Goal: Task Accomplishment & Management: Use online tool/utility

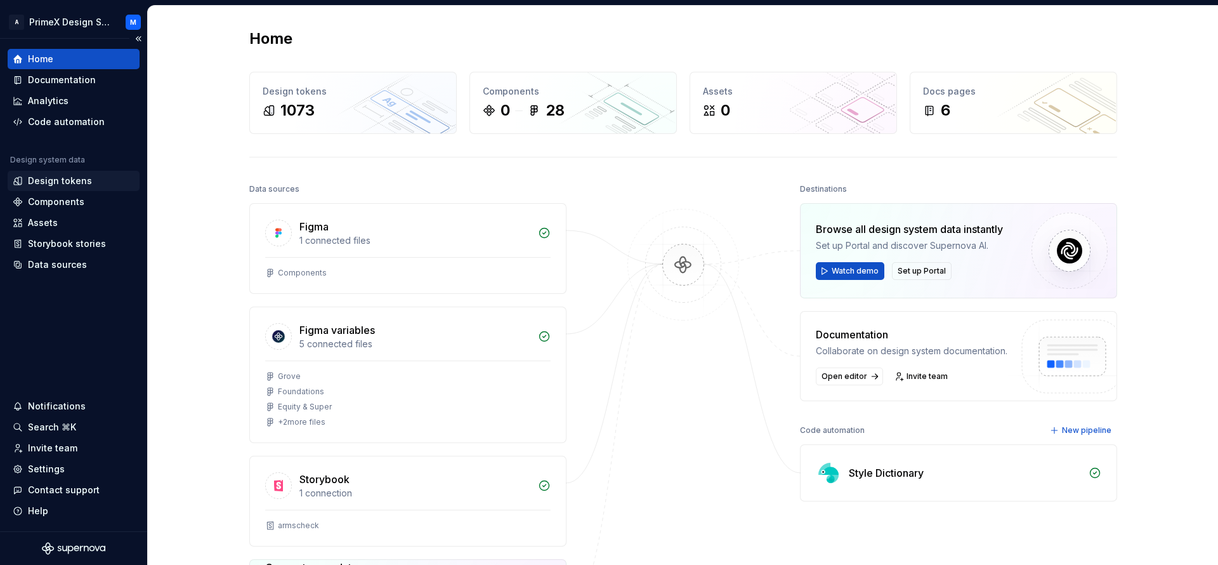
click at [65, 187] on div "Design tokens" at bounding box center [60, 180] width 64 height 13
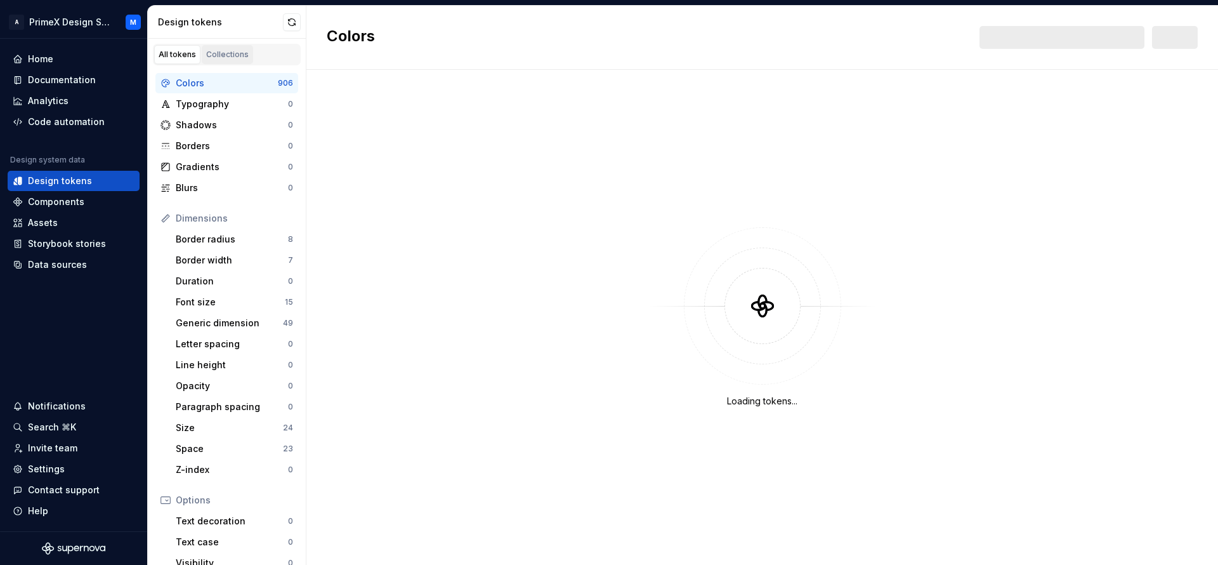
click at [235, 54] on div "Collections" at bounding box center [227, 54] width 43 height 10
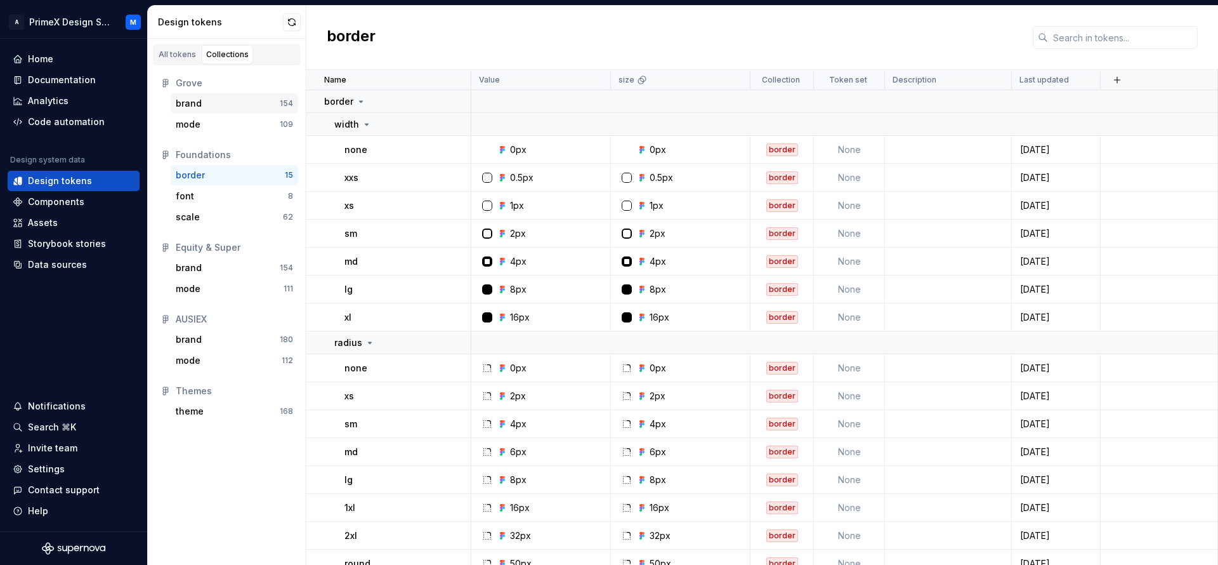
click at [197, 107] on div "brand" at bounding box center [189, 103] width 26 height 13
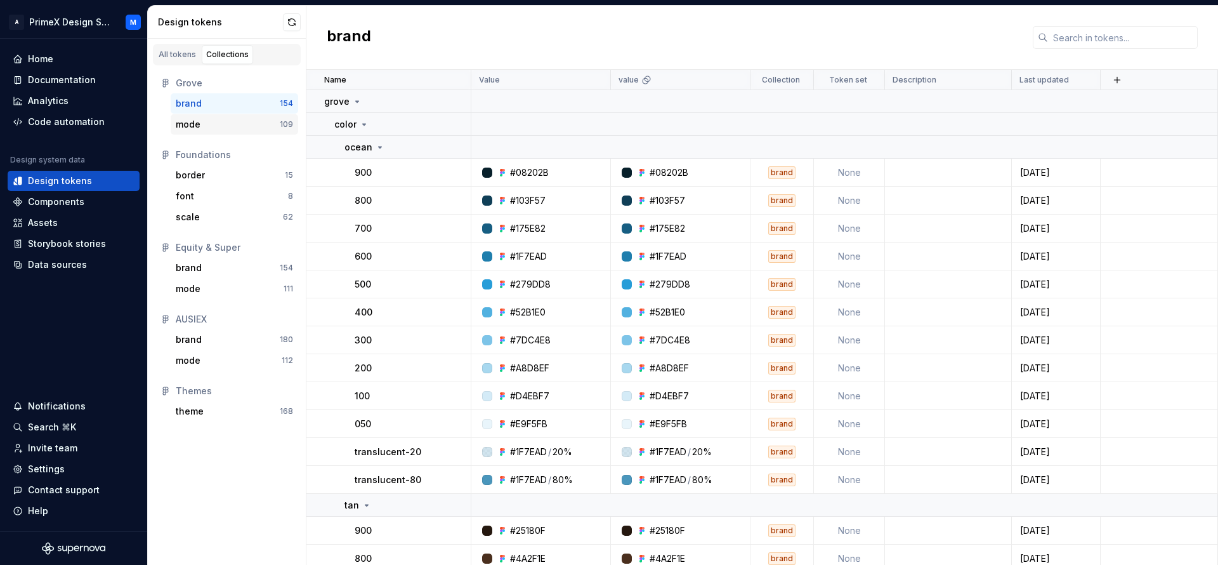
click at [238, 123] on div "mode" at bounding box center [228, 124] width 104 height 13
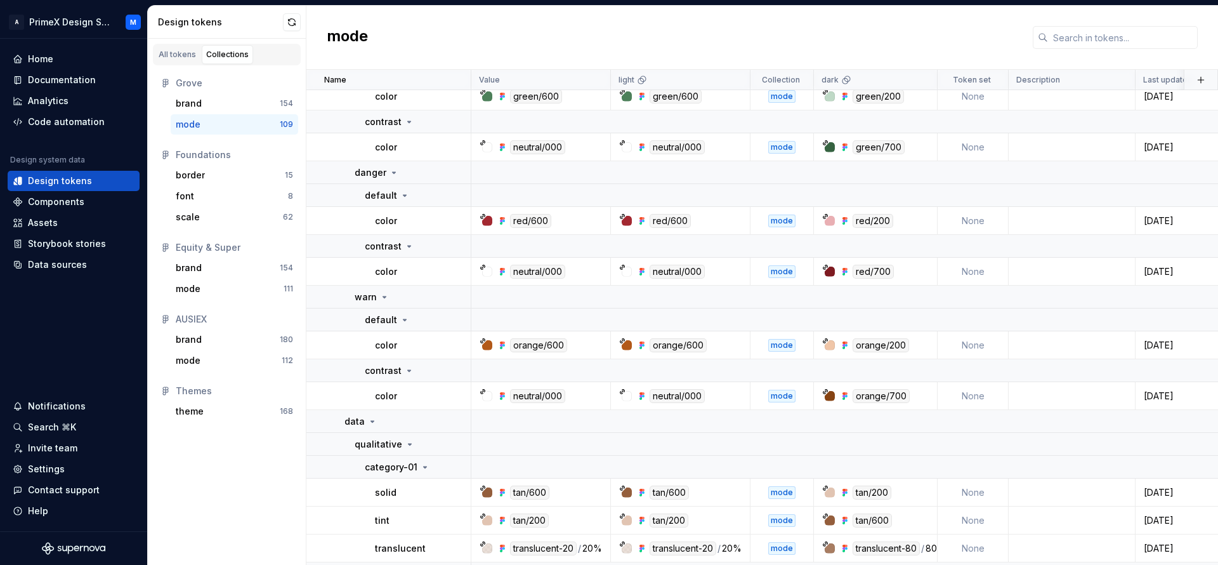
scroll to position [952, 0]
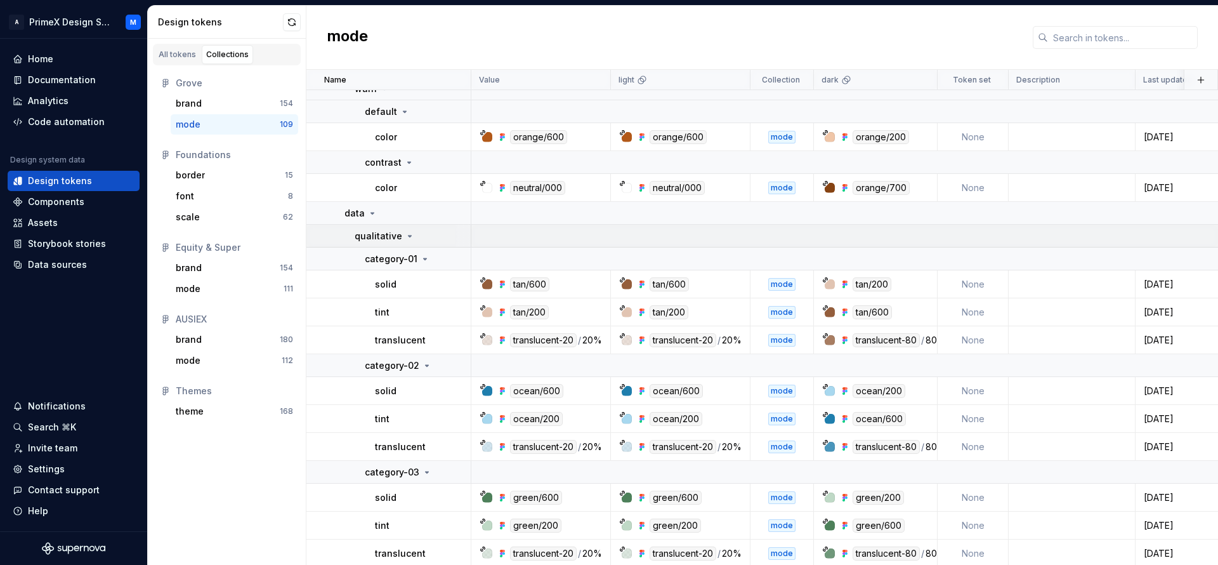
click at [405, 237] on icon at bounding box center [410, 236] width 10 height 10
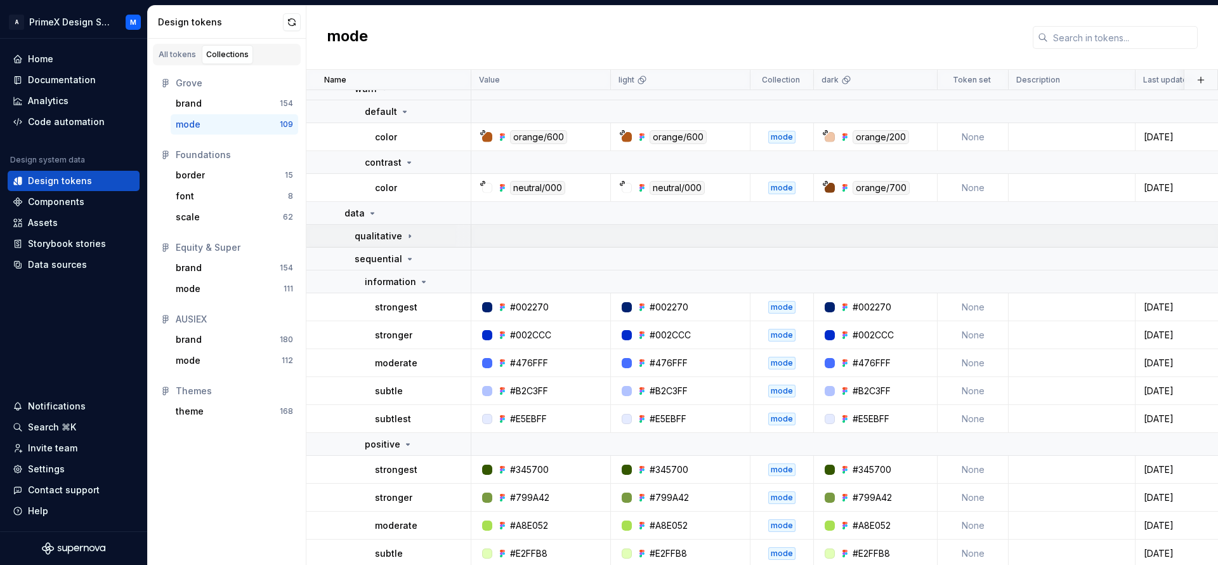
click at [405, 237] on icon at bounding box center [410, 236] width 10 height 10
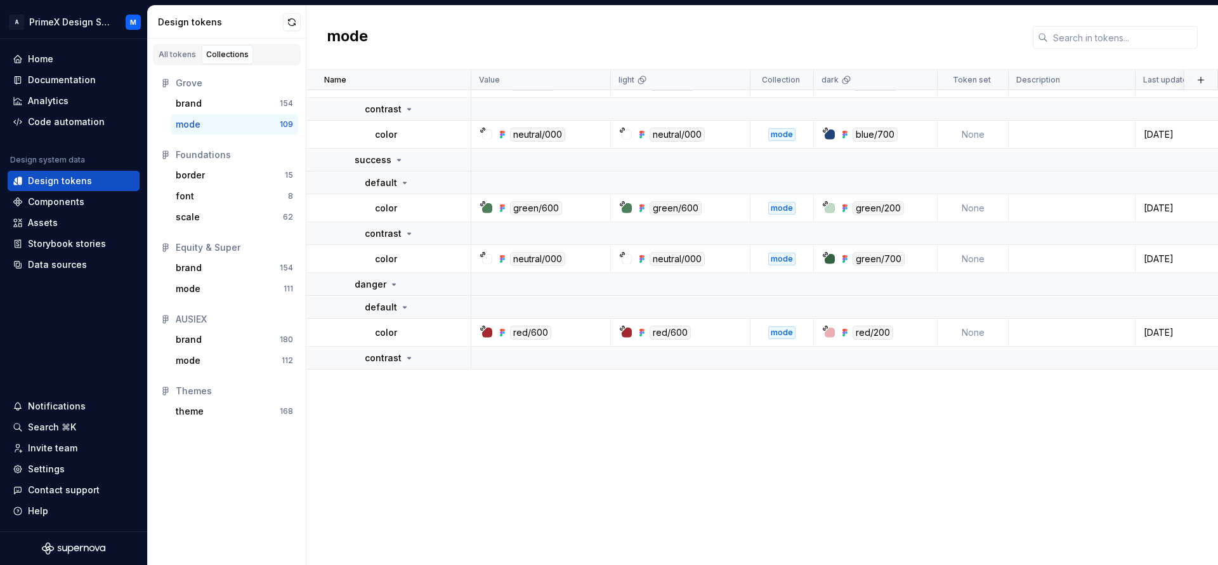
scroll to position [0, 0]
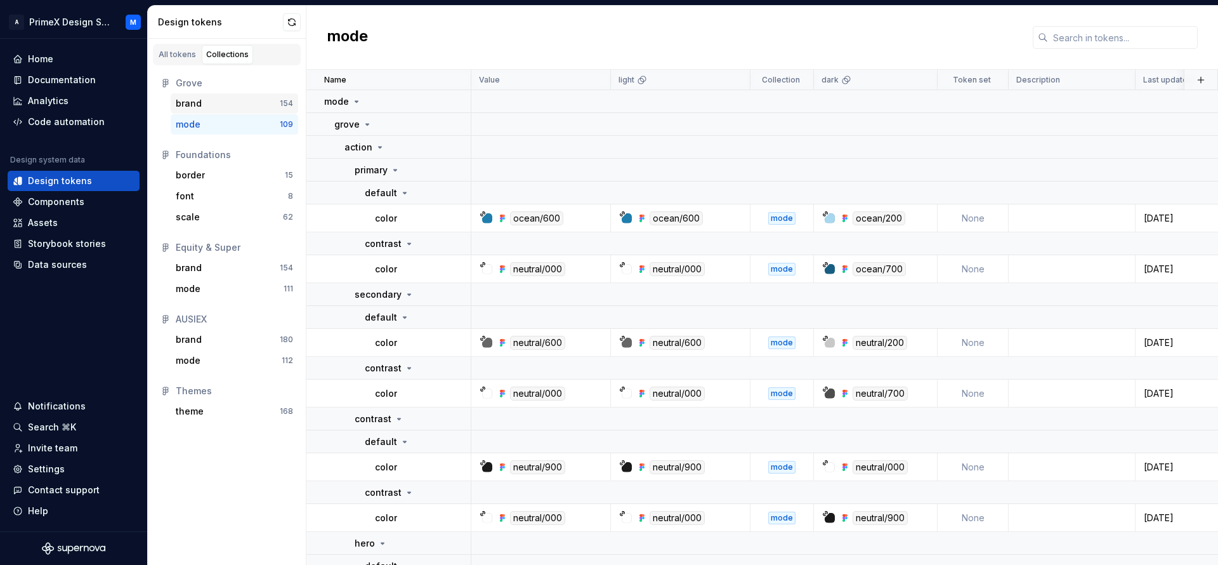
click at [208, 105] on div "brand" at bounding box center [228, 103] width 104 height 13
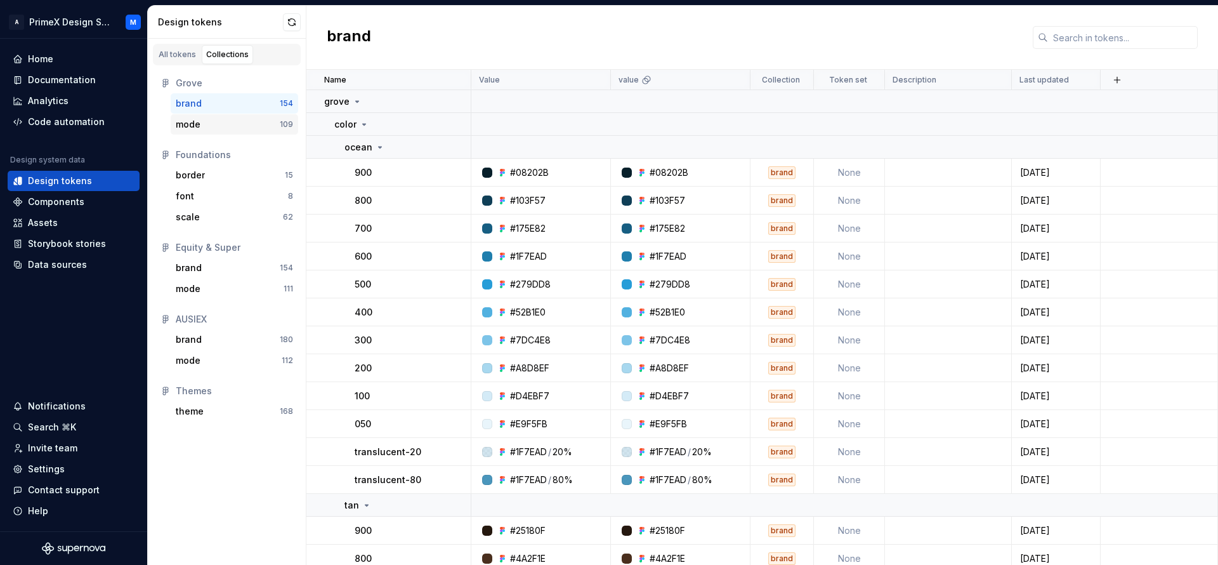
click at [224, 128] on div "mode" at bounding box center [228, 124] width 104 height 13
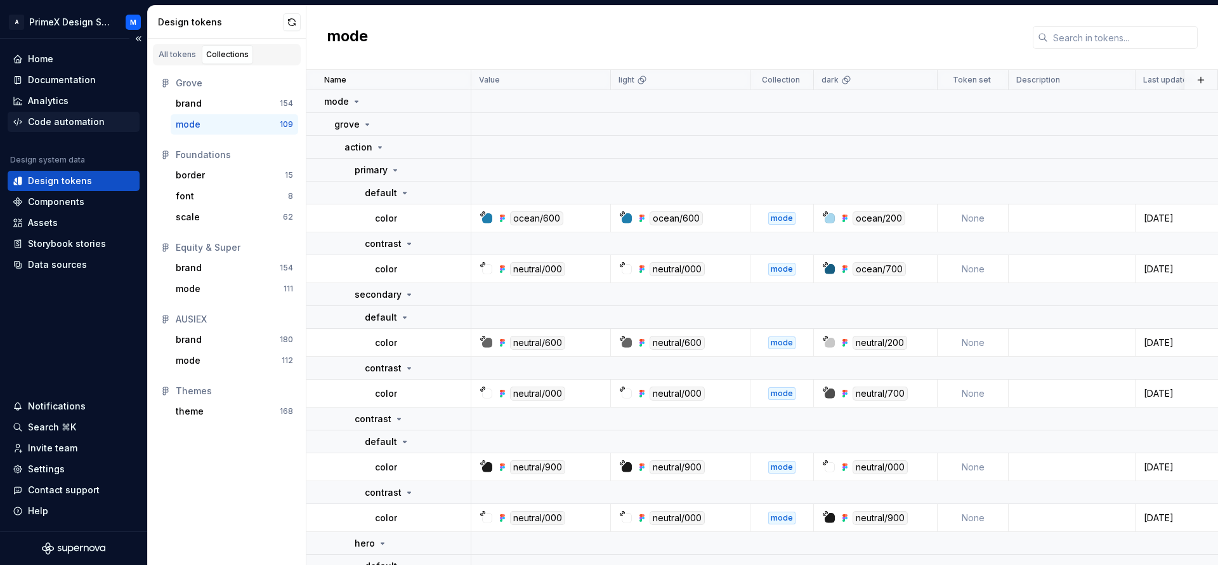
click at [86, 126] on div "Code automation" at bounding box center [66, 121] width 77 height 13
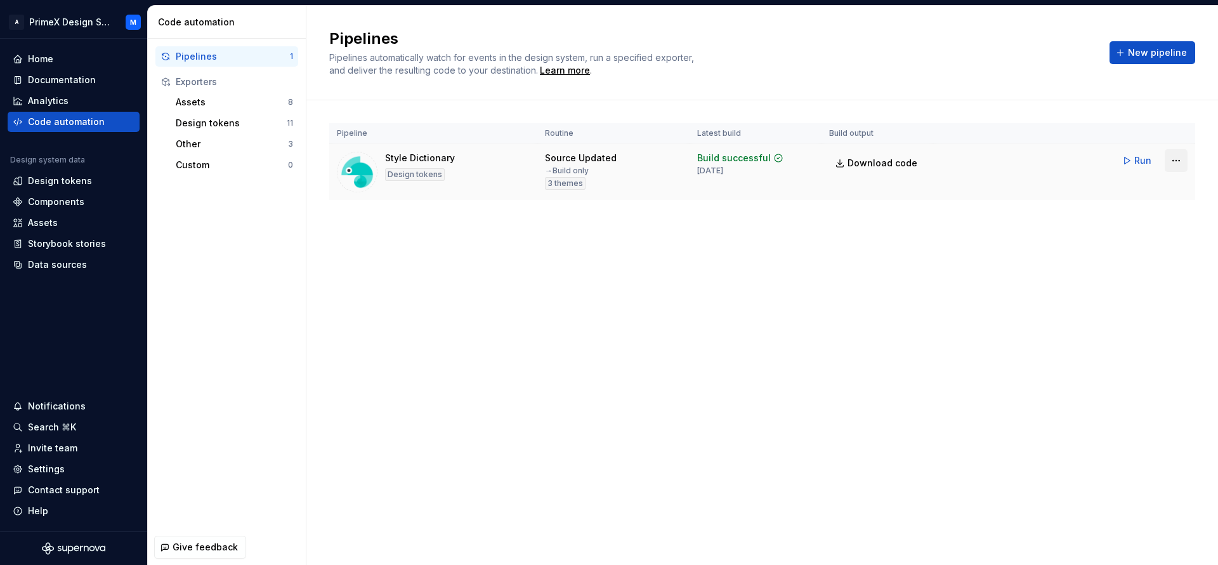
click at [1180, 163] on html "A PrimeX Design System M Home Documentation Analytics Code automation Design sy…" at bounding box center [609, 282] width 1218 height 565
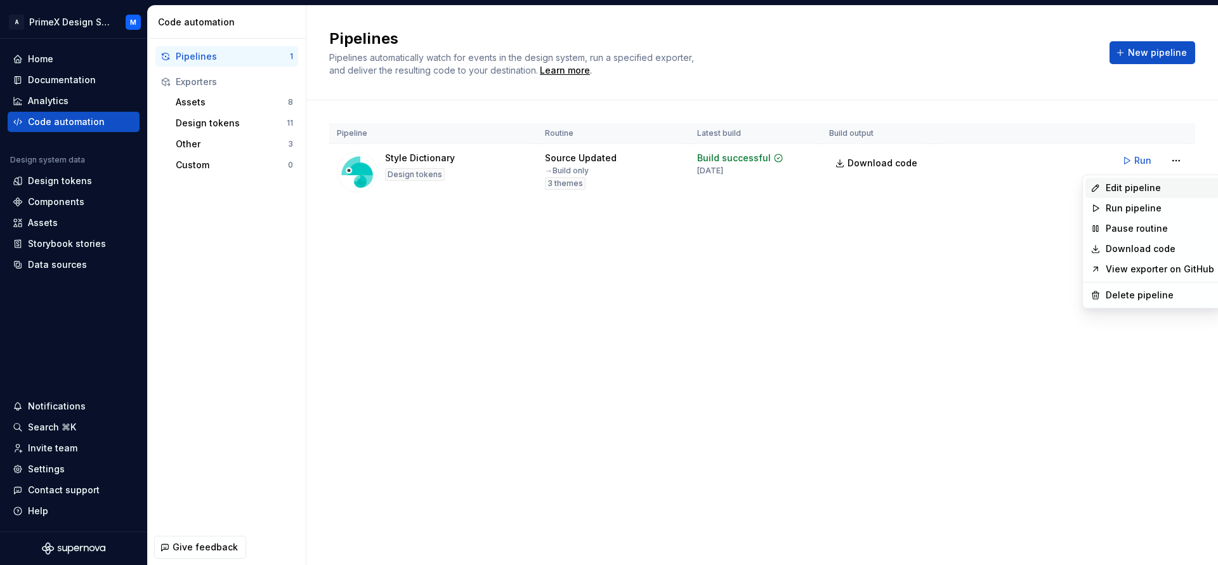
click at [1136, 184] on div "Edit pipeline" at bounding box center [1160, 187] width 108 height 13
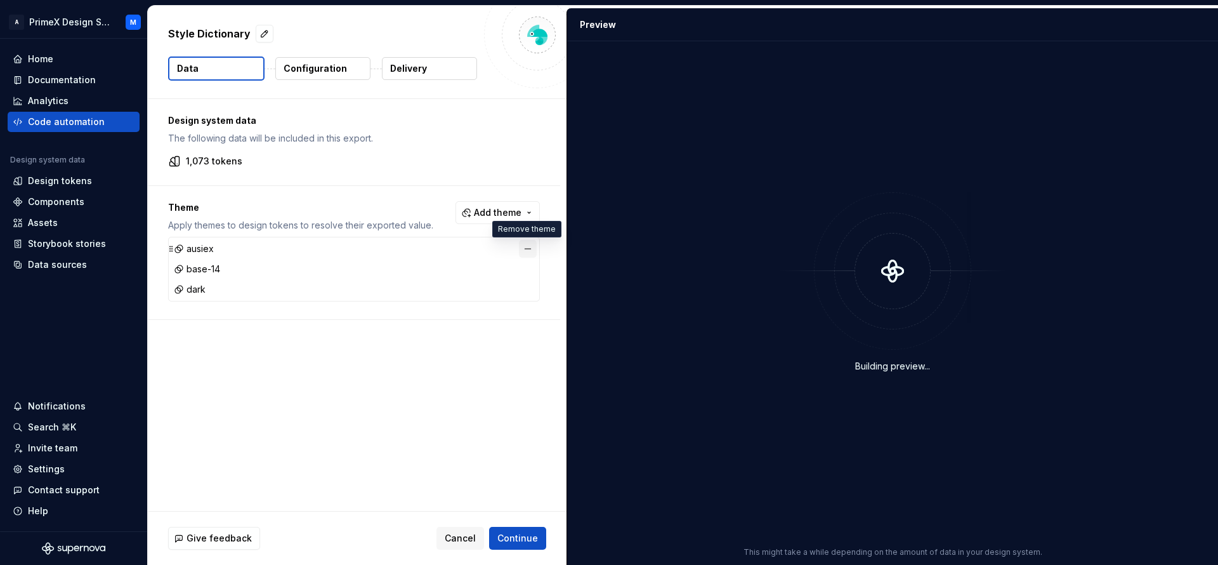
click at [529, 247] on button "button" at bounding box center [528, 249] width 18 height 18
click at [530, 247] on button "button" at bounding box center [528, 249] width 18 height 18
click at [530, 247] on div "No theme applied." at bounding box center [354, 249] width 372 height 24
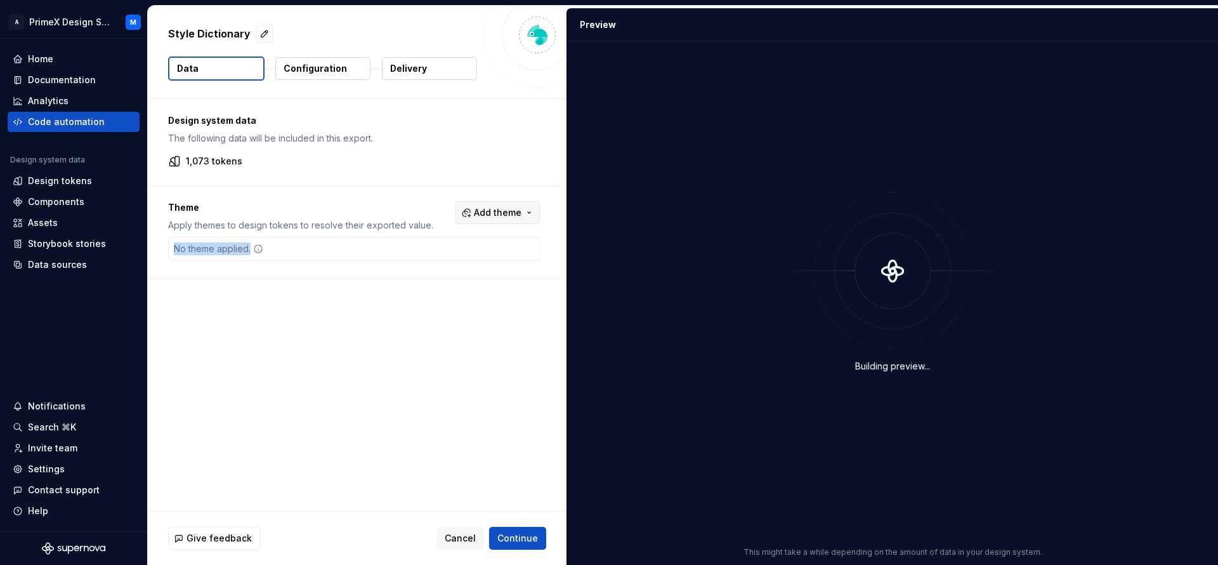
click at [492, 216] on span "Add theme" at bounding box center [498, 212] width 48 height 13
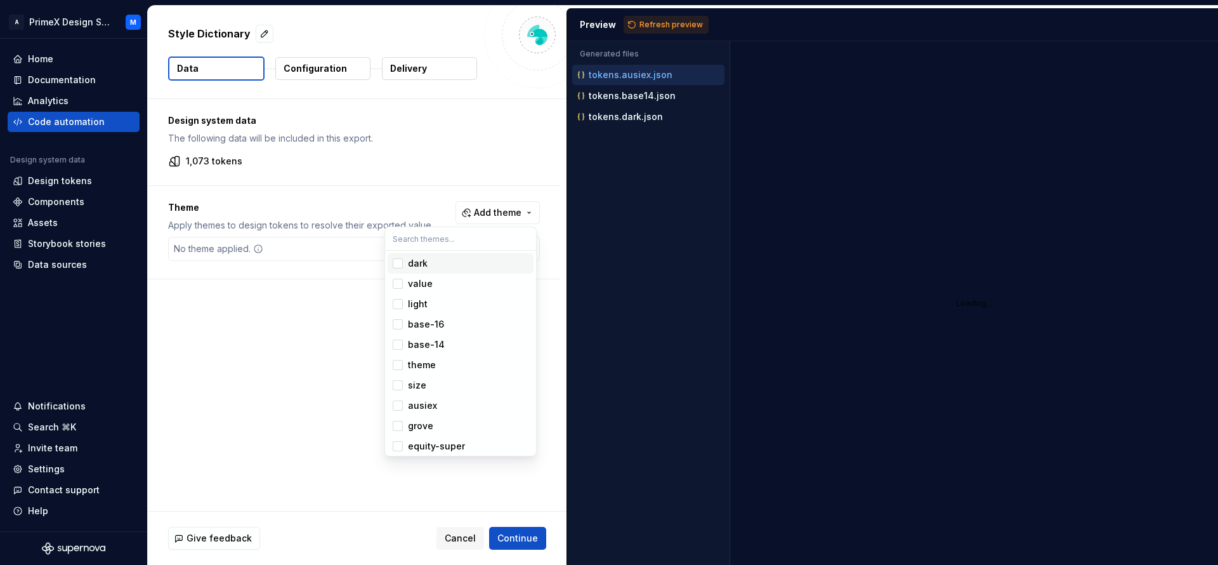
click at [397, 261] on div "Suggestions" at bounding box center [398, 263] width 10 height 10
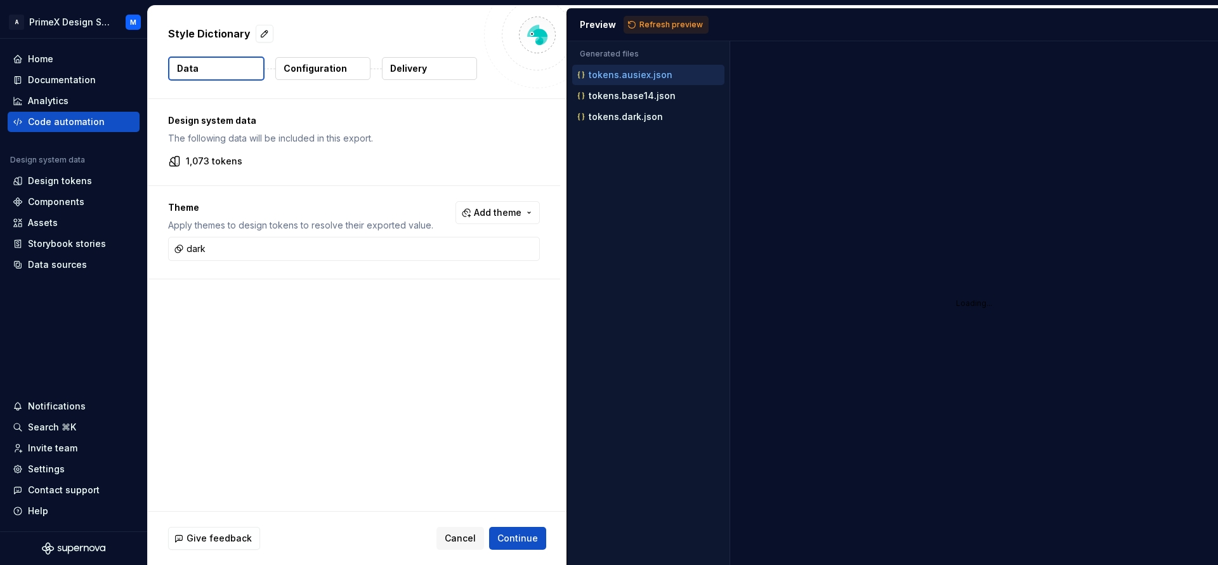
click at [667, 29] on html "A PrimeX Design System M Home Documentation Analytics Code automation Design sy…" at bounding box center [609, 282] width 1218 height 565
click at [667, 29] on button "Refresh preview" at bounding box center [666, 25] width 85 height 18
click at [530, 534] on span "Continue" at bounding box center [517, 538] width 41 height 13
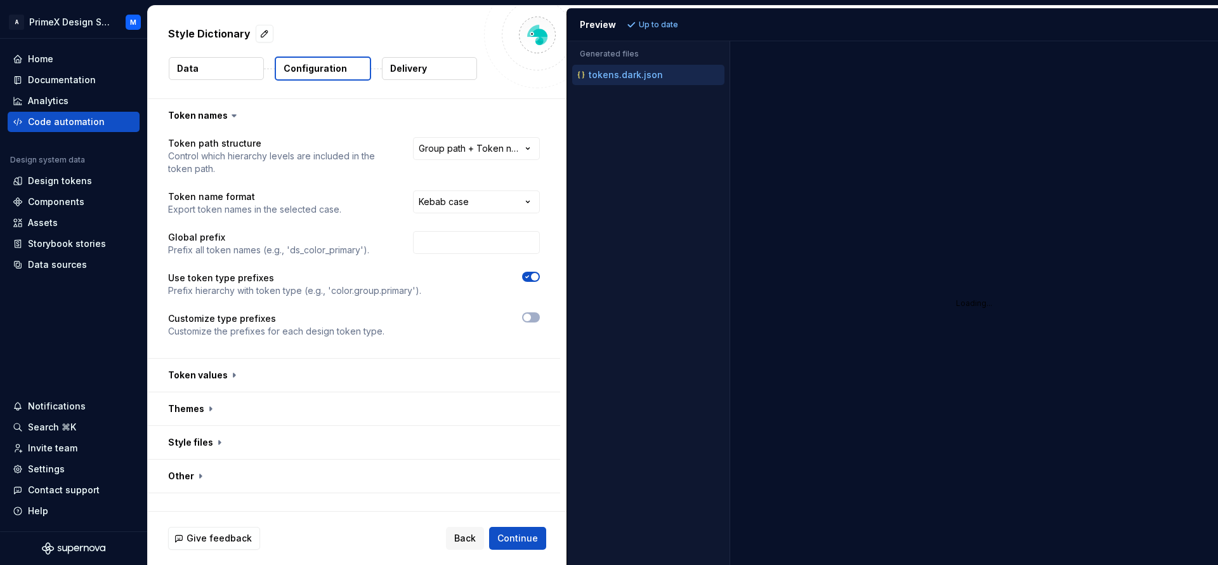
click at [513, 551] on div "Give feedback Back Continue" at bounding box center [357, 537] width 419 height 53
click at [528, 527] on button "Continue" at bounding box center [517, 538] width 57 height 23
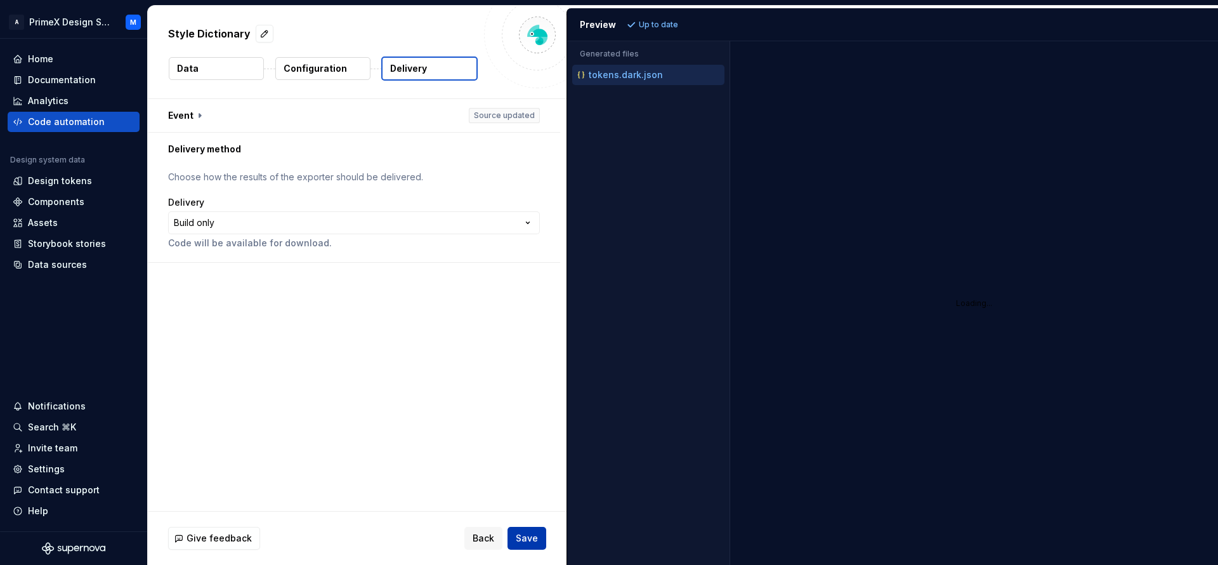
click at [523, 529] on button "Save" at bounding box center [527, 538] width 39 height 23
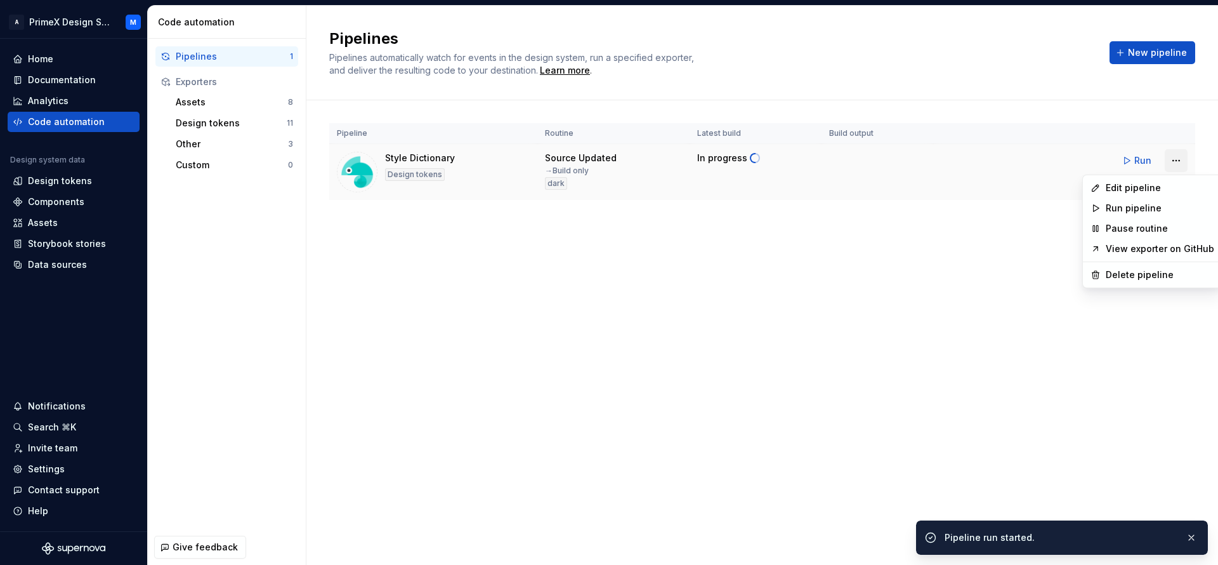
click at [1170, 161] on html "A PrimeX Design System M Home Documentation Analytics Code automation Design sy…" at bounding box center [609, 282] width 1218 height 565
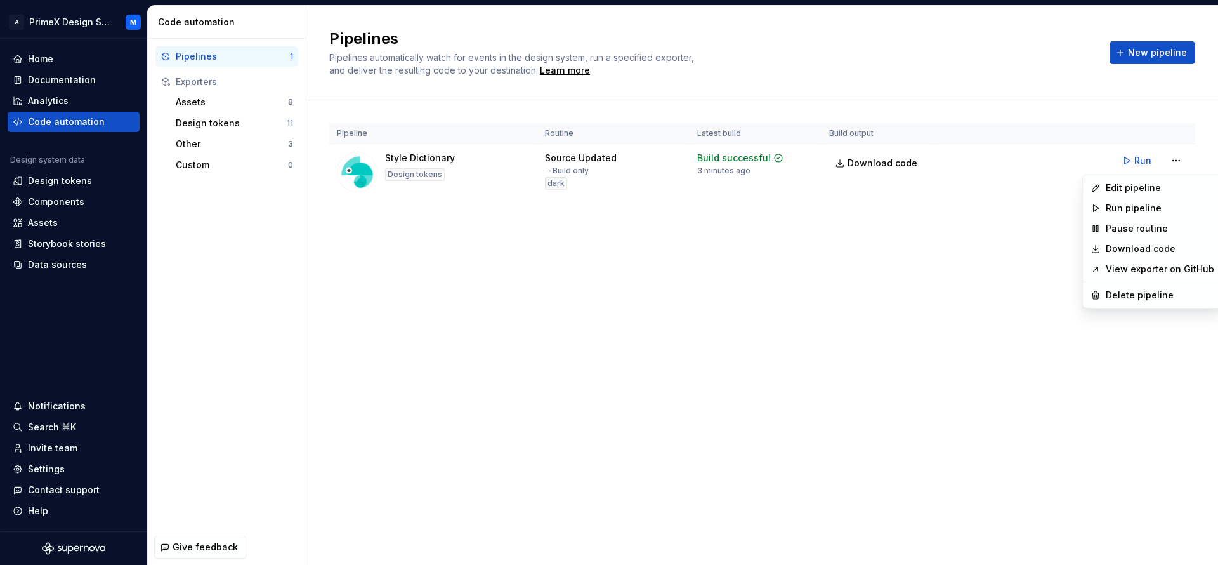
click at [1162, 249] on link "Download code" at bounding box center [1160, 248] width 108 height 13
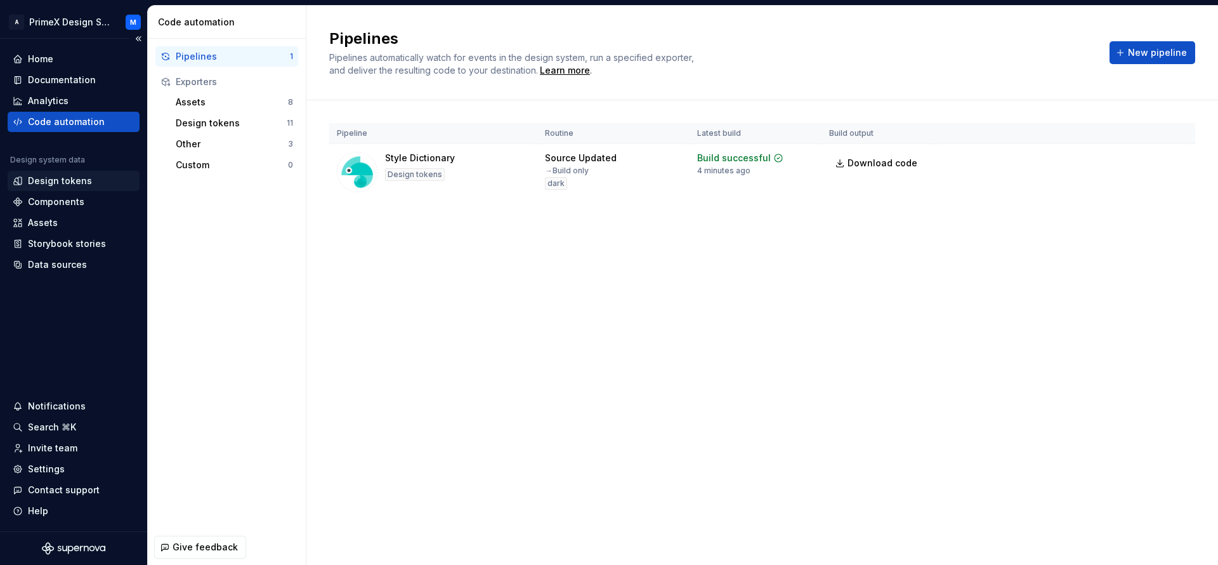
click at [74, 179] on div "Design tokens" at bounding box center [60, 180] width 64 height 13
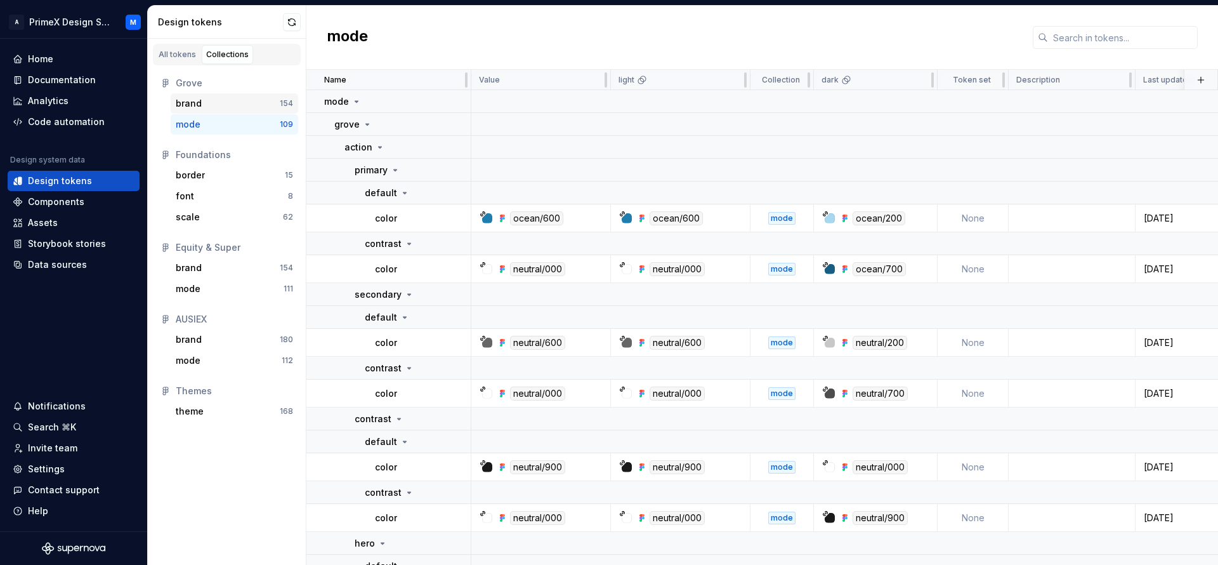
click at [202, 106] on div "brand" at bounding box center [228, 103] width 104 height 13
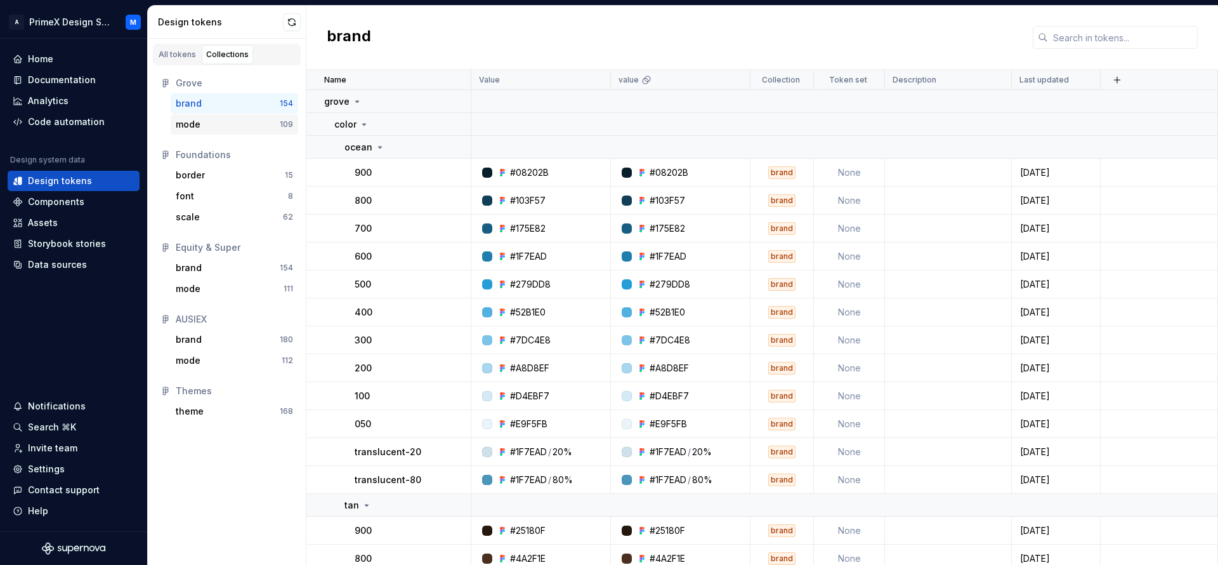
click at [204, 127] on div "mode" at bounding box center [228, 124] width 104 height 13
click at [231, 122] on div "mode" at bounding box center [228, 124] width 104 height 13
click at [228, 122] on div "mode" at bounding box center [228, 124] width 104 height 13
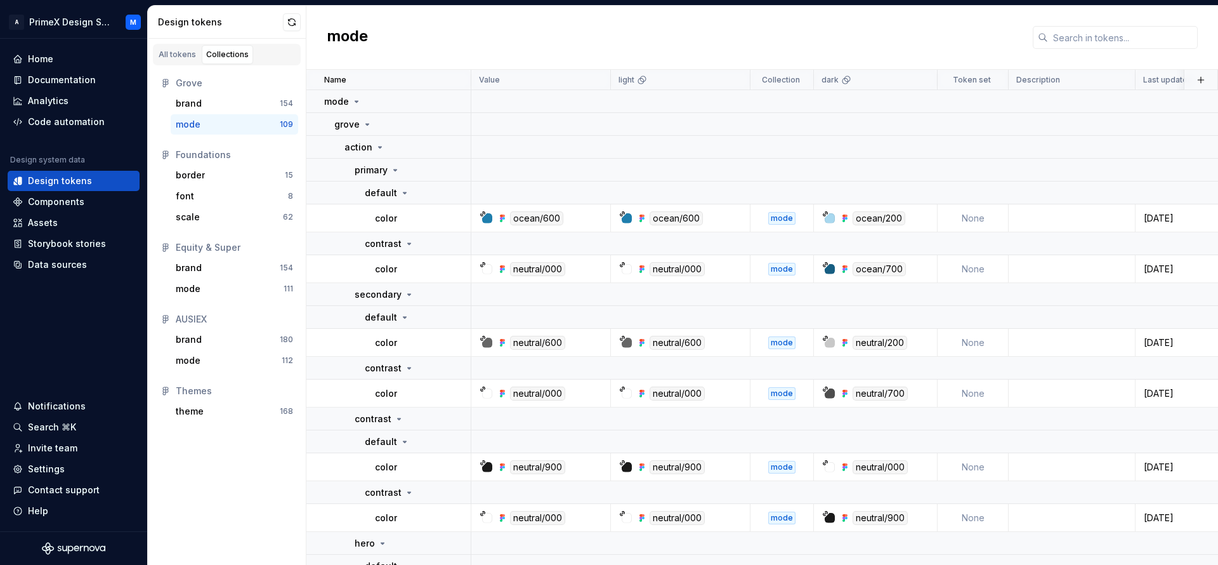
click at [228, 122] on div "mode" at bounding box center [228, 124] width 104 height 13
click at [536, 193] on td at bounding box center [864, 192] width 787 height 23
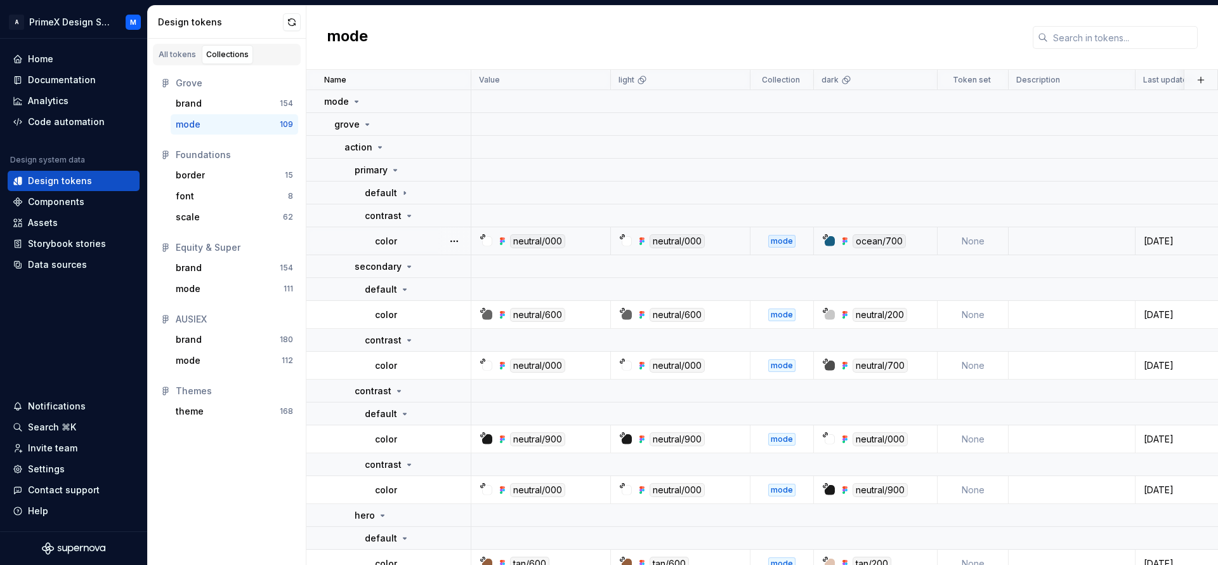
click at [548, 237] on div "neutral/000" at bounding box center [537, 241] width 55 height 14
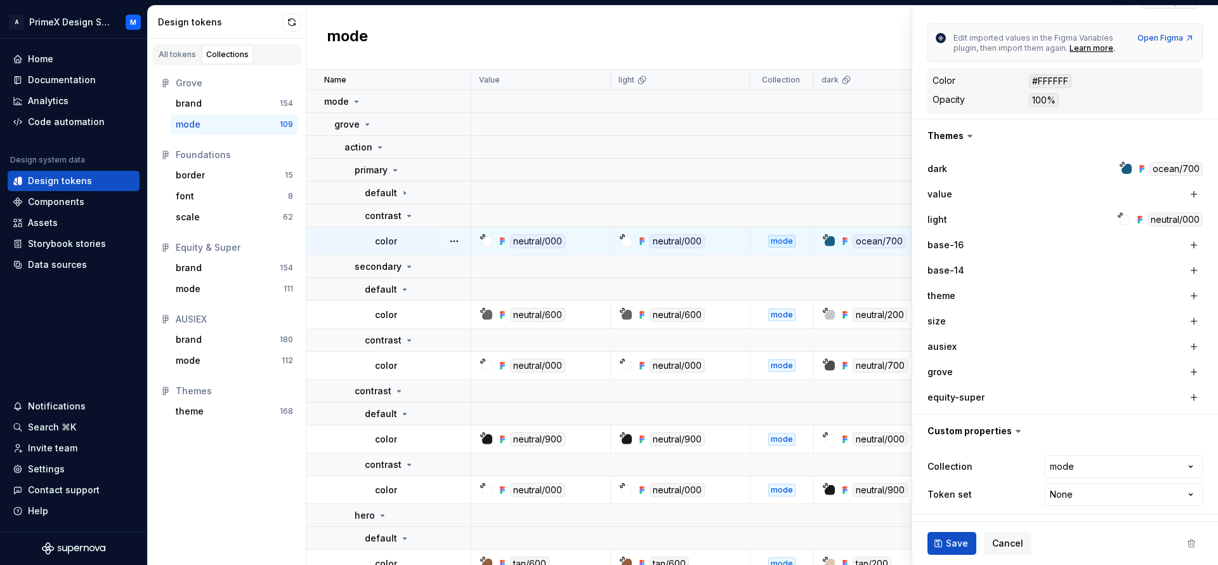
scroll to position [233, 0]
drag, startPoint x: 1142, startPoint y: 171, endPoint x: 1195, endPoint y: 169, distance: 52.7
click at [1195, 169] on div "dark ocean/700 value light neutral/000 base-16 base-14 theme size ausiex grove …" at bounding box center [1065, 282] width 306 height 261
copy div "ocean/700"
click at [966, 132] on icon at bounding box center [970, 135] width 13 height 13
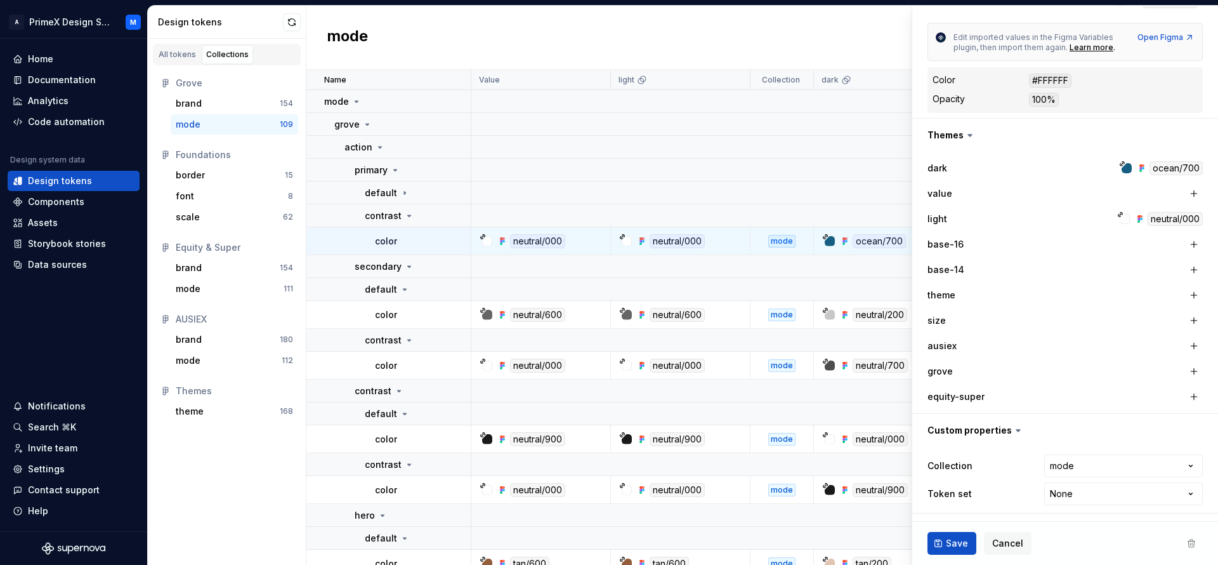
click at [966, 132] on icon at bounding box center [970, 135] width 13 height 13
click at [409, 214] on icon at bounding box center [409, 216] width 10 height 10
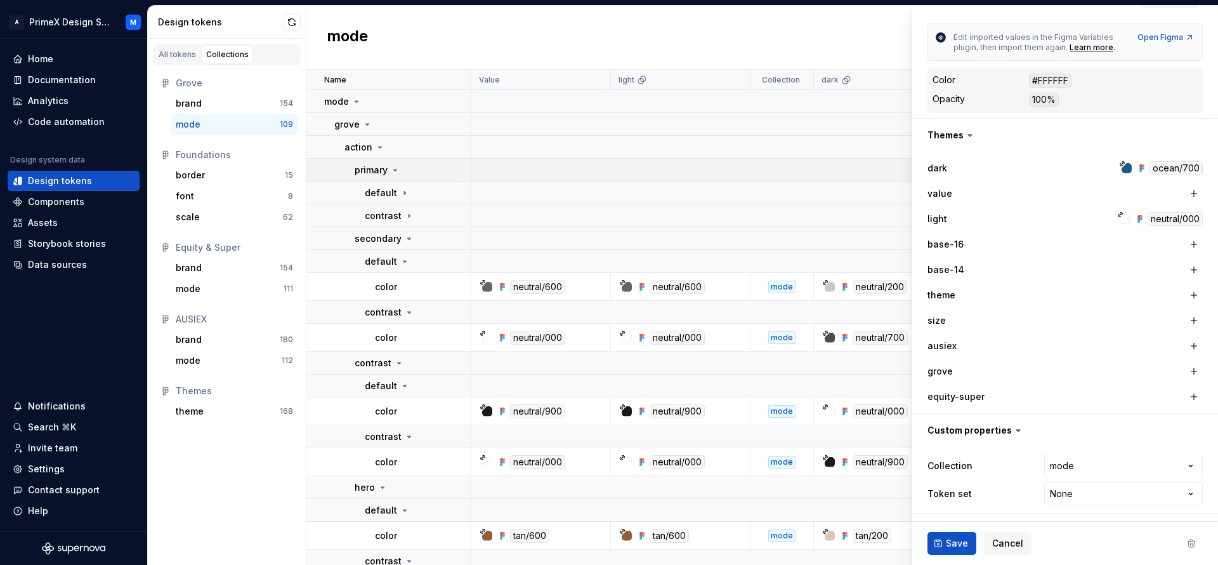
click at [396, 171] on icon at bounding box center [395, 169] width 3 height 1
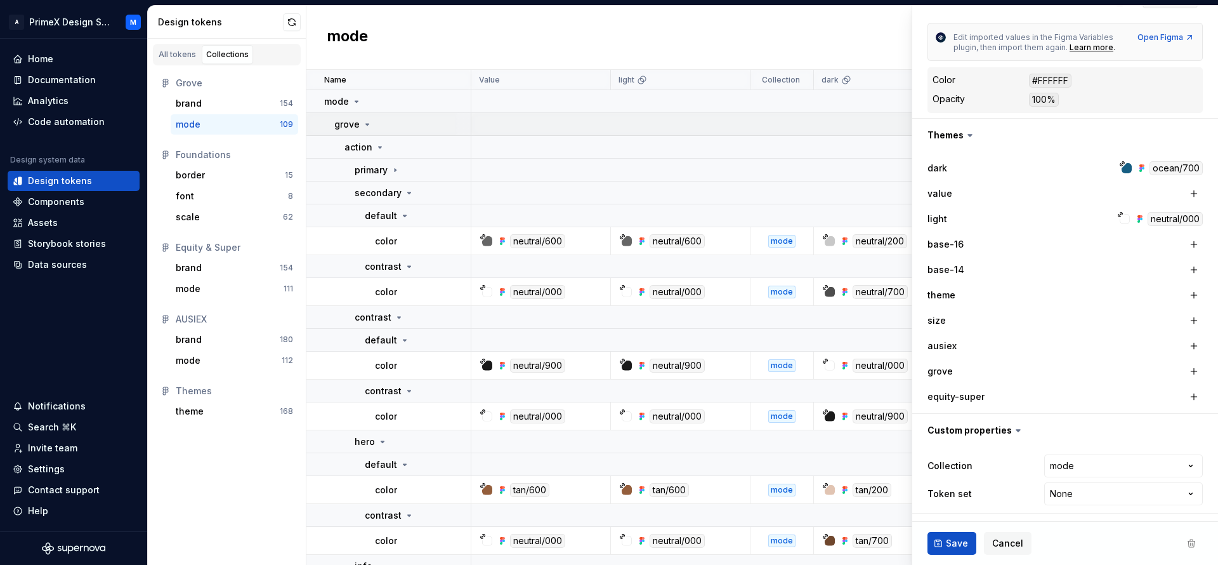
type textarea "*"
click at [358, 122] on p "grove" at bounding box center [346, 124] width 25 height 13
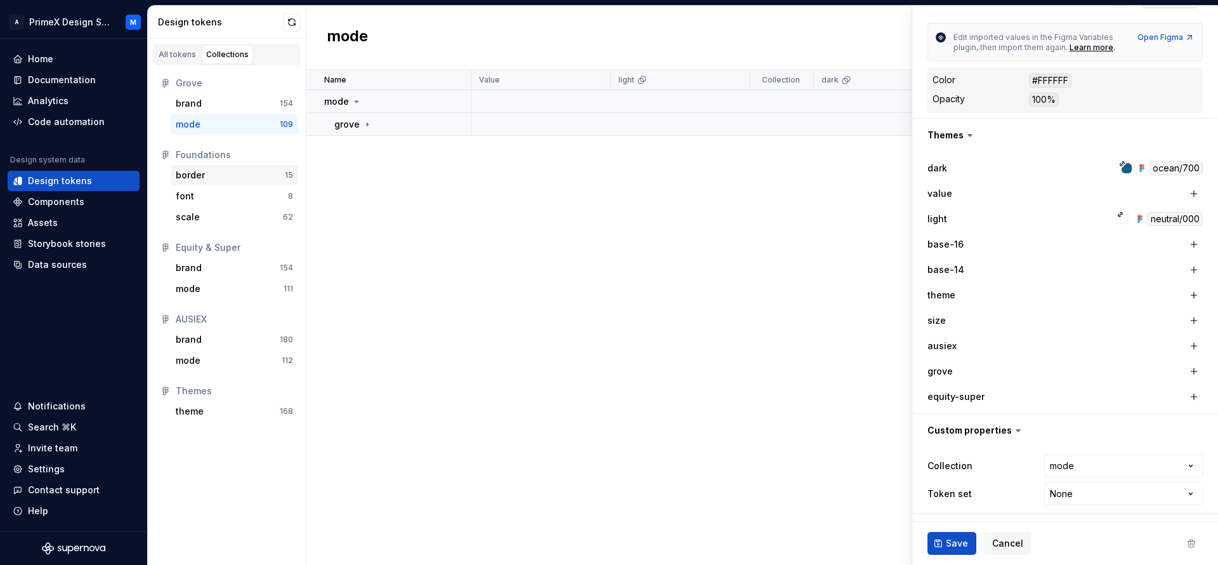
click at [233, 174] on div "border" at bounding box center [230, 175] width 109 height 13
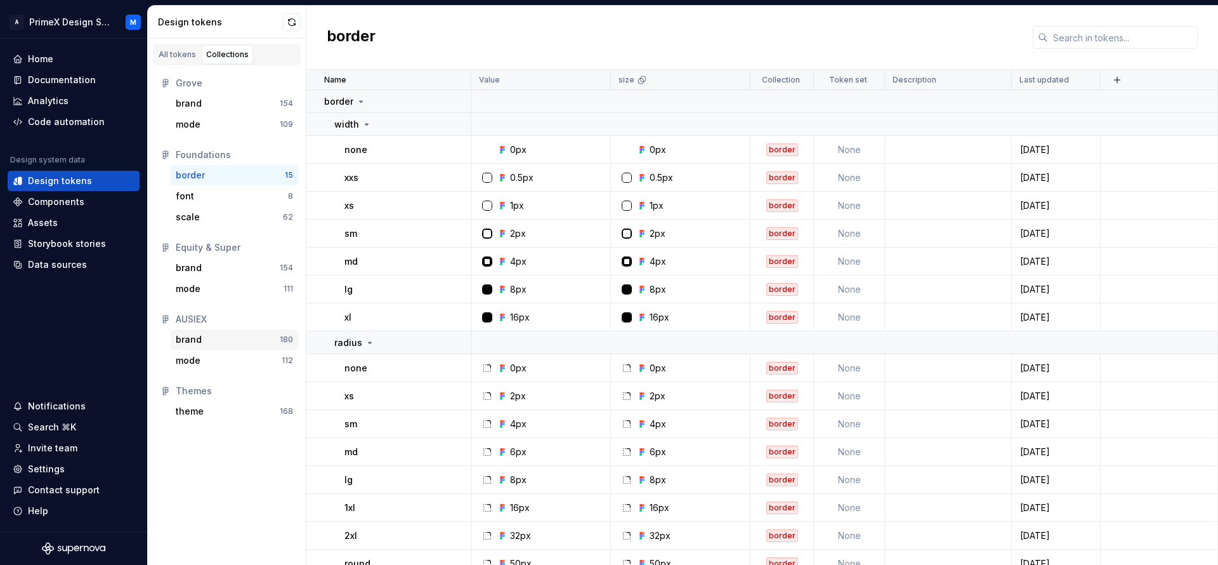
click at [252, 341] on div "brand" at bounding box center [228, 339] width 104 height 13
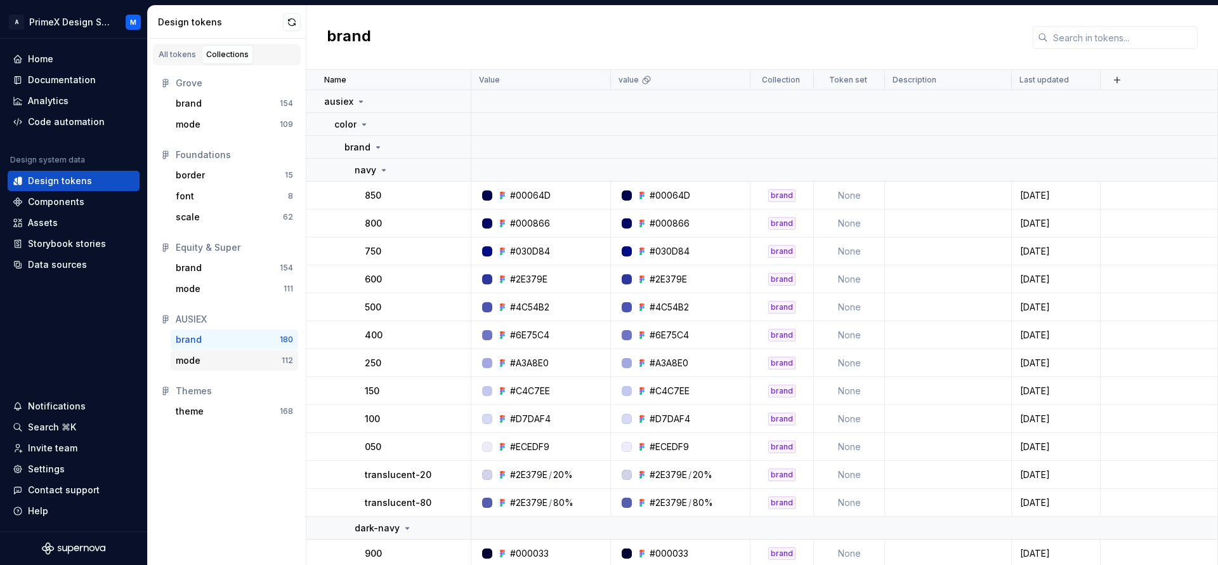
click at [283, 363] on div "112" at bounding box center [287, 360] width 11 height 10
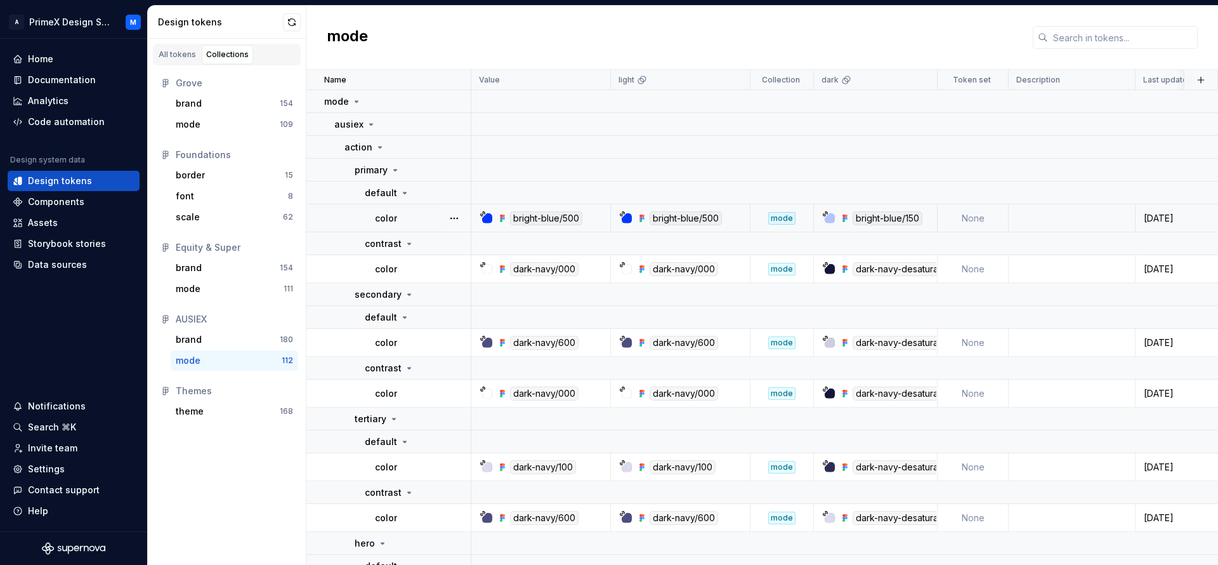
click at [542, 215] on div "bright-blue/500" at bounding box center [546, 218] width 72 height 14
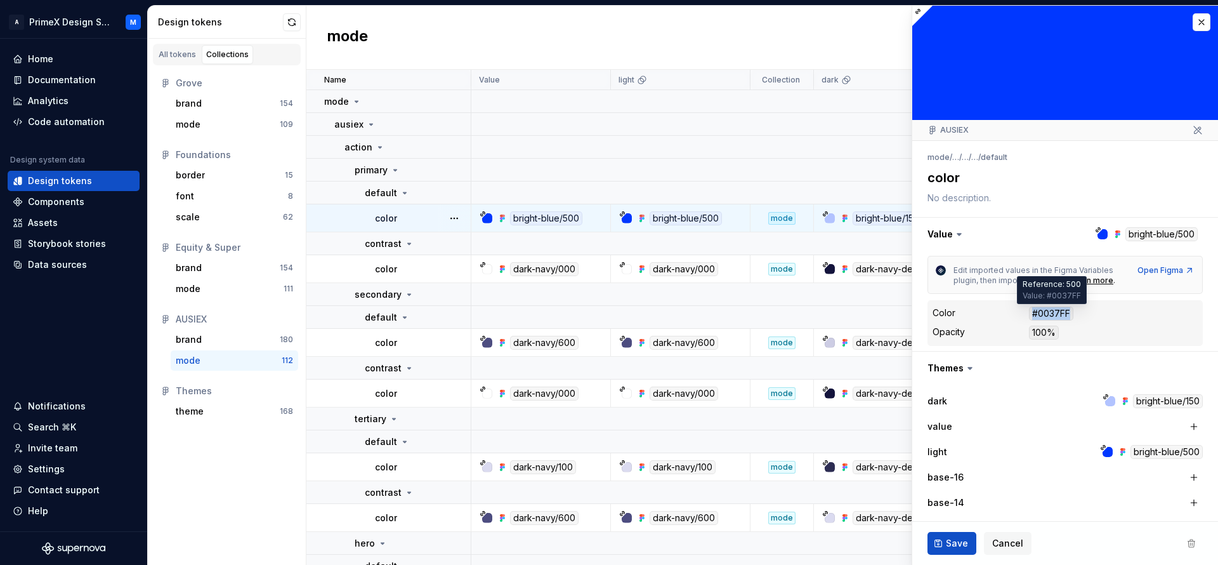
drag, startPoint x: 1050, startPoint y: 318, endPoint x: 1026, endPoint y: 317, distance: 24.1
click at [1030, 319] on div "#0037FF" at bounding box center [1051, 313] width 44 height 14
copy div "#0037FF"
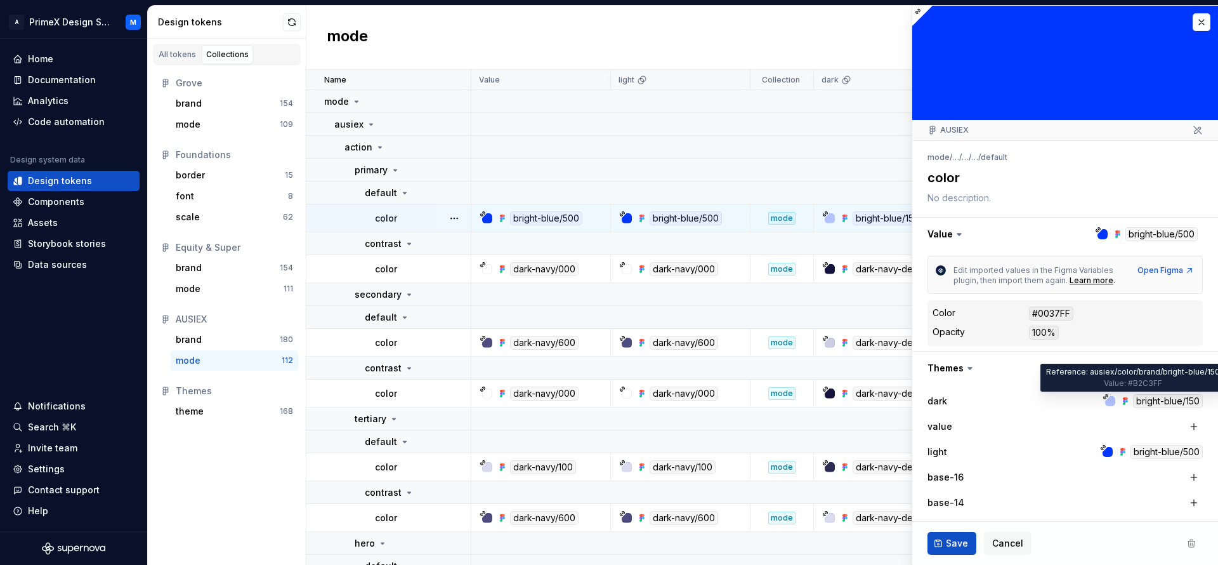
click at [1149, 404] on div "bright-blue/150" at bounding box center [1168, 401] width 70 height 14
click at [1155, 404] on div "bright-blue/150" at bounding box center [1168, 401] width 70 height 14
click at [1120, 398] on icon at bounding box center [1125, 401] width 10 height 10
click at [851, 221] on div "bright-blue/150" at bounding box center [881, 218] width 82 height 14
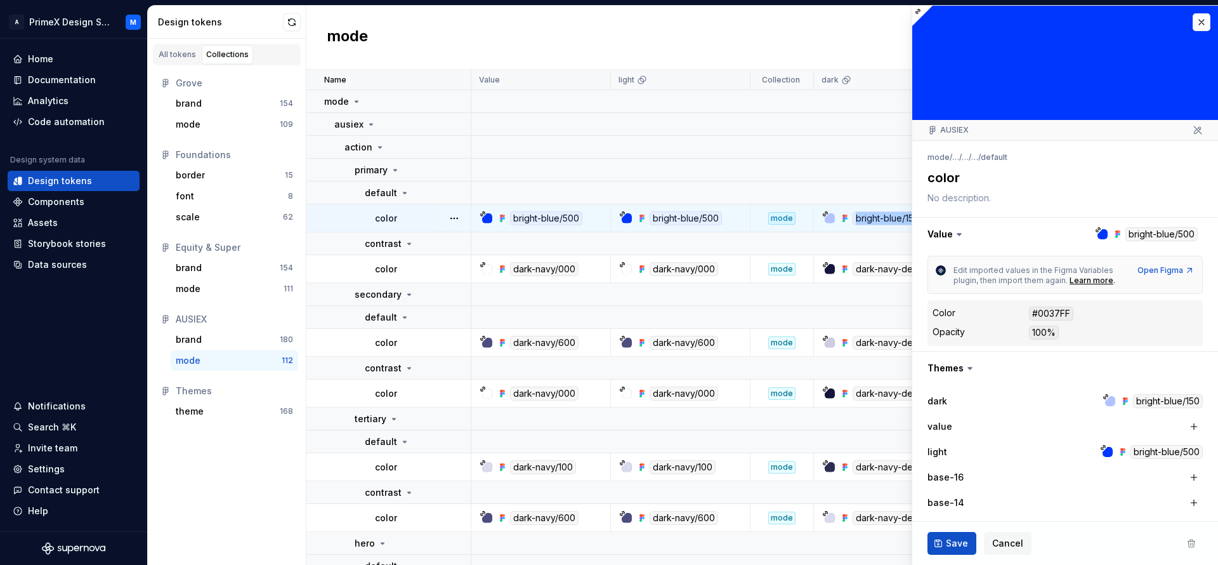
click at [851, 221] on div "bright-blue/150" at bounding box center [881, 218] width 82 height 14
click at [944, 395] on label "dark" at bounding box center [937, 401] width 20 height 13
click at [1148, 454] on div "bright-blue/500" at bounding box center [1167, 452] width 72 height 14
click at [518, 227] on td "bright-blue/500" at bounding box center [541, 218] width 140 height 28
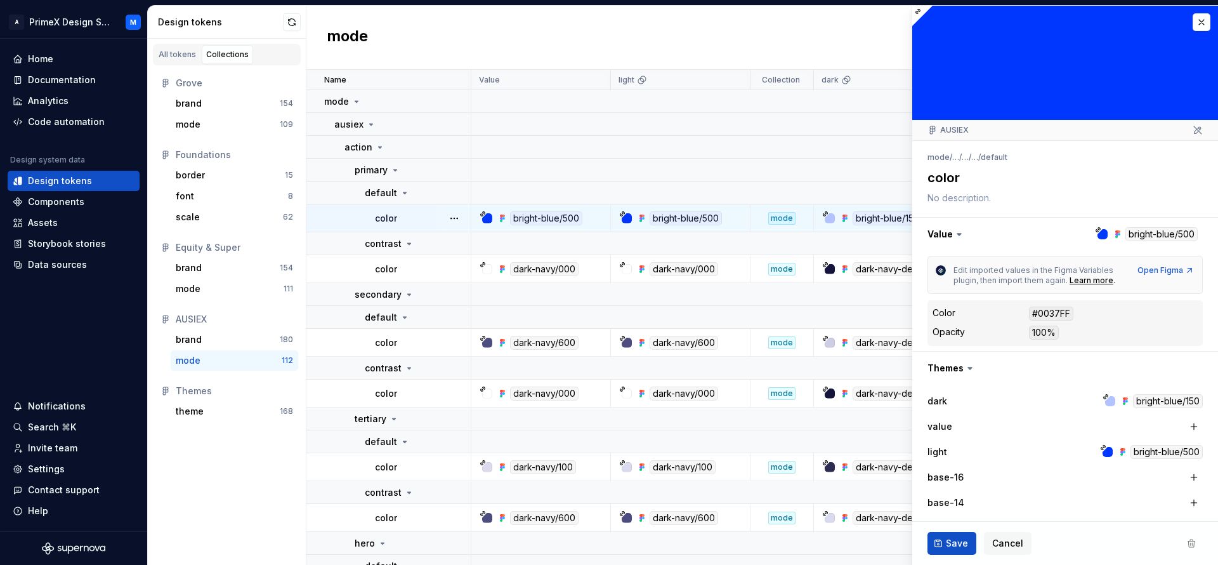
click at [664, 222] on div "bright-blue/500" at bounding box center [686, 218] width 72 height 14
click at [688, 208] on td "bright-blue/500" at bounding box center [681, 218] width 140 height 28
click at [945, 403] on label "dark" at bounding box center [937, 401] width 20 height 13
click at [943, 402] on label "dark" at bounding box center [937, 401] width 20 height 13
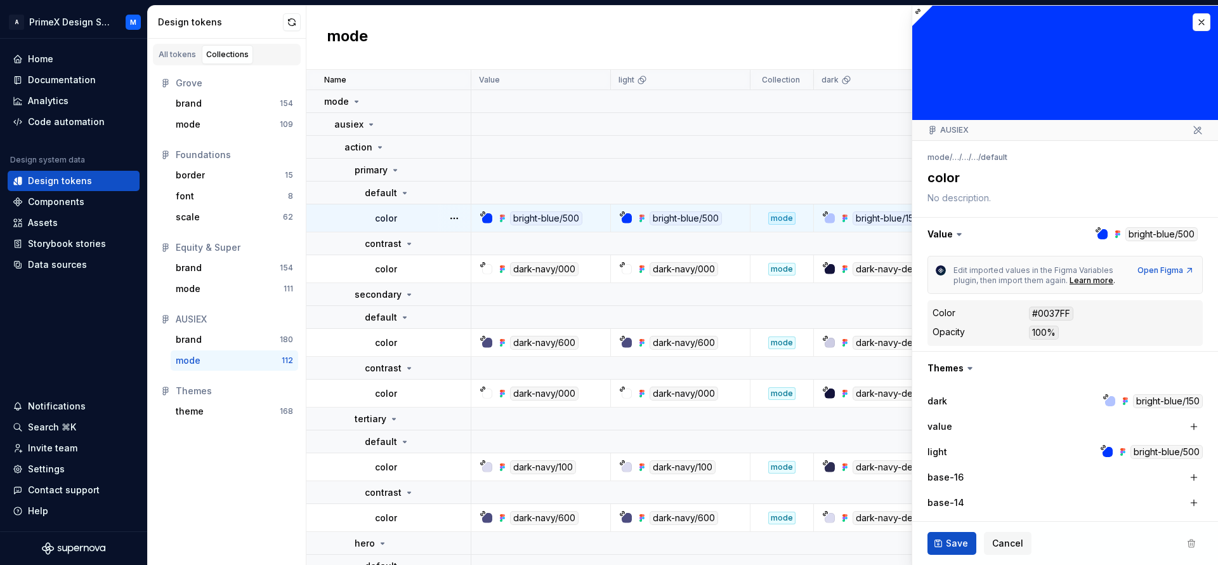
click at [943, 402] on label "dark" at bounding box center [937, 401] width 20 height 13
click at [1147, 403] on div "bright-blue/150" at bounding box center [1168, 401] width 70 height 14
click at [1105, 397] on div at bounding box center [1110, 401] width 10 height 10
click at [1193, 24] on button "button" at bounding box center [1202, 22] width 18 height 18
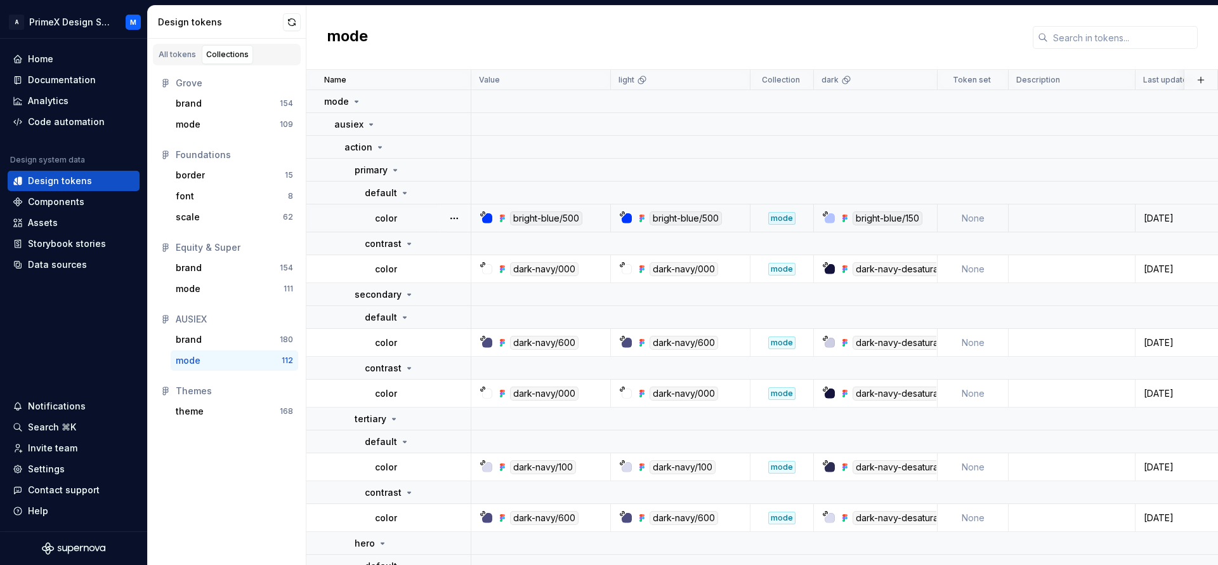
click at [881, 224] on div "bright-blue/150" at bounding box center [888, 218] width 70 height 14
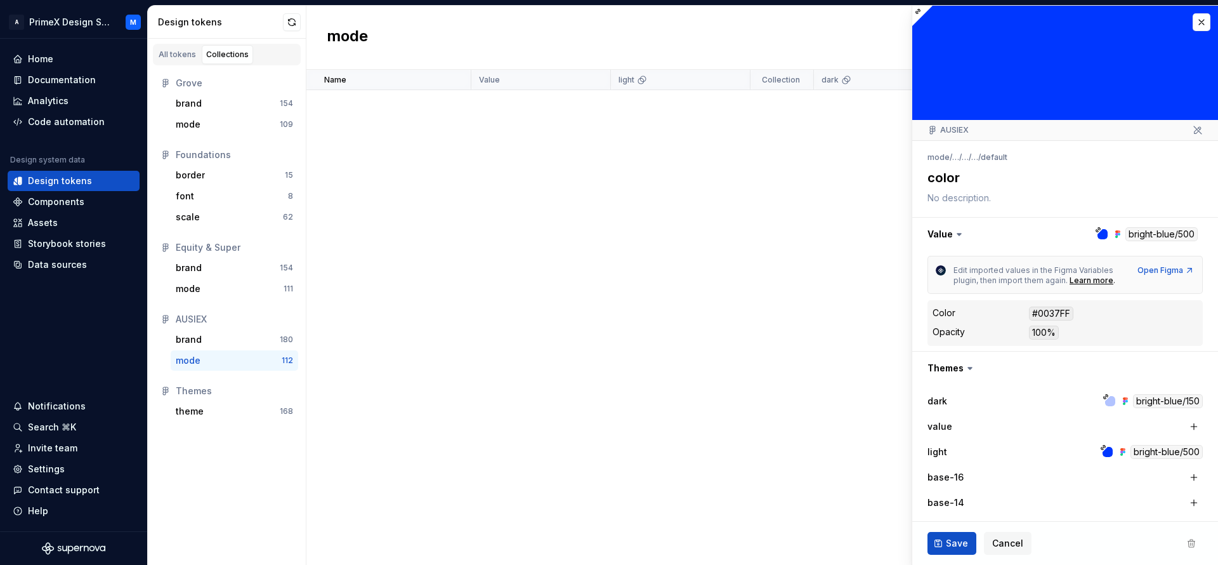
scroll to position [4397, 0]
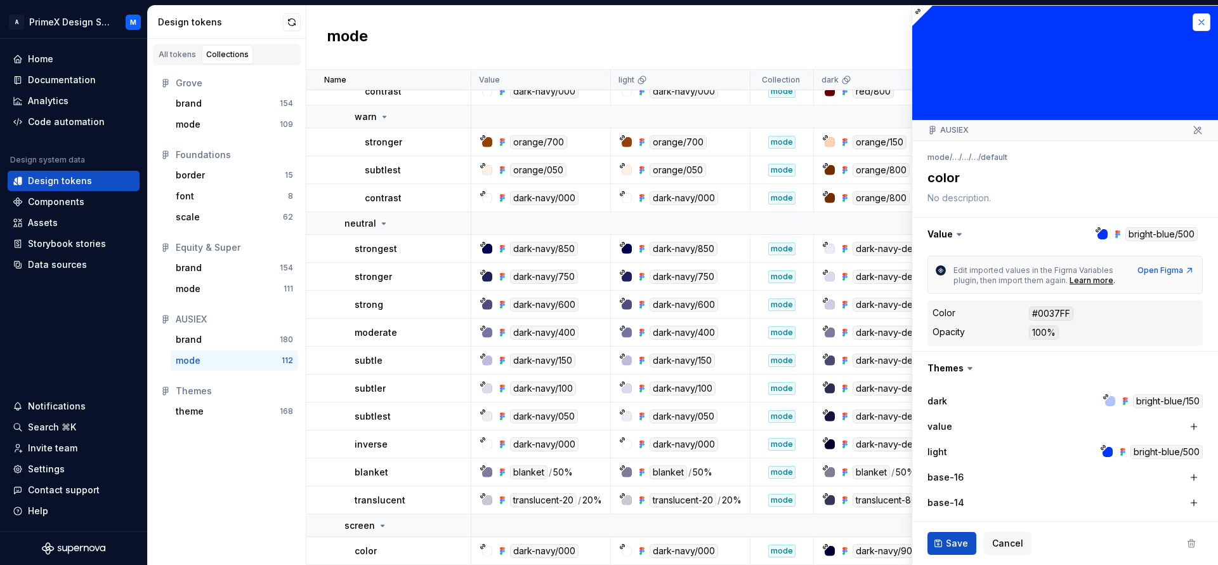
click at [1193, 20] on button "button" at bounding box center [1202, 22] width 18 height 18
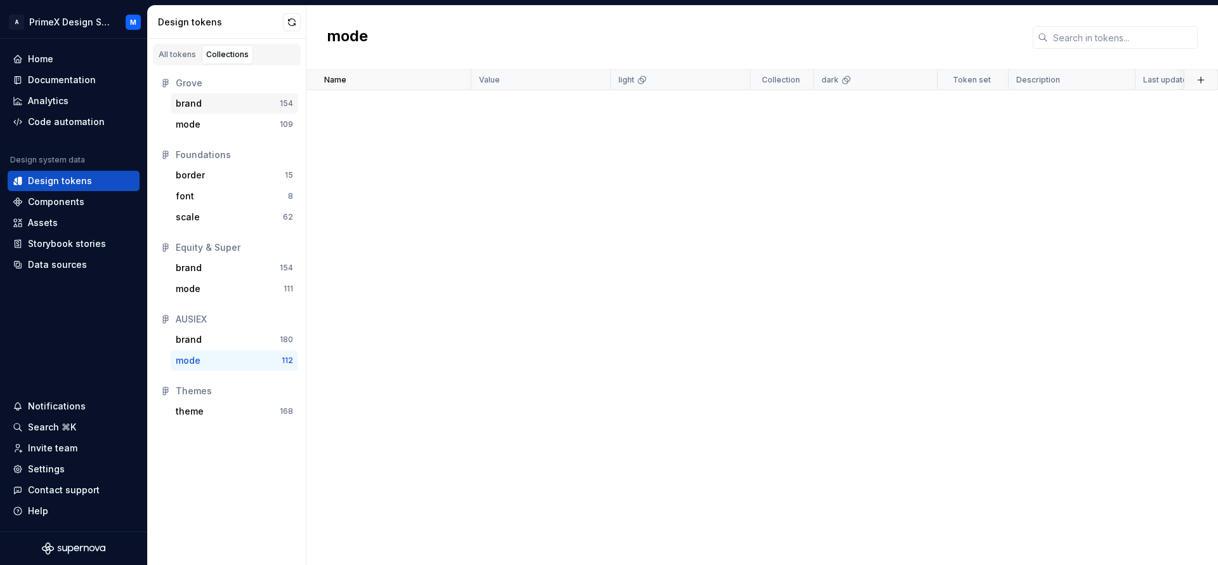
click at [222, 108] on div "brand" at bounding box center [228, 103] width 104 height 13
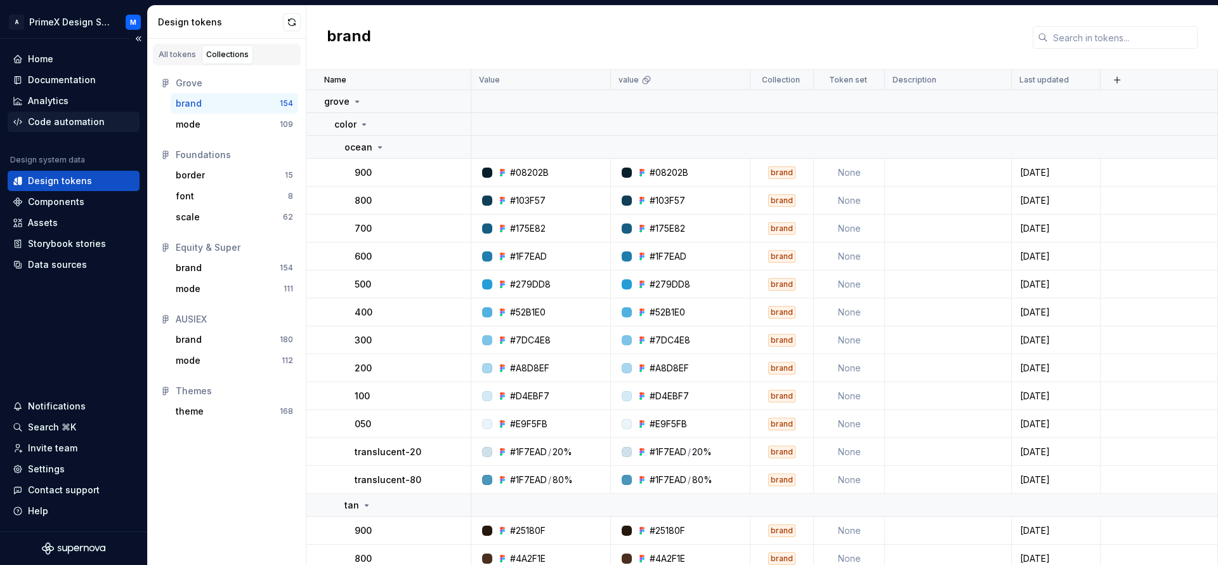
click at [96, 121] on div "Code automation" at bounding box center [66, 121] width 77 height 13
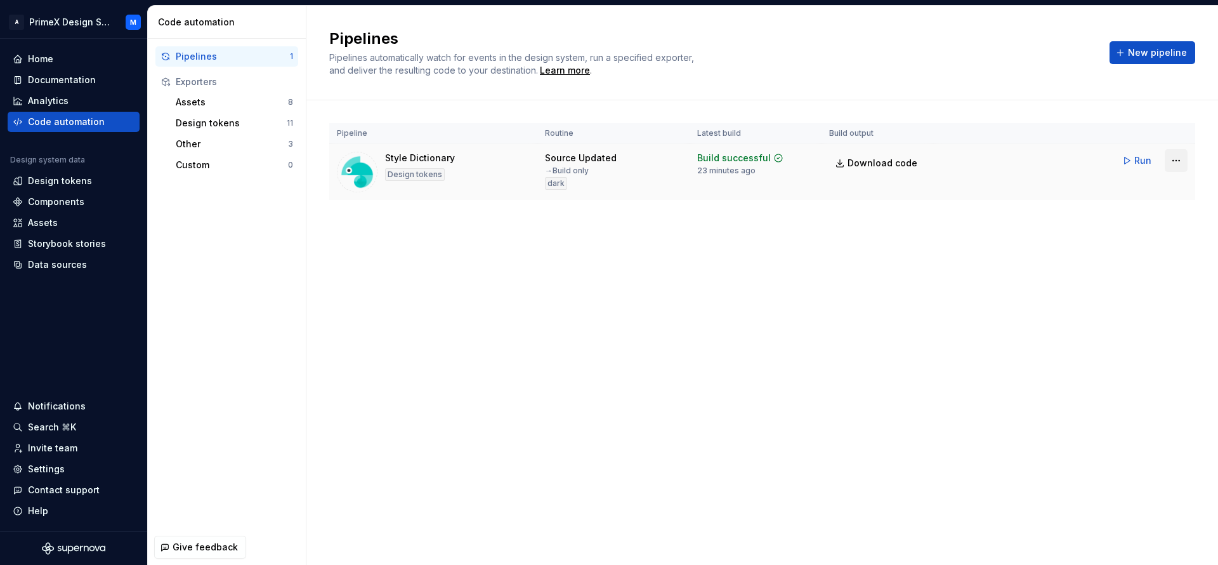
click at [1170, 160] on html "A PrimeX Design System M Home Documentation Analytics Code automation Design sy…" at bounding box center [609, 282] width 1218 height 565
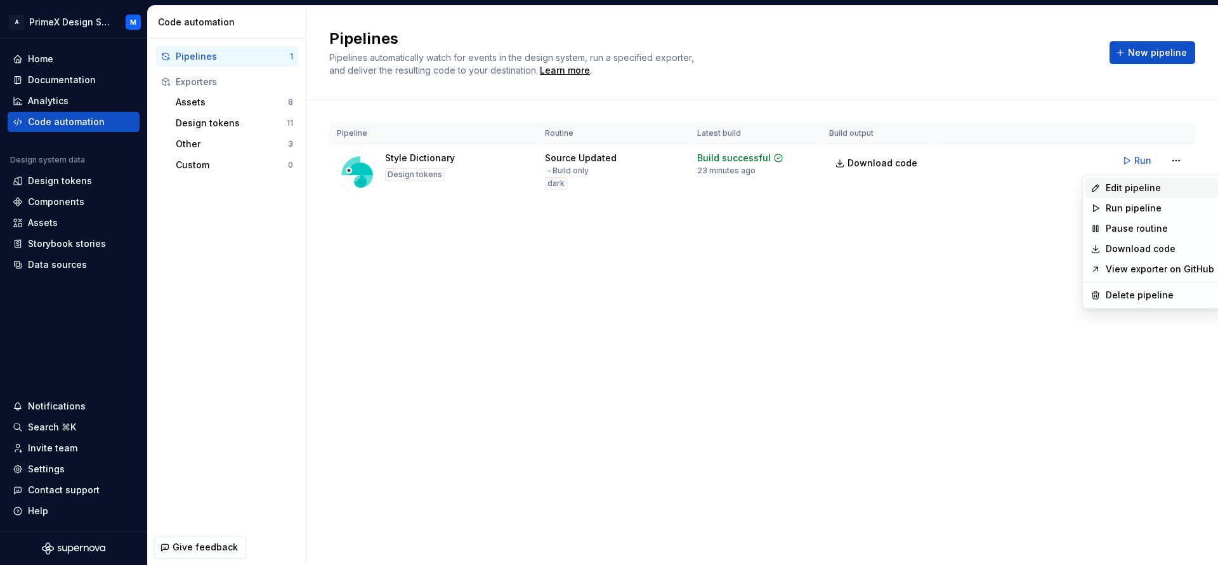
click at [1123, 186] on div "Edit pipeline" at bounding box center [1160, 187] width 108 height 13
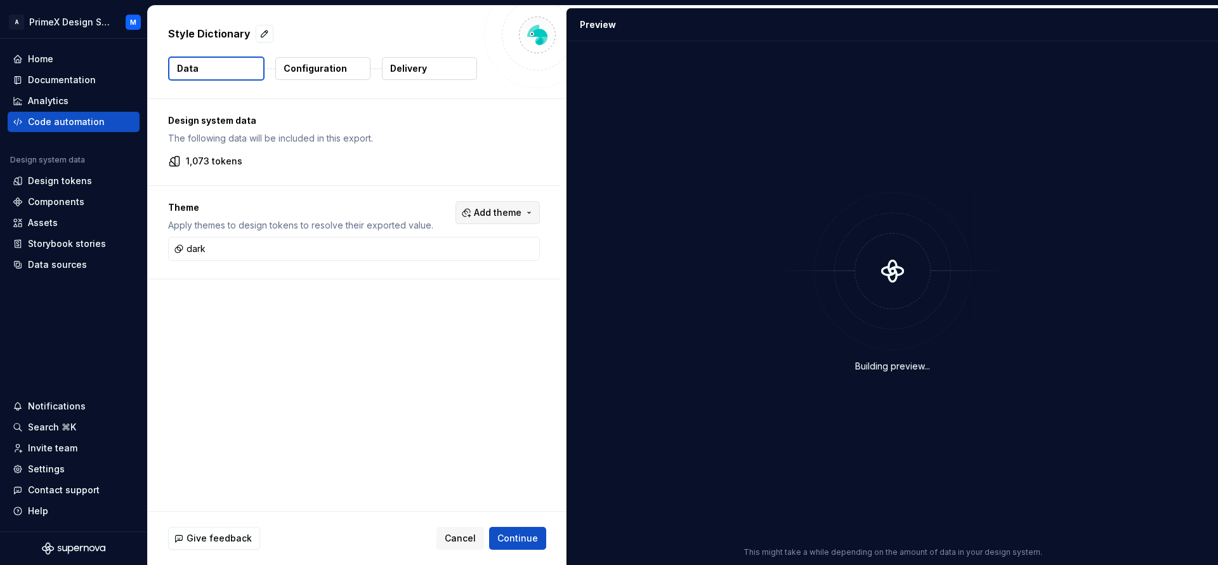
click at [526, 209] on button "Add theme" at bounding box center [498, 212] width 84 height 23
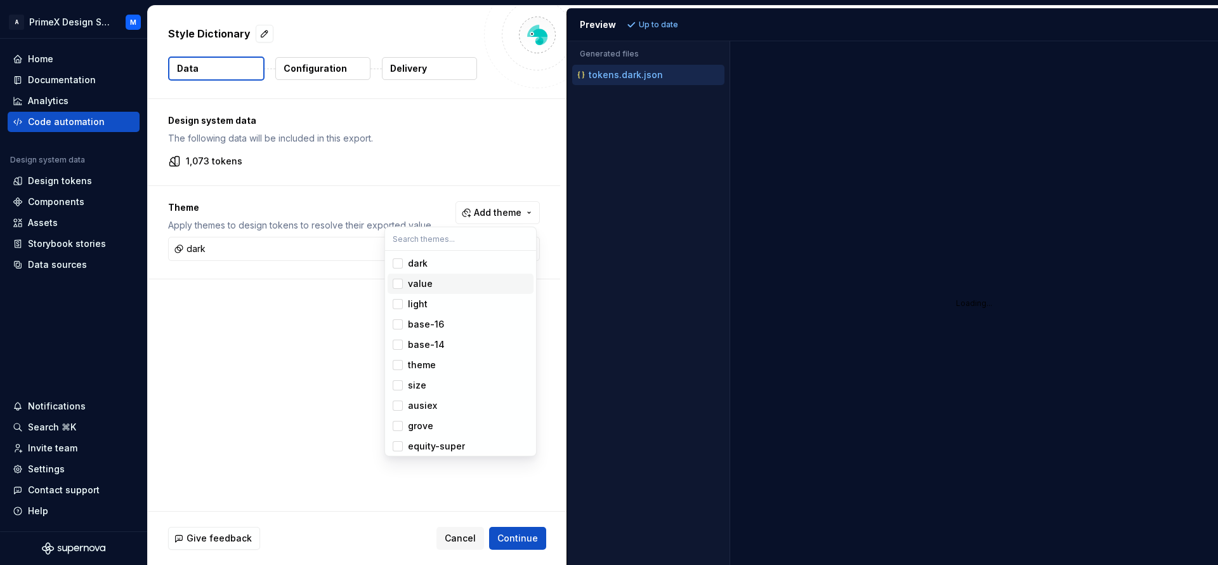
scroll to position [3, 0]
click at [258, 344] on html "A PrimeX Design System M Home Documentation Analytics Code automation Design sy…" at bounding box center [609, 282] width 1218 height 565
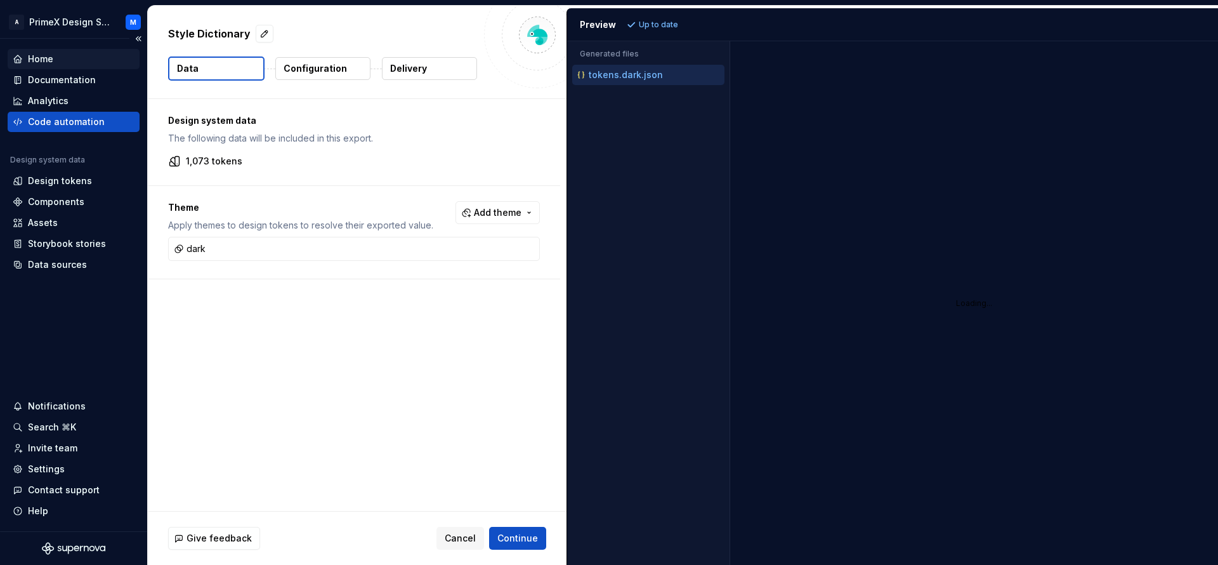
click at [77, 60] on div "Home" at bounding box center [74, 59] width 122 height 13
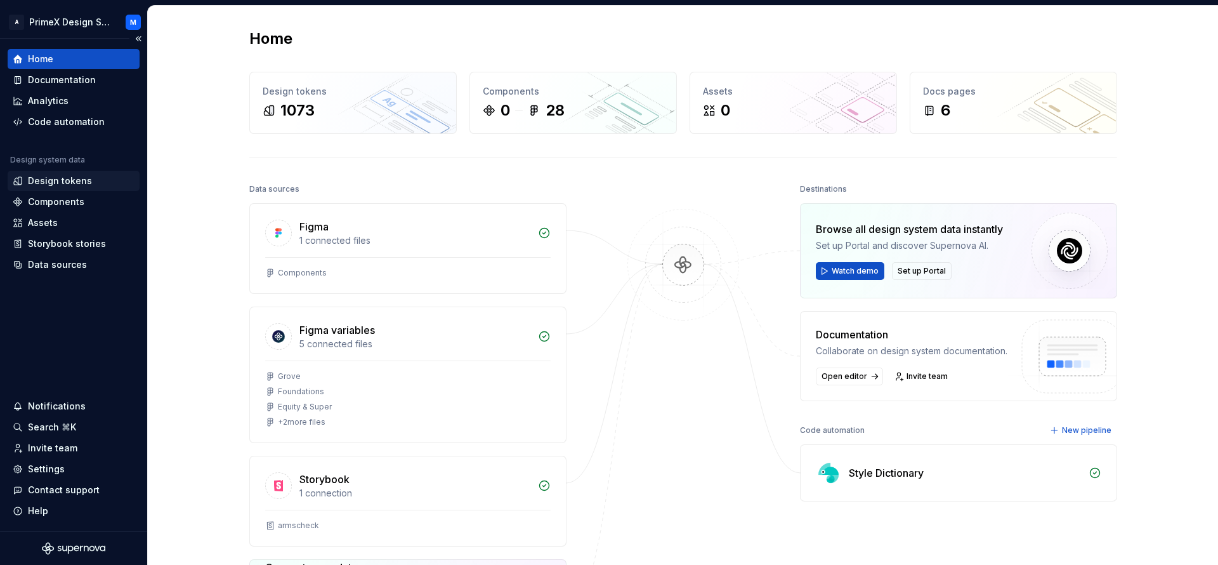
click at [82, 190] on div "Design tokens" at bounding box center [74, 181] width 132 height 20
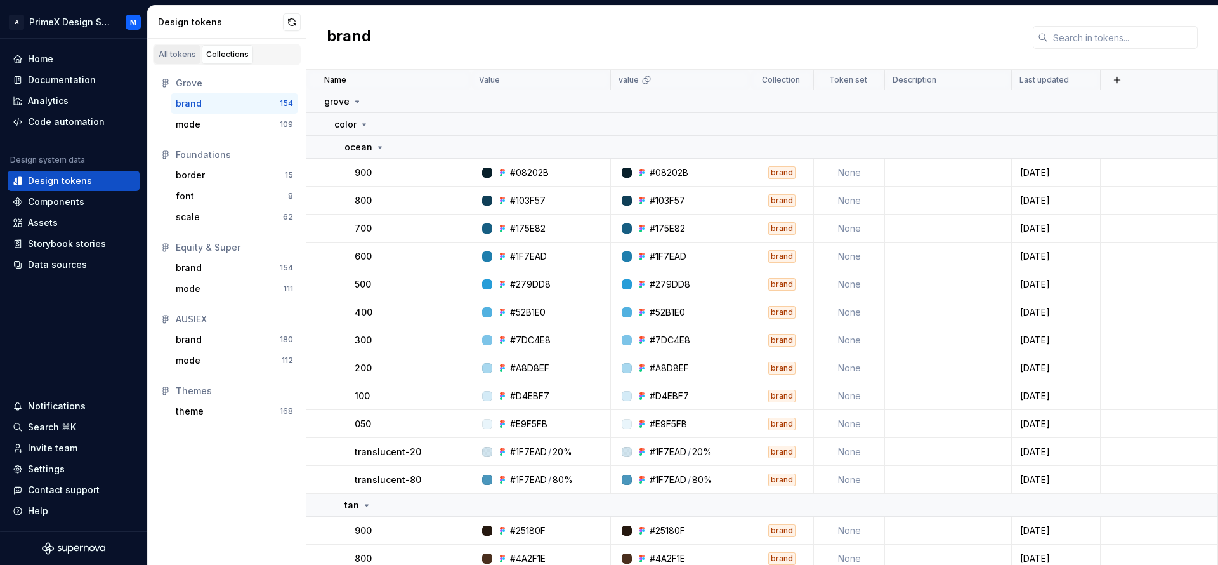
click at [180, 58] on div "All tokens" at bounding box center [177, 54] width 37 height 10
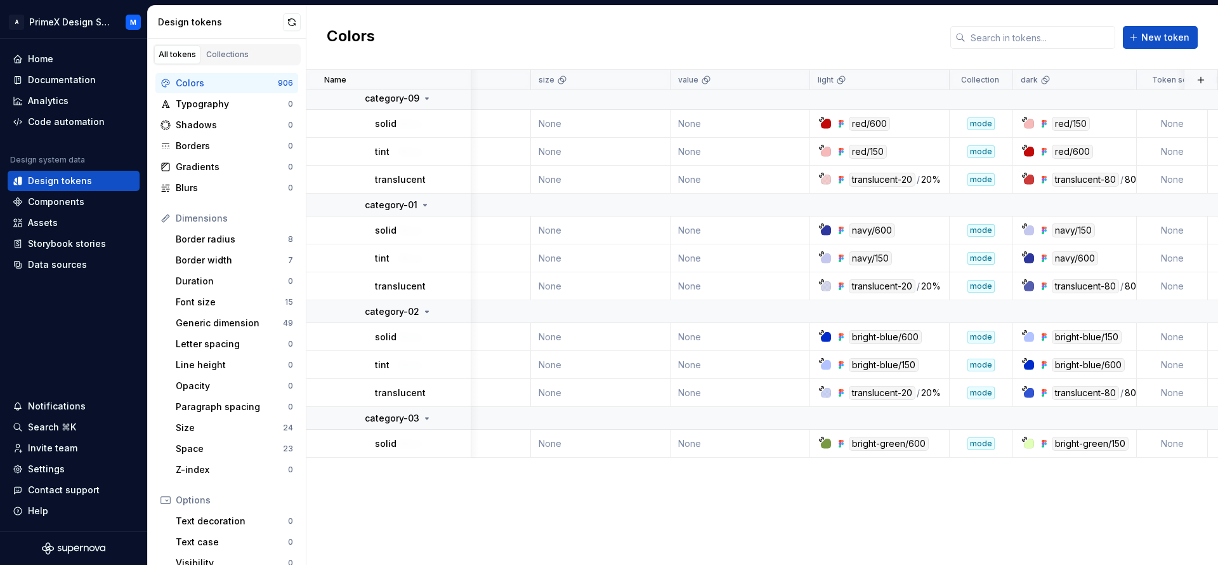
scroll to position [936, 917]
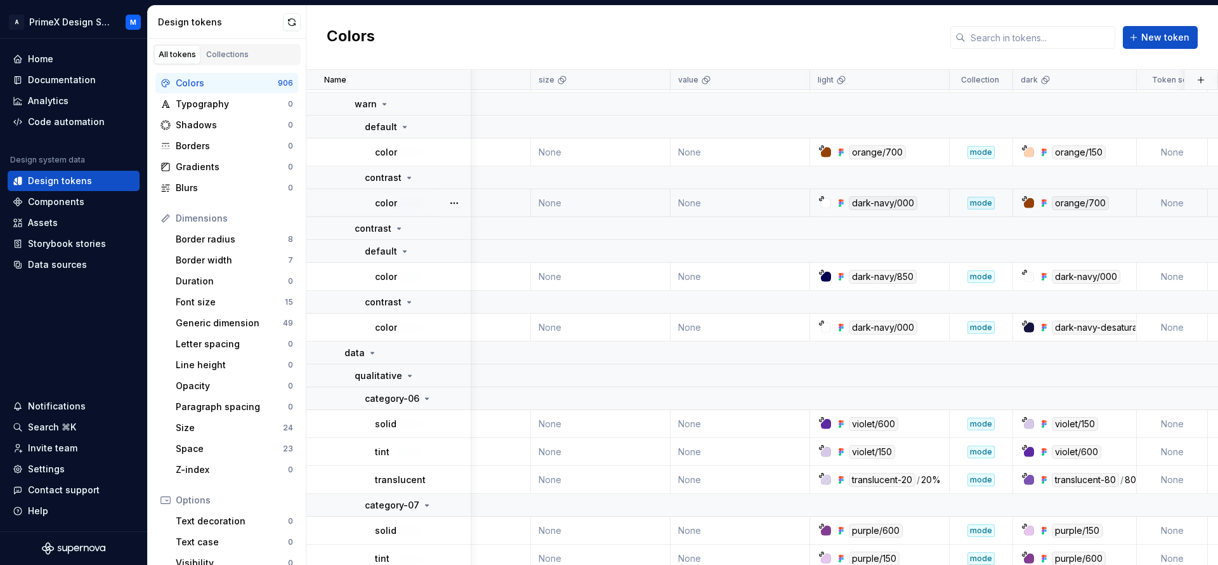
click at [1023, 196] on div "orange/700" at bounding box center [1075, 203] width 122 height 14
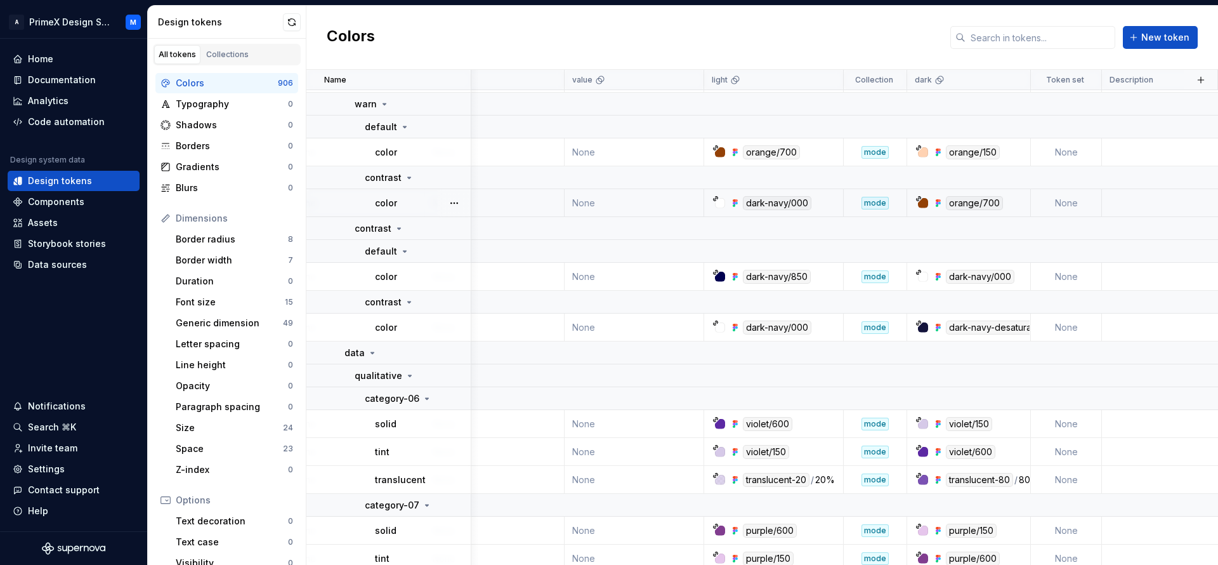
scroll to position [950, 1167]
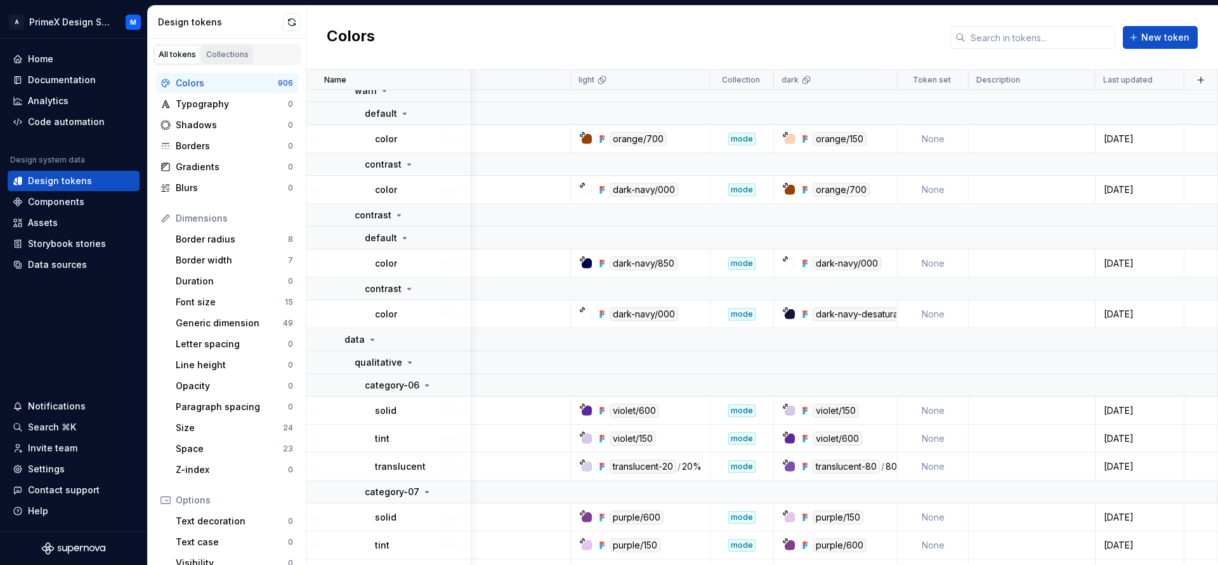
type textarea "*"
click at [244, 48] on link "Collections" at bounding box center [227, 54] width 51 height 19
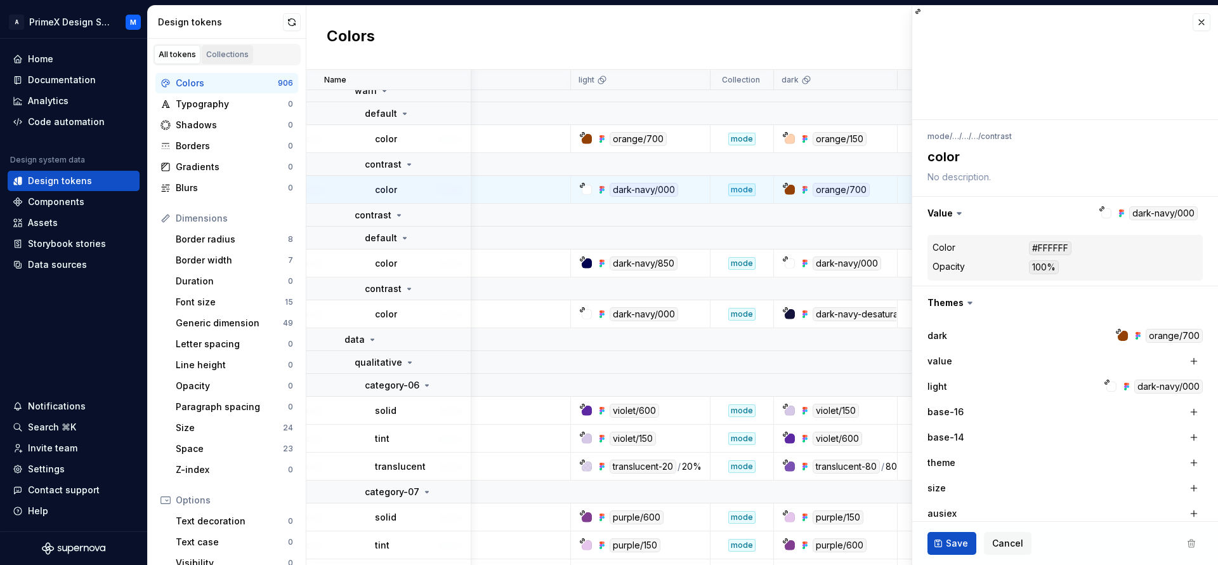
scroll to position [946, 1166]
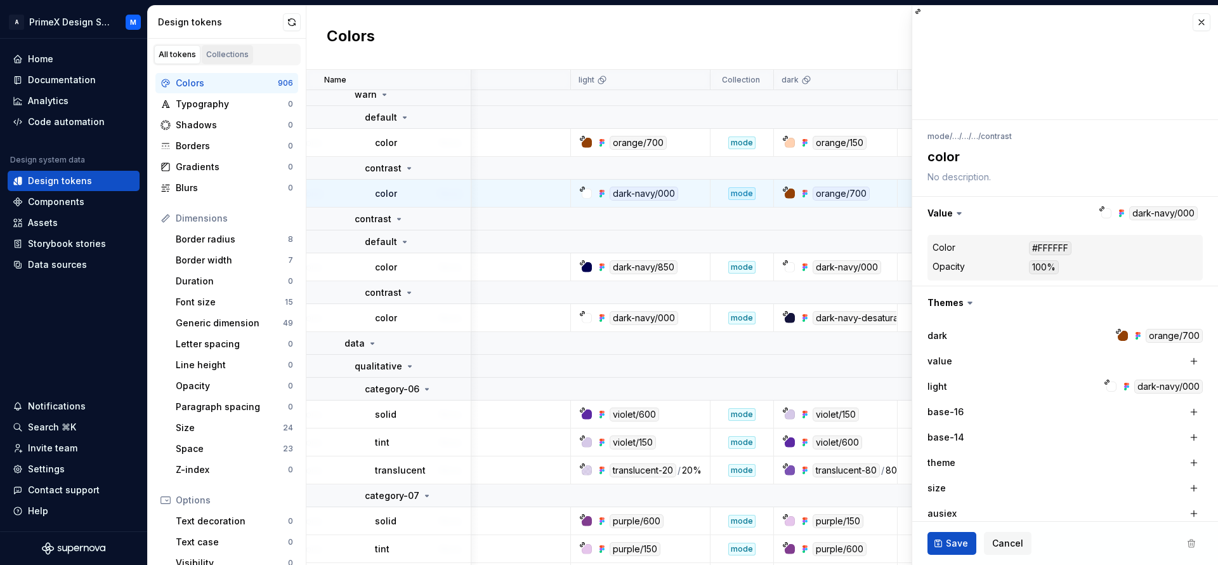
click at [244, 48] on link "Collections" at bounding box center [227, 54] width 51 height 19
click at [237, 56] on div "Collections" at bounding box center [227, 54] width 43 height 10
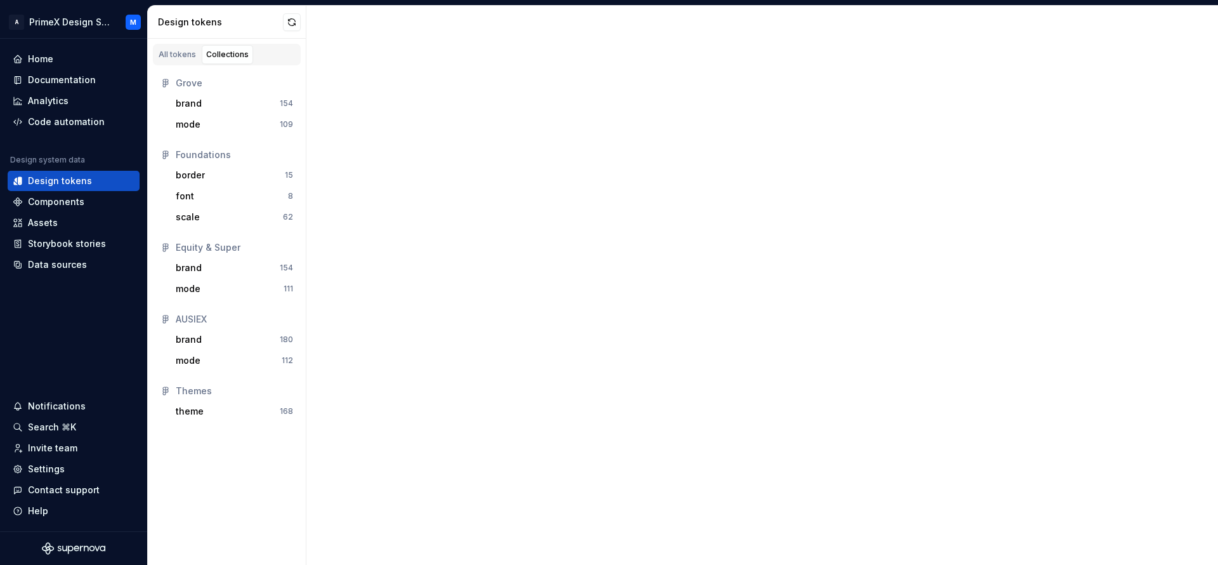
drag, startPoint x: 226, startPoint y: 43, endPoint x: 161, endPoint y: 87, distance: 78.5
click at [225, 43] on div "All tokens Collections" at bounding box center [227, 52] width 158 height 27
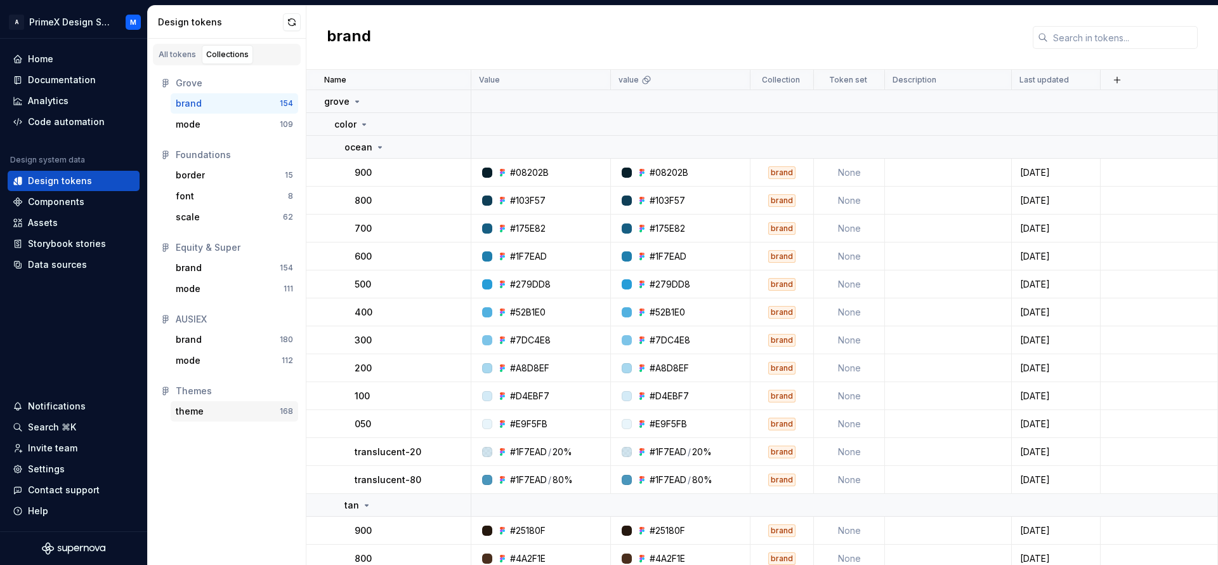
click at [225, 410] on div "theme" at bounding box center [228, 411] width 104 height 13
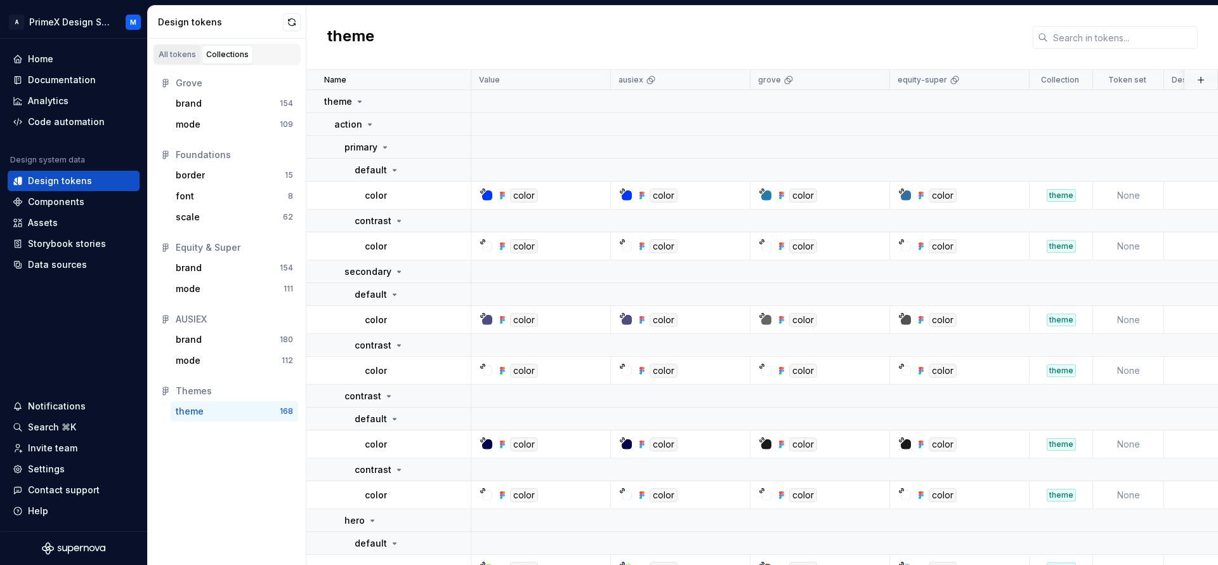
click at [185, 60] on link "All tokens" at bounding box center [177, 54] width 46 height 19
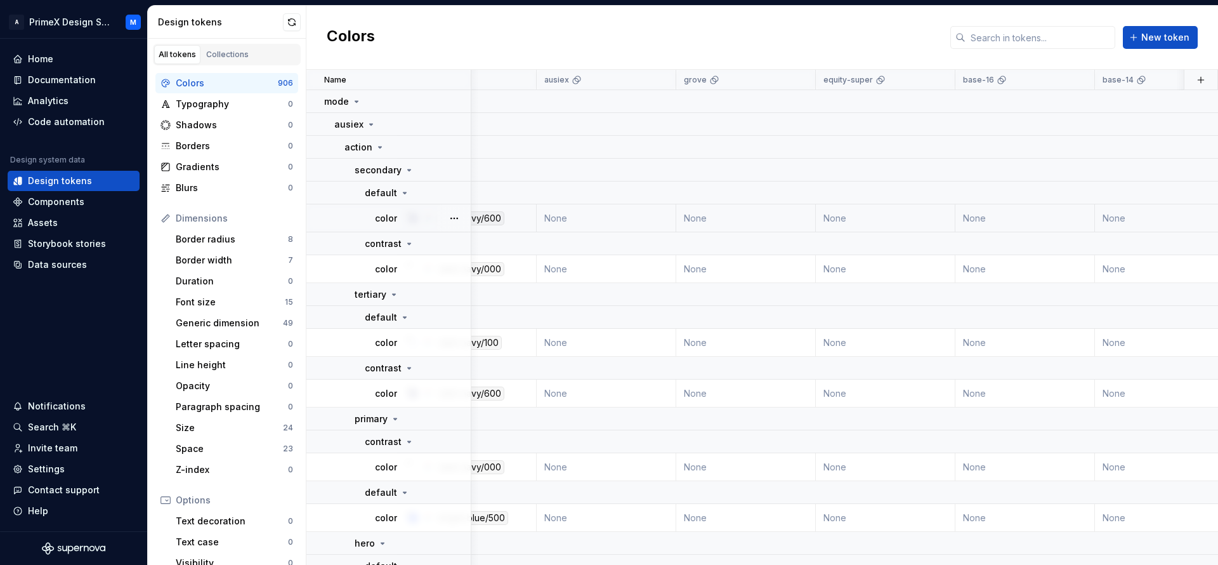
scroll to position [0, 75]
click at [225, 51] on div "Collections" at bounding box center [227, 54] width 43 height 10
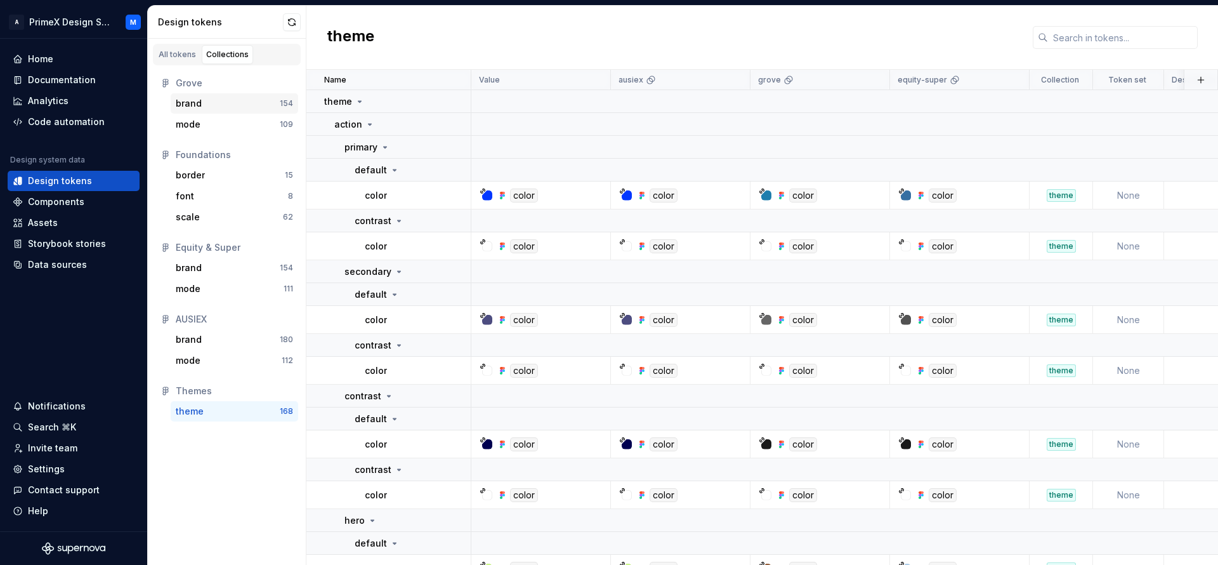
click at [194, 107] on div "brand" at bounding box center [189, 103] width 26 height 13
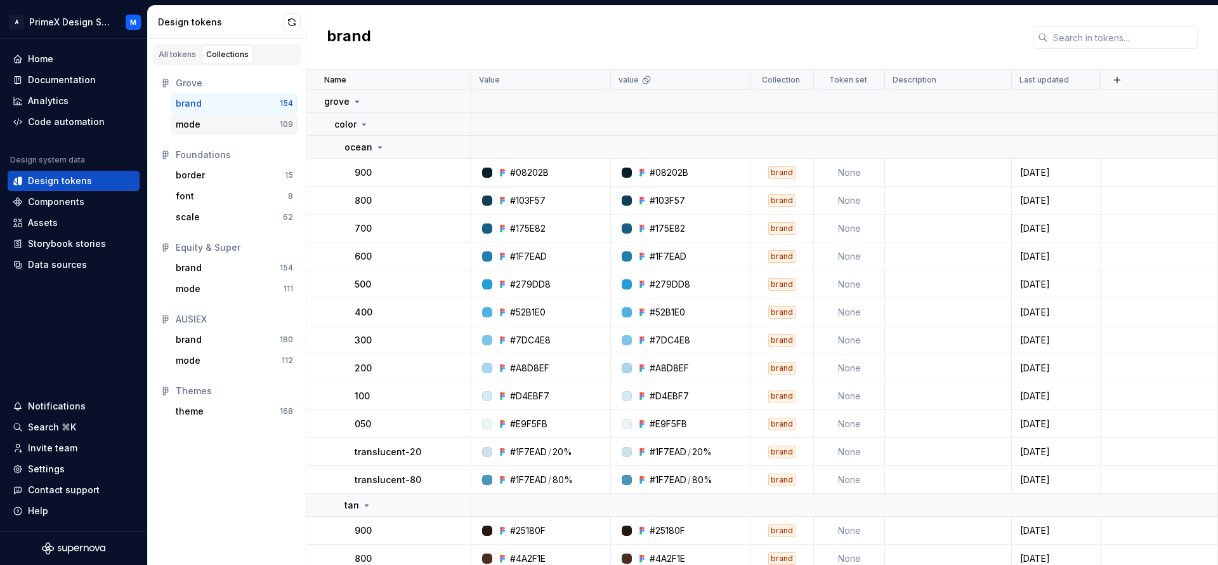
click at [204, 119] on div "mode" at bounding box center [228, 124] width 104 height 13
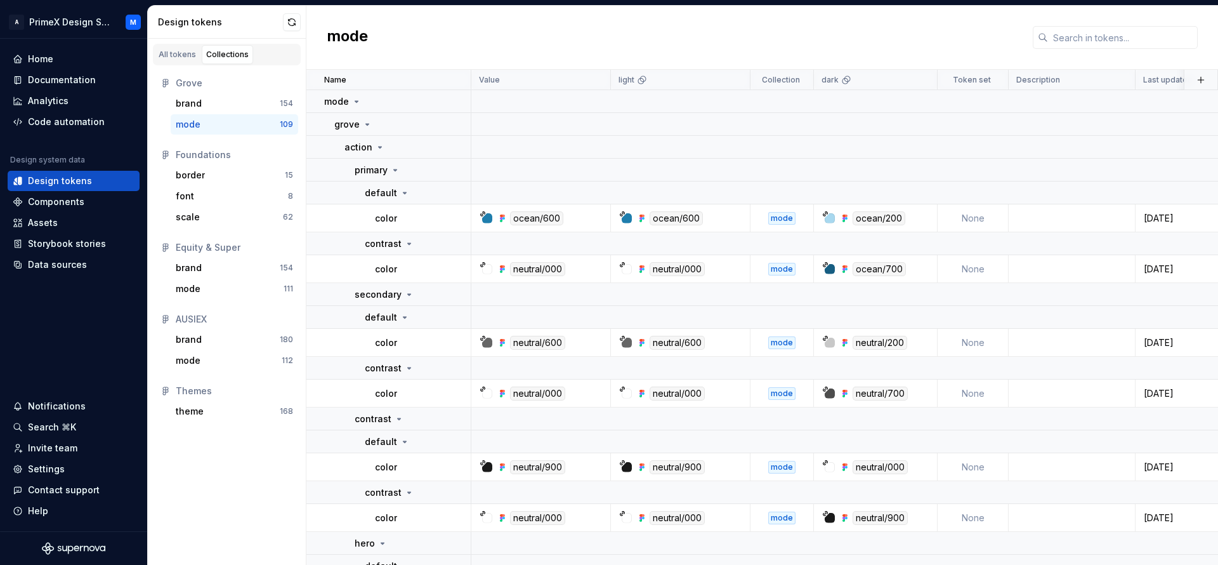
click at [199, 128] on div "mode" at bounding box center [188, 124] width 25 height 13
click at [177, 56] on div "All tokens" at bounding box center [177, 54] width 37 height 10
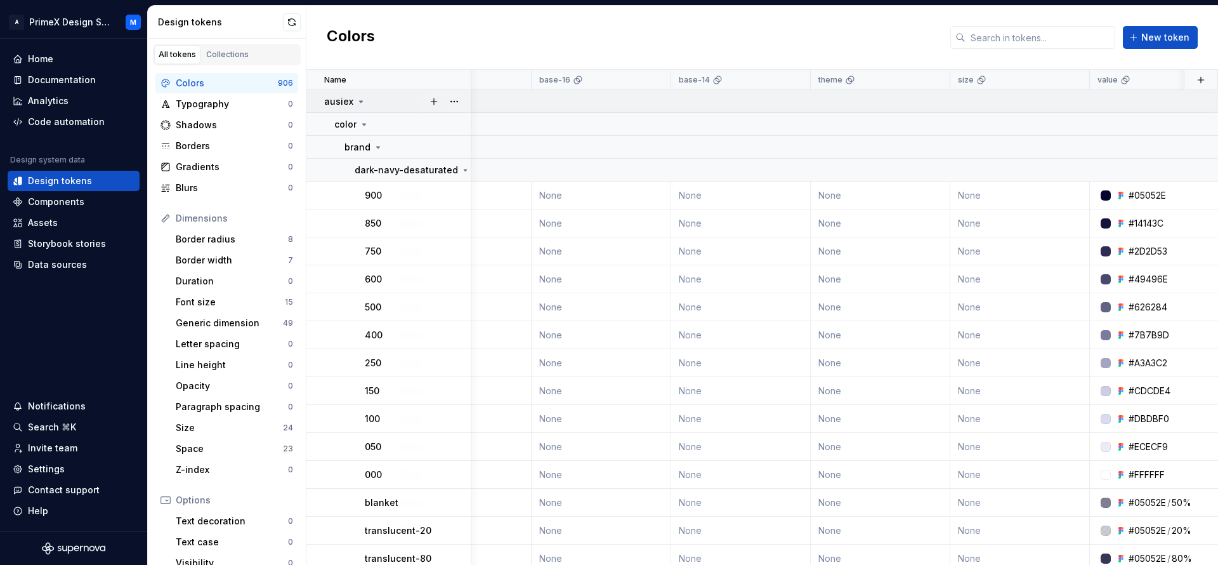
scroll to position [0, 498]
drag, startPoint x: 67, startPoint y: 140, endPoint x: 74, endPoint y: 117, distance: 23.3
click at [67, 140] on div "Home Documentation Analytics Code automation Design system data Design tokens C…" at bounding box center [74, 162] width 132 height 226
click at [75, 112] on div "Code automation" at bounding box center [74, 122] width 132 height 20
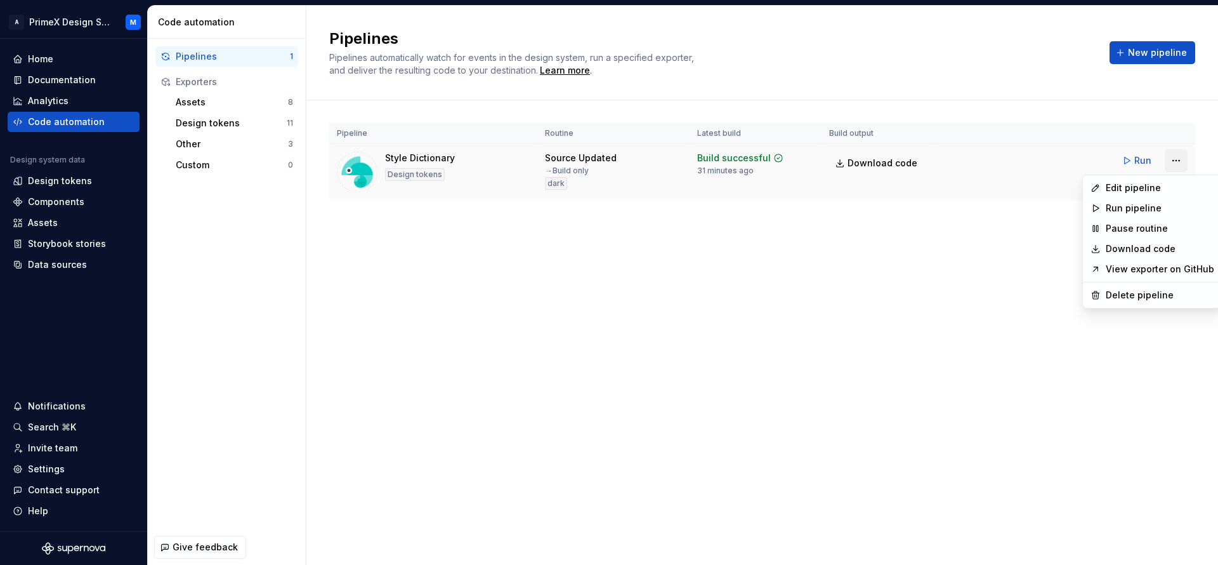
click at [1178, 171] on html "A PrimeX Design System M Home Documentation Analytics Code automation Design sy…" at bounding box center [609, 282] width 1218 height 565
click at [1132, 185] on div "Edit pipeline" at bounding box center [1160, 187] width 108 height 13
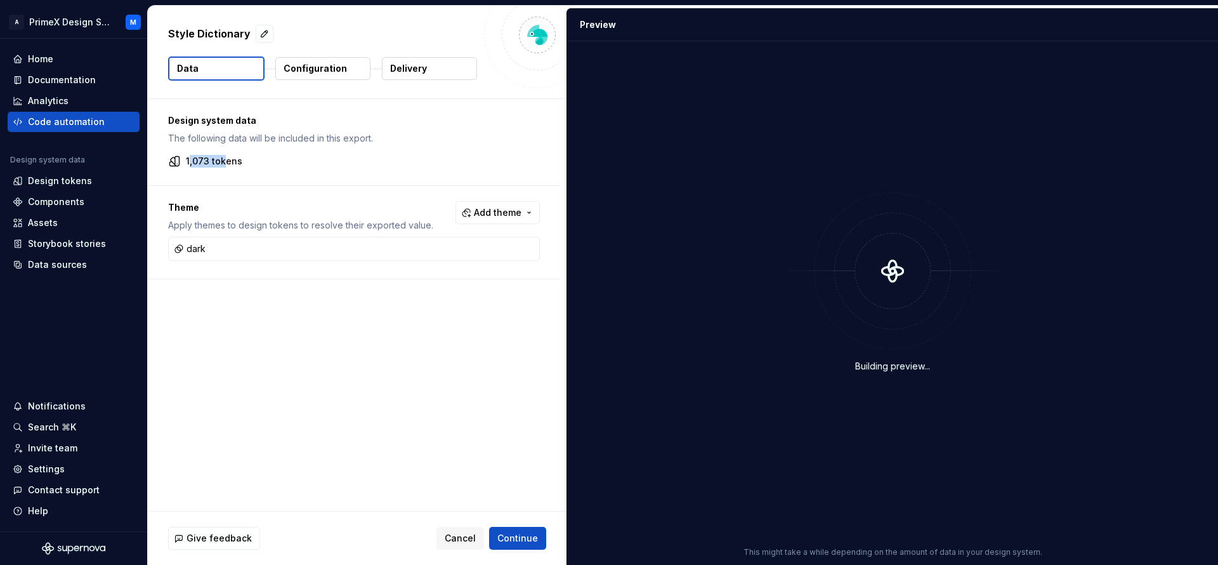
drag, startPoint x: 224, startPoint y: 159, endPoint x: 284, endPoint y: 154, distance: 59.9
click at [194, 156] on p "1,073 tokens" at bounding box center [214, 161] width 56 height 13
click at [297, 154] on div "Design system data The following data will be included in this export. 1,073 to…" at bounding box center [354, 142] width 412 height 86
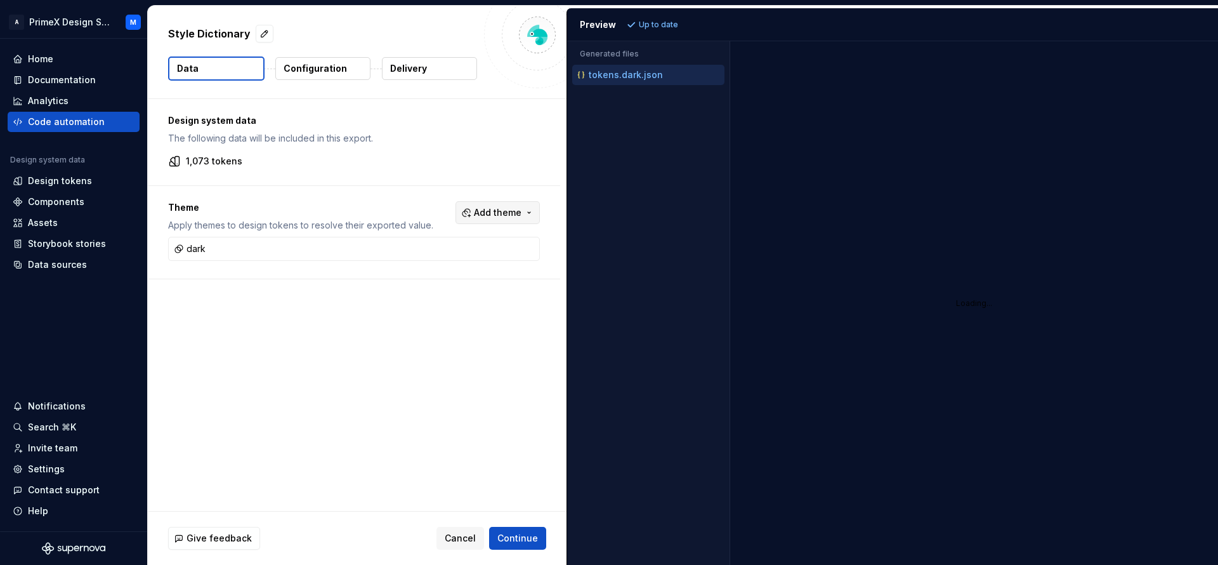
click at [504, 211] on span "Add theme" at bounding box center [498, 212] width 48 height 13
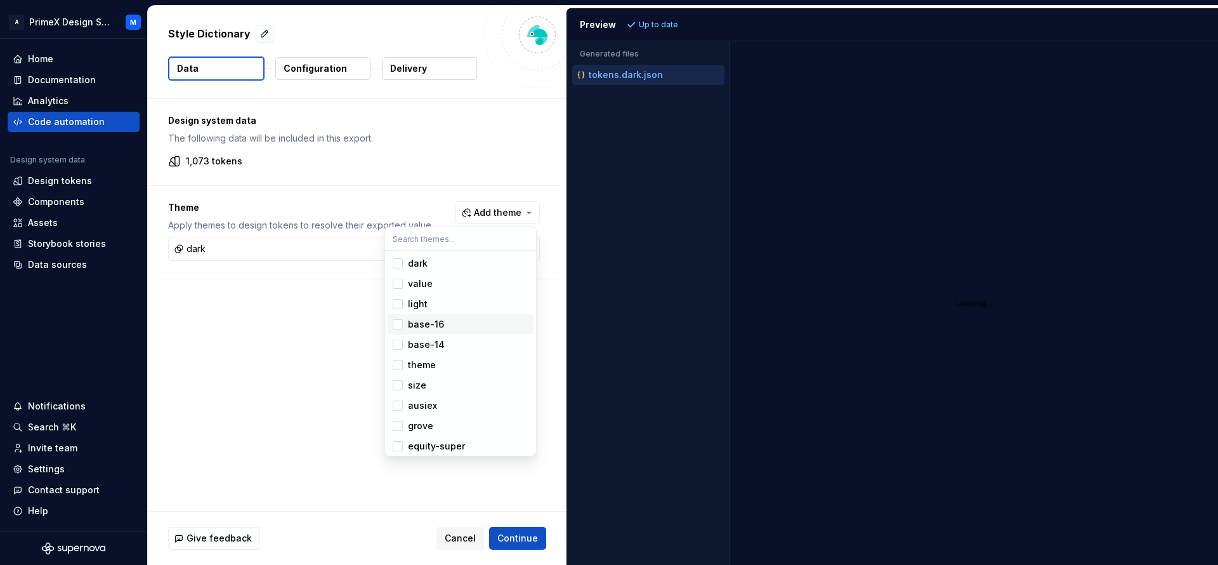
click at [400, 324] on div "Suggestions" at bounding box center [398, 324] width 10 height 10
click at [403, 259] on span "dark" at bounding box center [461, 263] width 146 height 20
click at [526, 535] on html "A PrimeX Design System M Home Documentation Analytics Code automation Design sy…" at bounding box center [609, 282] width 1218 height 565
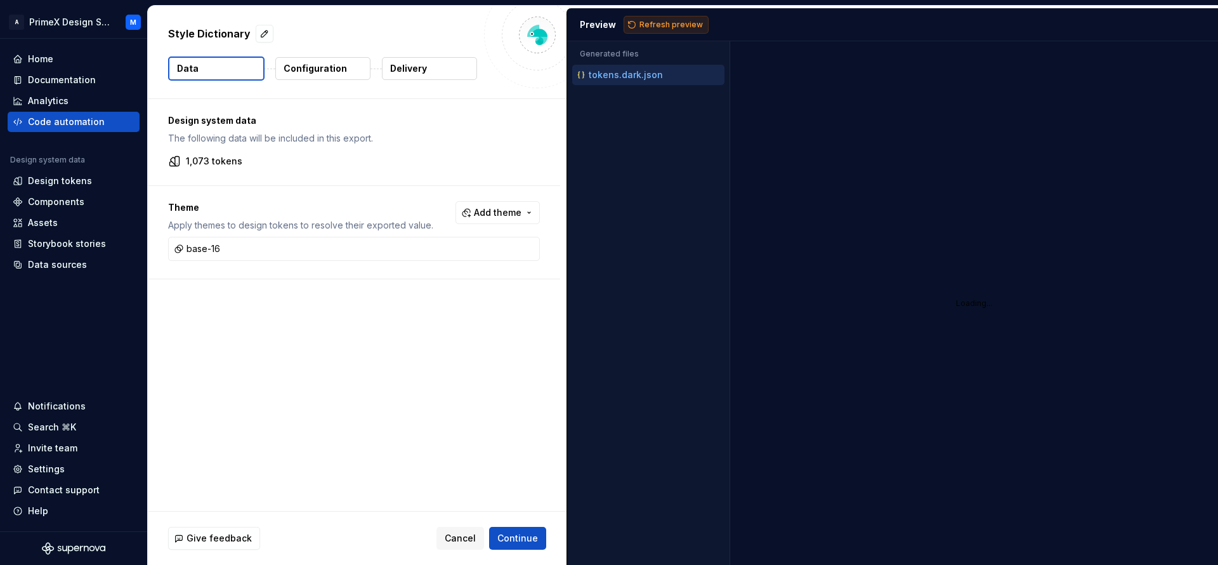
click at [663, 16] on button "Refresh preview" at bounding box center [666, 25] width 85 height 18
click at [536, 541] on span "Continue" at bounding box center [517, 538] width 41 height 13
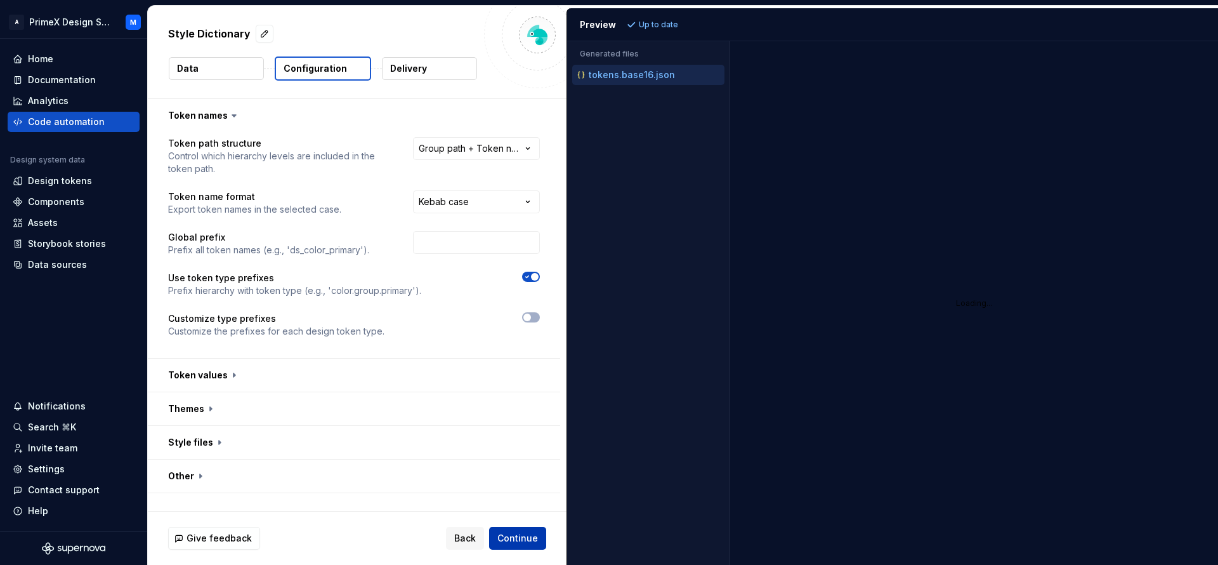
click at [523, 534] on span "Continue" at bounding box center [517, 538] width 41 height 13
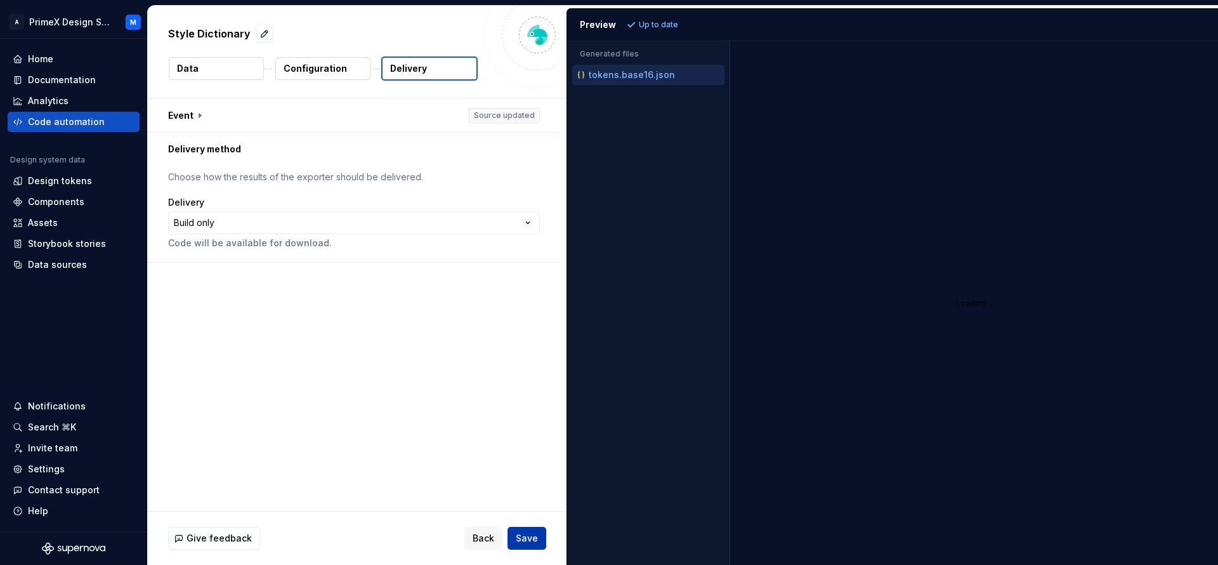
click at [523, 534] on span "Save" at bounding box center [527, 538] width 22 height 13
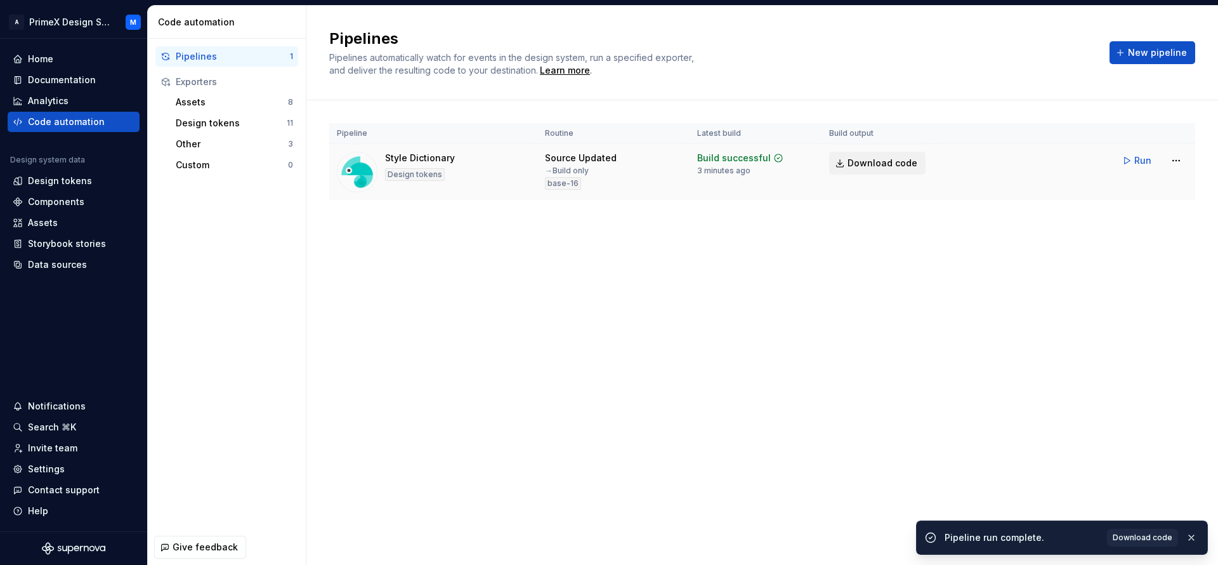
click at [902, 166] on span "Download code" at bounding box center [883, 163] width 70 height 13
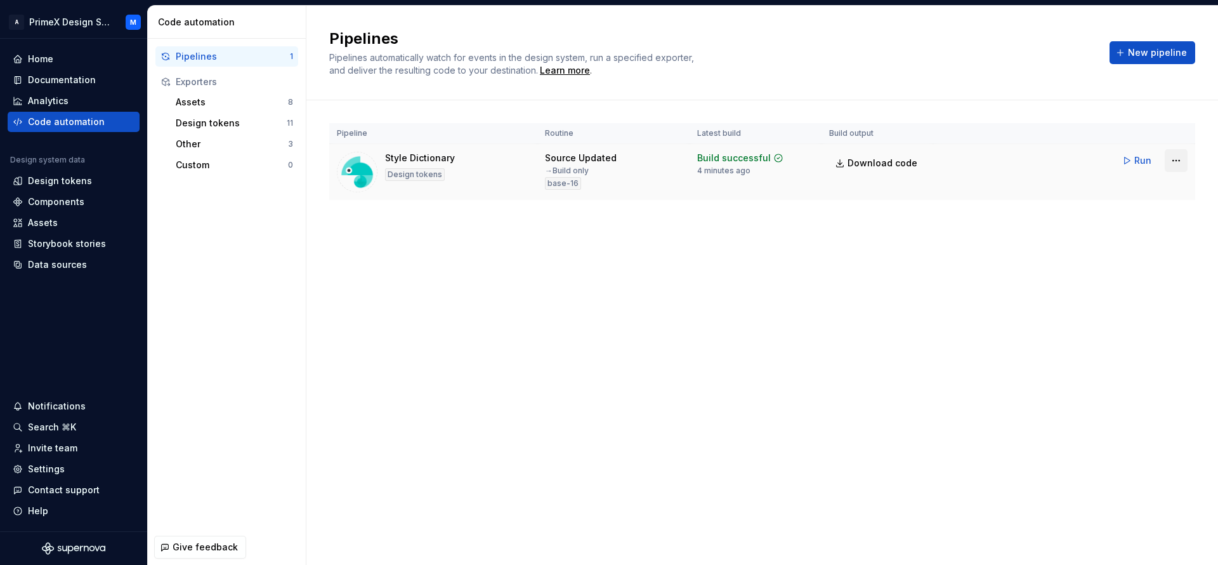
click at [1172, 156] on html "A PrimeX Design System M Home Documentation Analytics Code automation Design sy…" at bounding box center [609, 282] width 1218 height 565
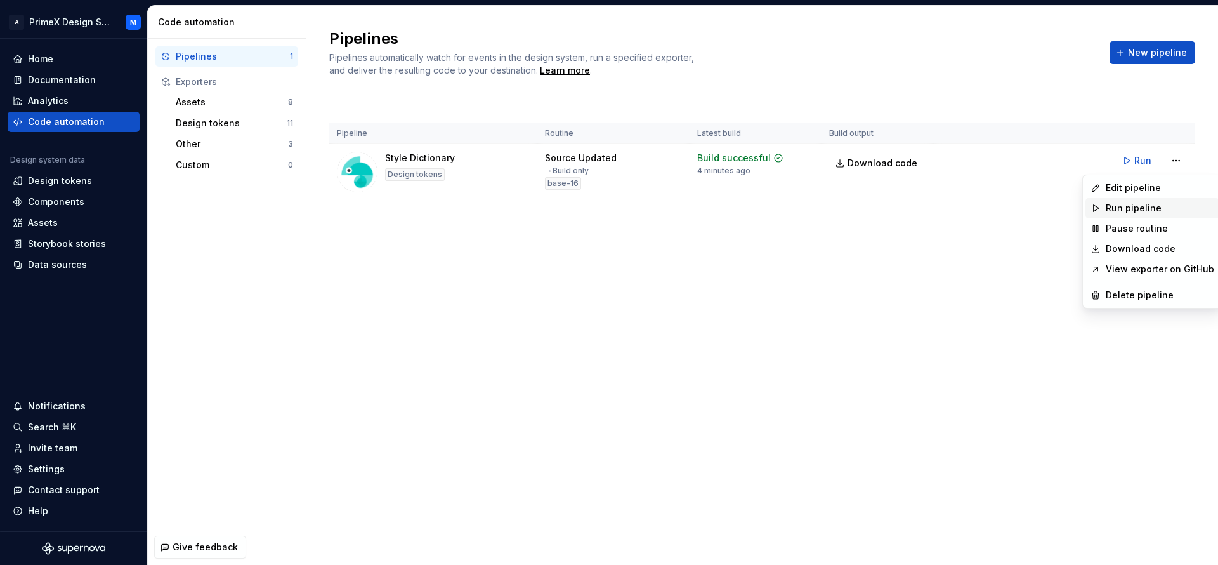
click at [1150, 202] on div "Run pipeline" at bounding box center [1160, 208] width 108 height 13
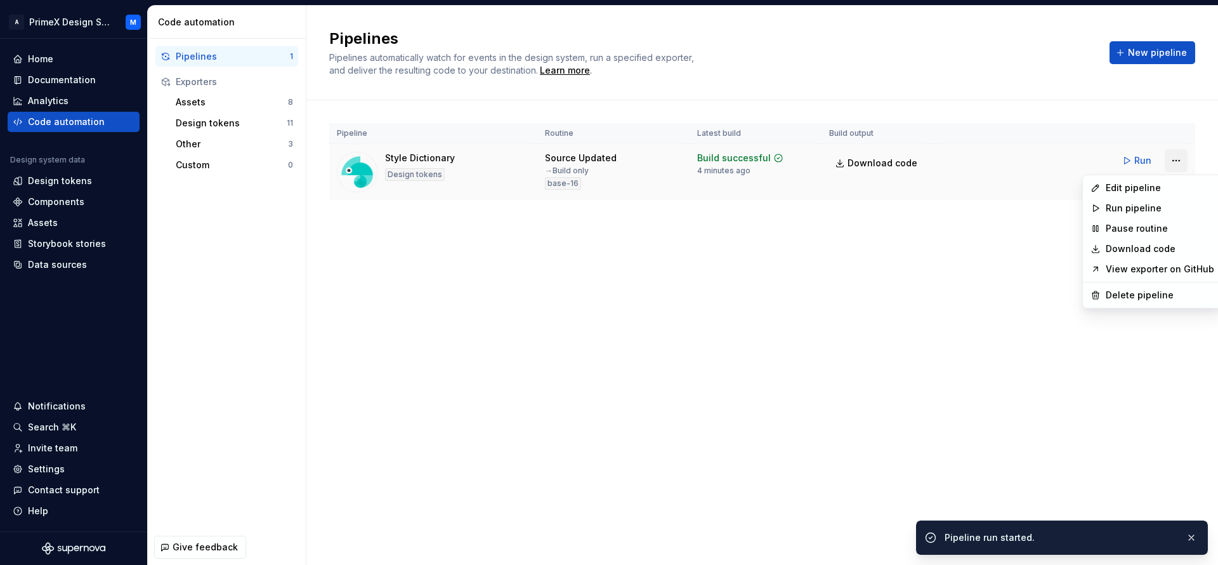
click at [1177, 156] on html "A PrimeX Design System M Home Documentation Analytics Code automation Design sy…" at bounding box center [609, 282] width 1218 height 565
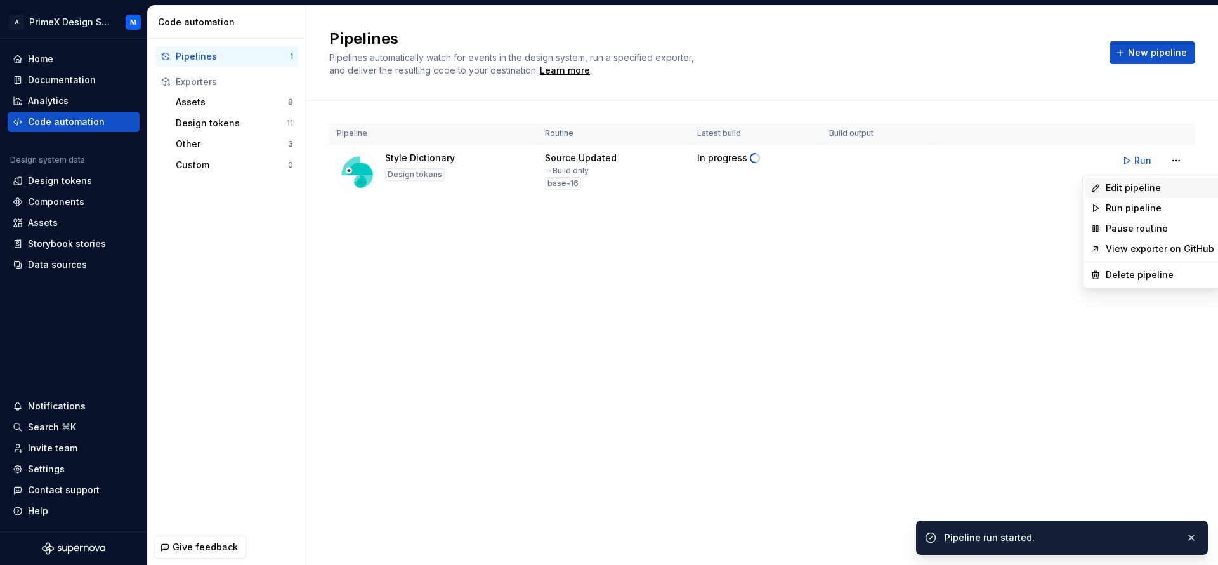
click at [1144, 188] on div "Edit pipeline" at bounding box center [1160, 187] width 108 height 13
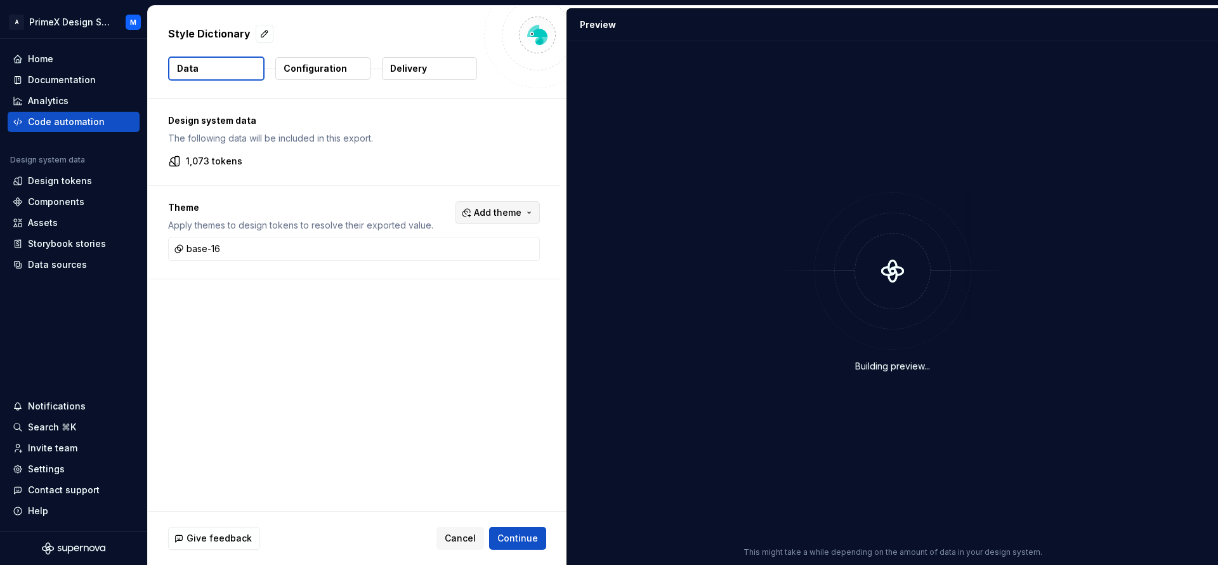
click at [519, 209] on button "Add theme" at bounding box center [498, 212] width 84 height 23
click at [453, 266] on div "dark" at bounding box center [468, 263] width 121 height 13
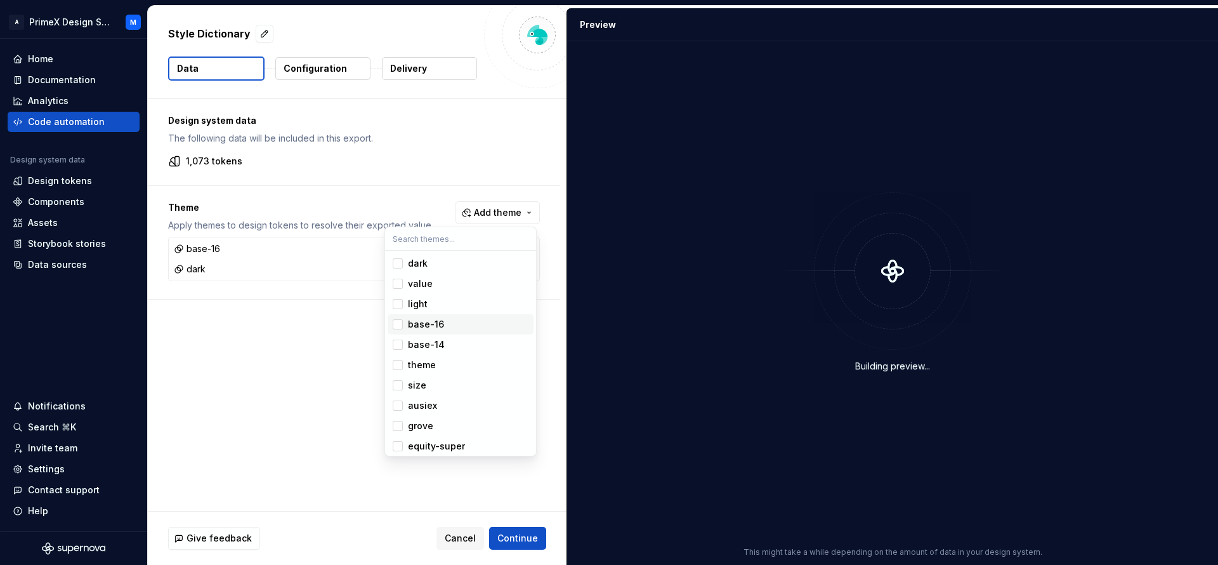
click at [402, 328] on div "Suggestions" at bounding box center [398, 324] width 10 height 10
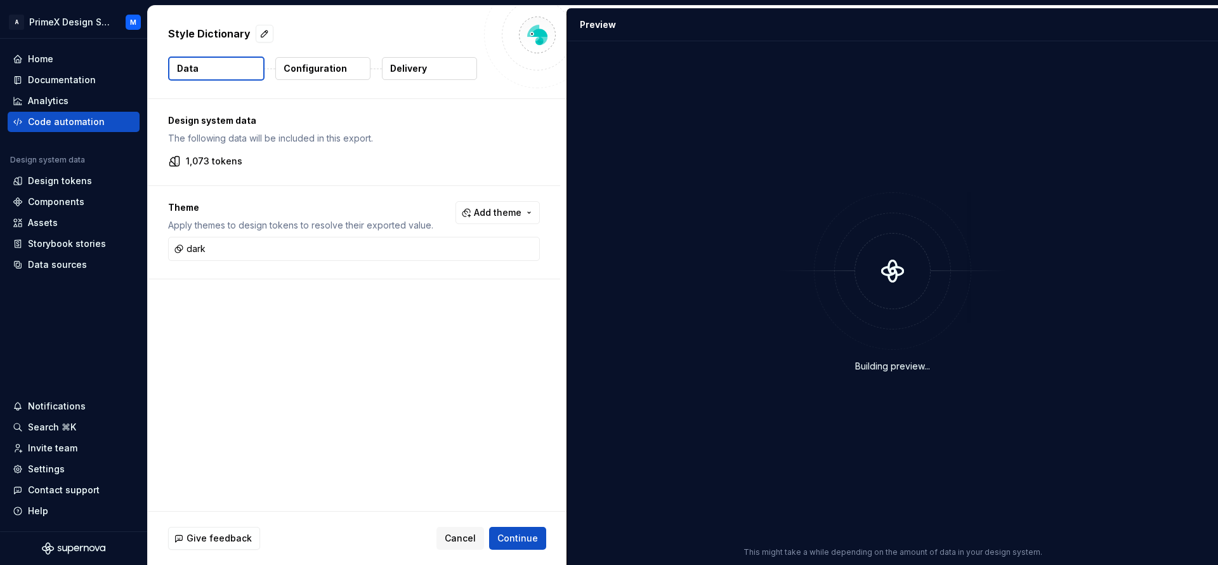
click at [518, 539] on html "A PrimeX Design System M Home Documentation Analytics Code automation Design sy…" at bounding box center [609, 282] width 1218 height 565
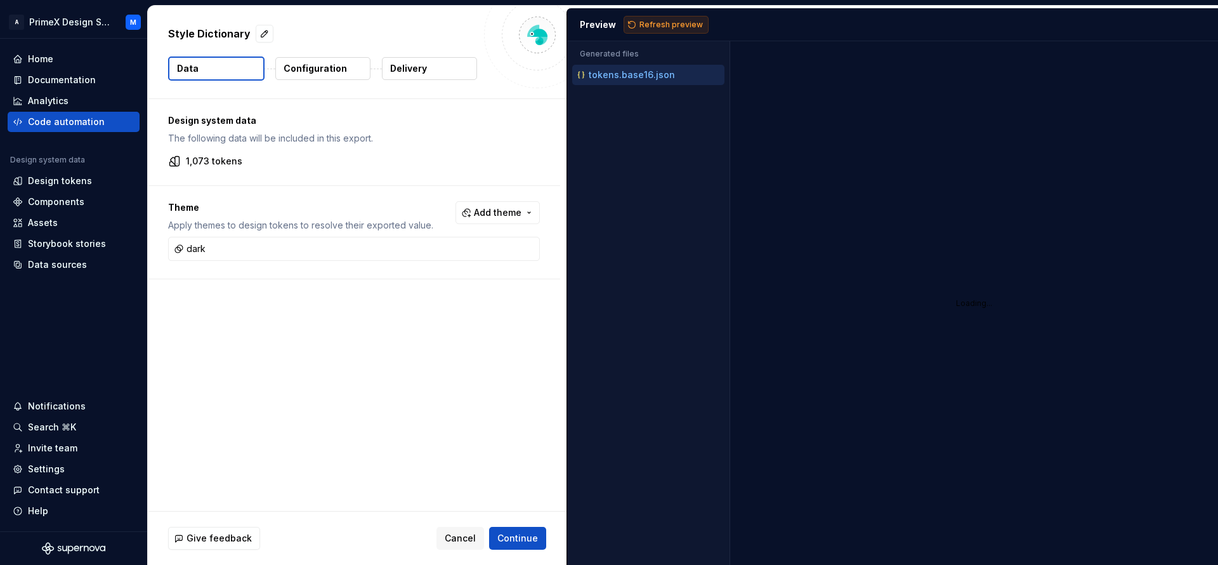
click at [666, 30] on button "Refresh preview" at bounding box center [666, 25] width 85 height 18
click at [525, 534] on span "Continue" at bounding box center [517, 538] width 41 height 13
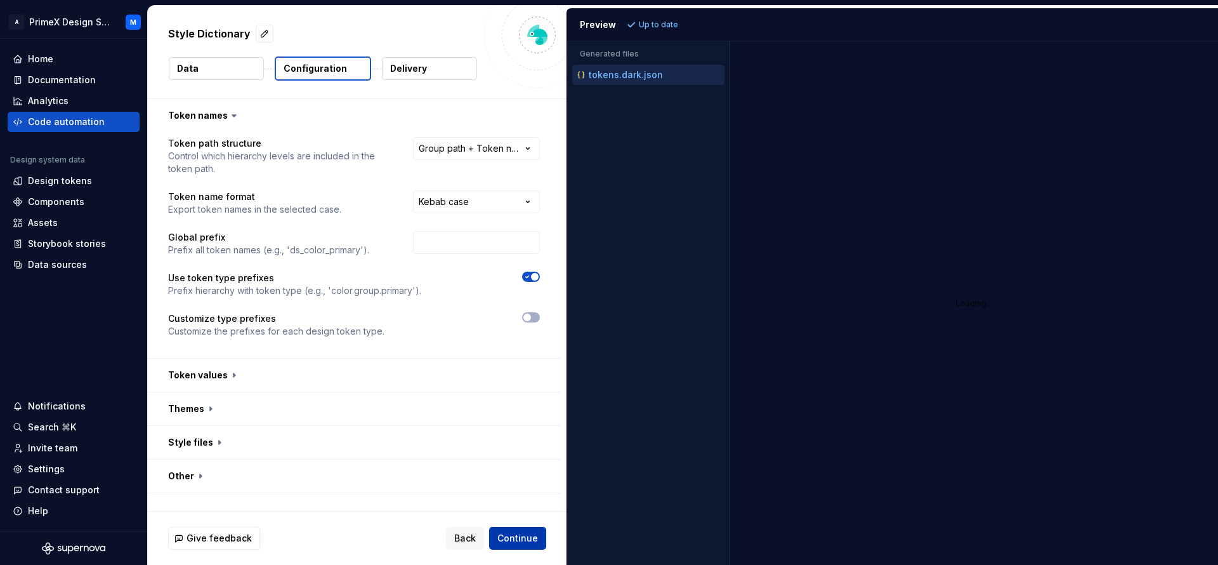
click at [534, 546] on button "Continue" at bounding box center [517, 538] width 57 height 23
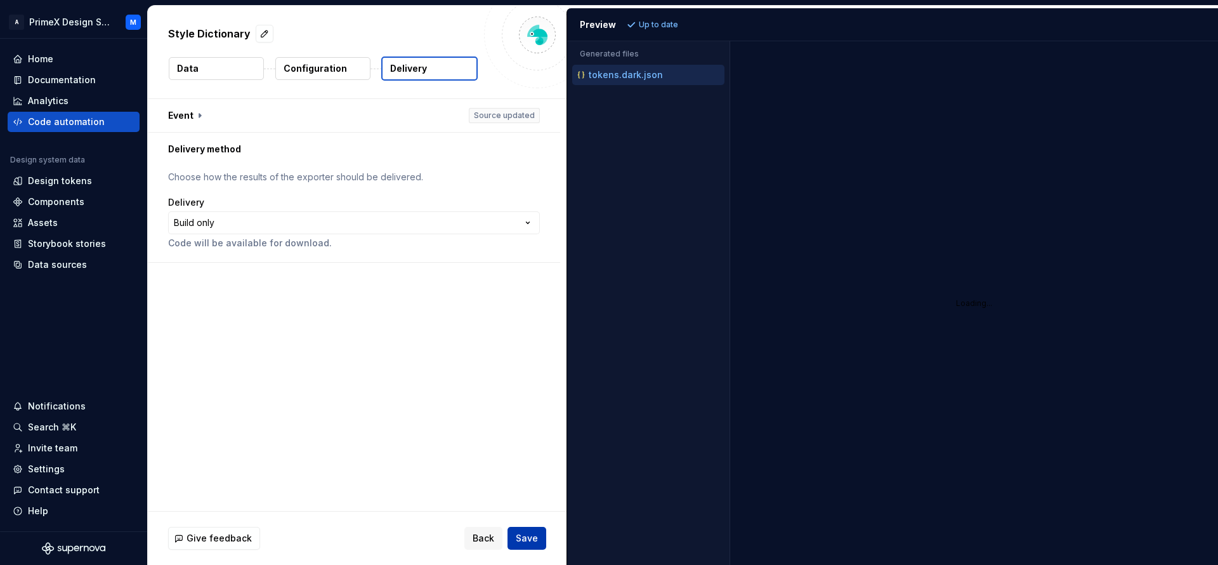
click at [534, 546] on button "Save" at bounding box center [527, 538] width 39 height 23
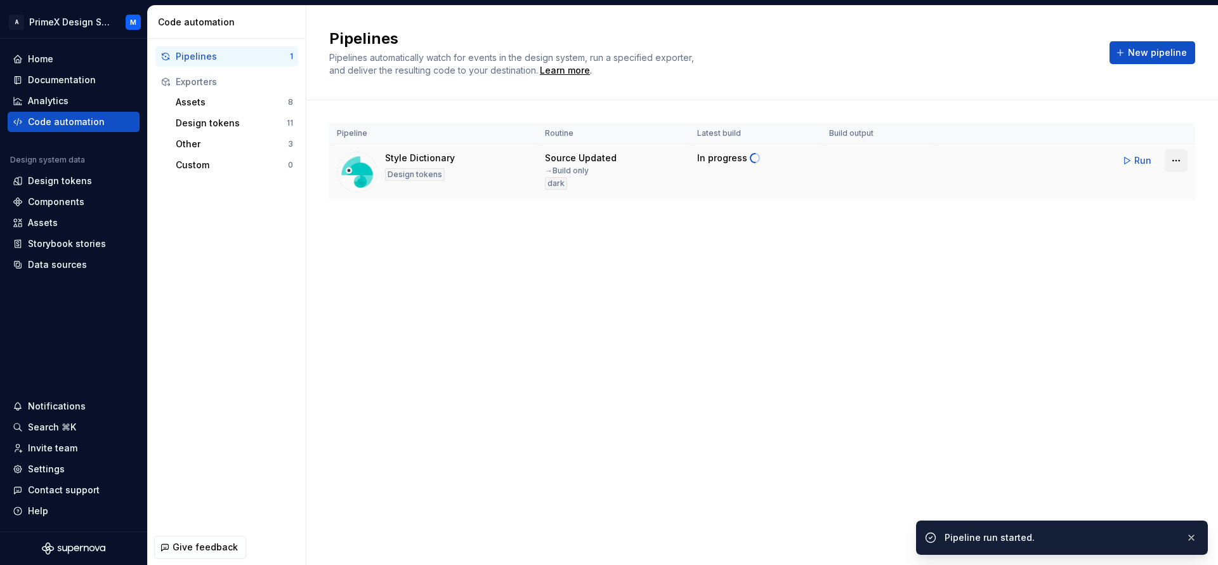
click at [1176, 161] on html "A PrimeX Design System M Home Documentation Analytics Code automation Design sy…" at bounding box center [609, 282] width 1218 height 565
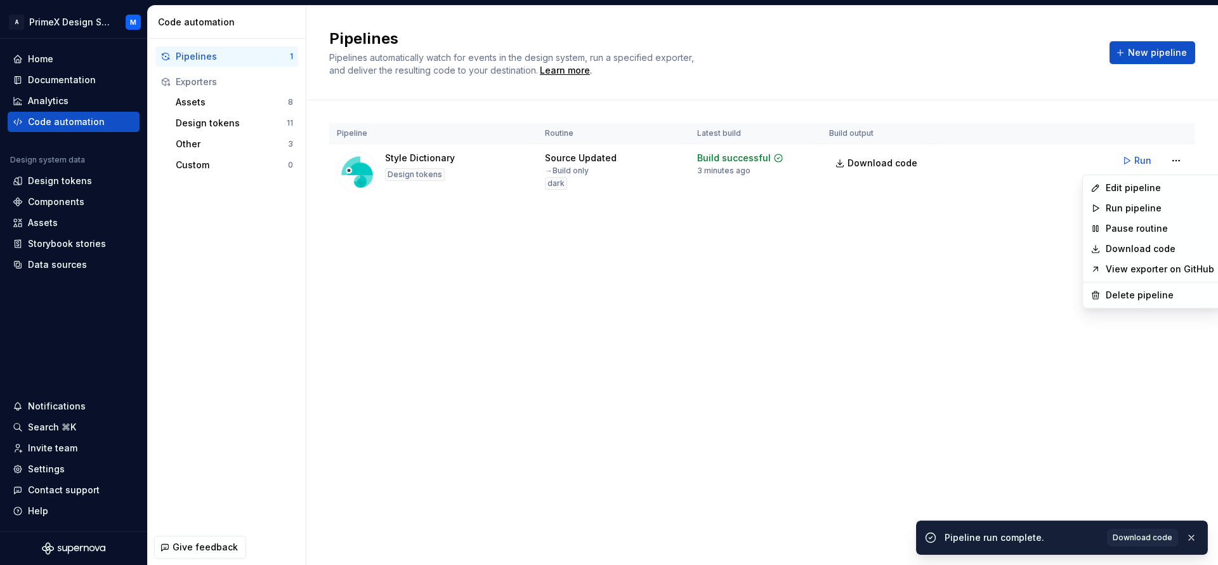
click at [1162, 249] on link "Download code" at bounding box center [1160, 248] width 108 height 13
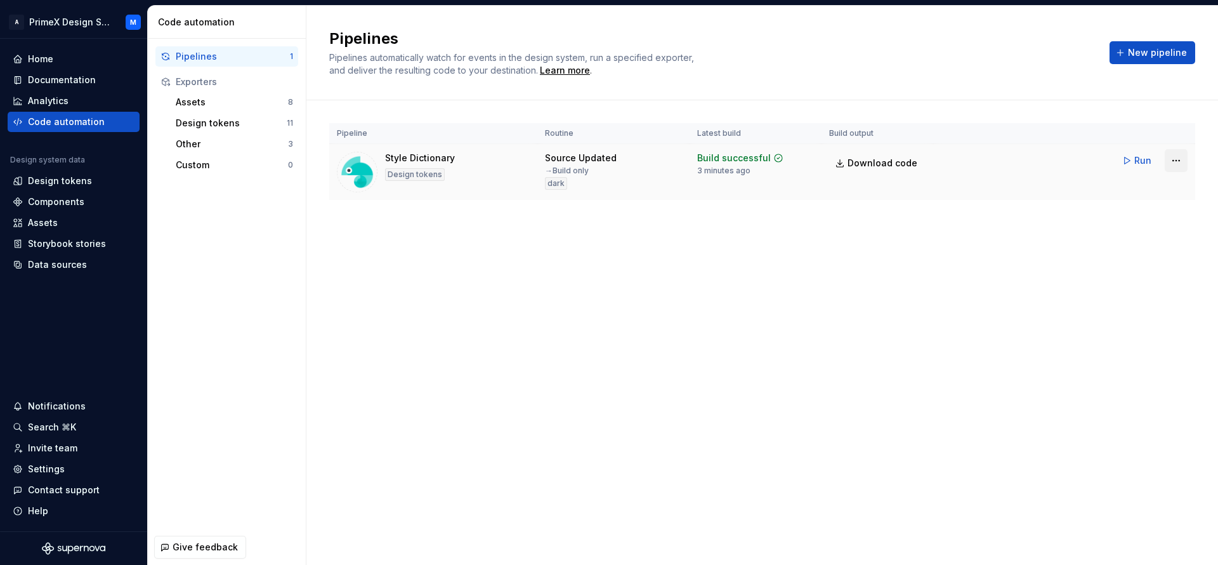
click at [1180, 159] on html "A PrimeX Design System M Home Documentation Analytics Code automation Design sy…" at bounding box center [609, 282] width 1218 height 565
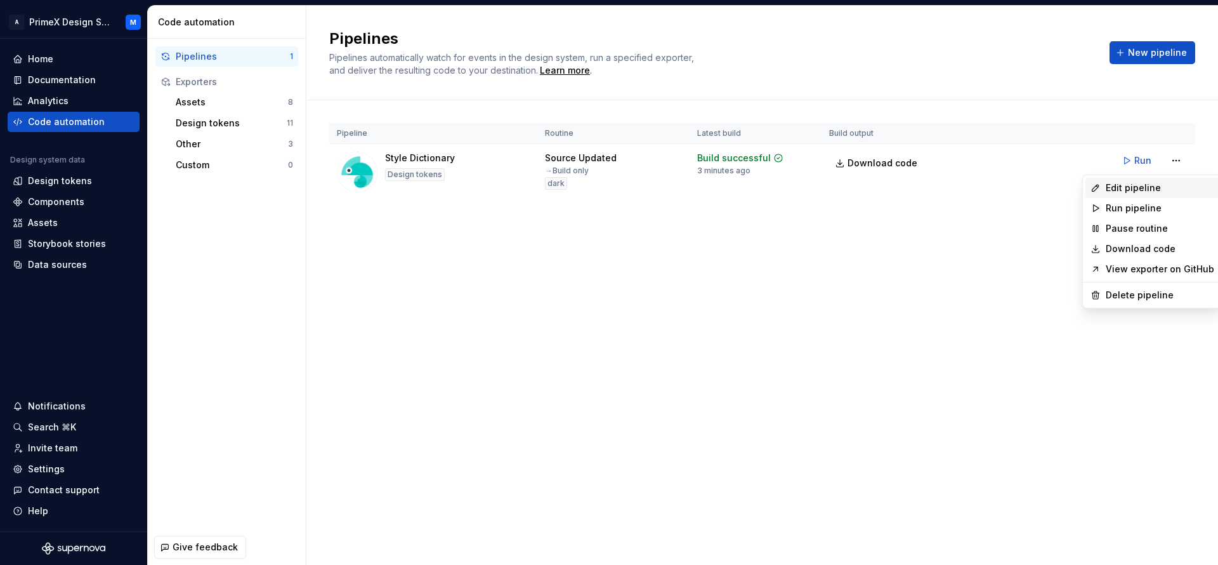
click at [1127, 195] on div "Edit pipeline" at bounding box center [1152, 188] width 134 height 20
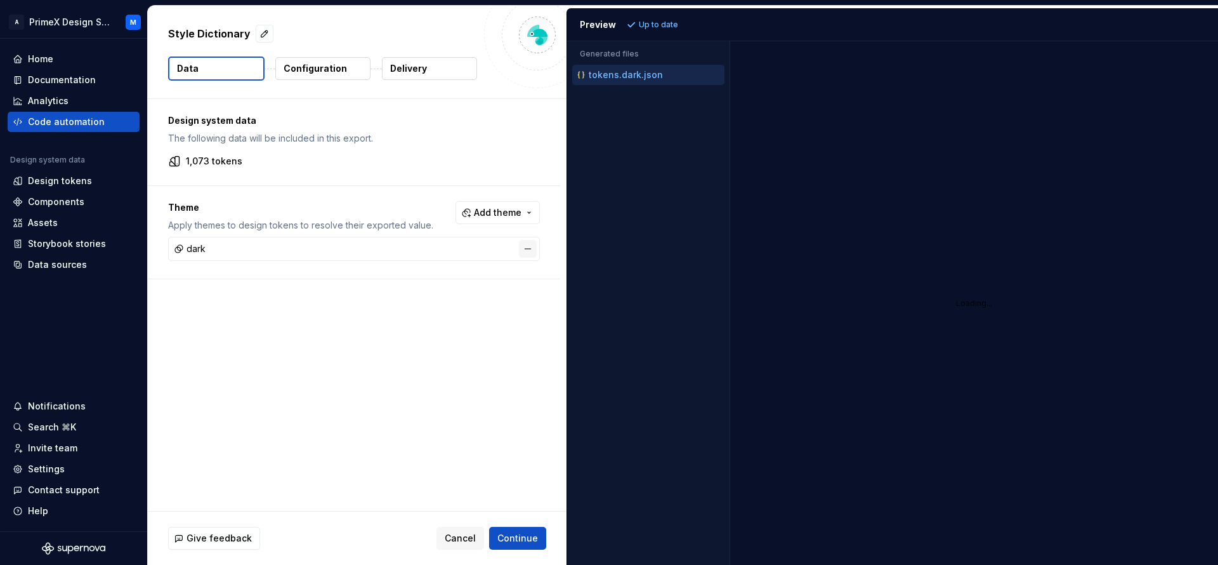
click at [521, 249] on button "button" at bounding box center [528, 249] width 18 height 18
click at [515, 207] on span "Add theme" at bounding box center [498, 212] width 48 height 13
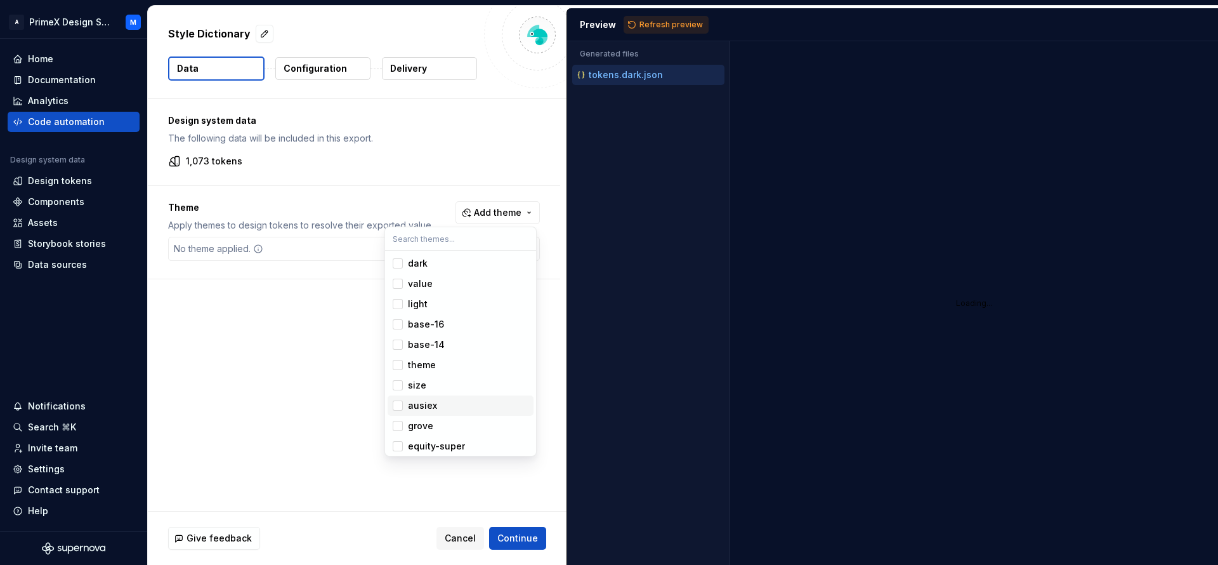
click at [424, 413] on span "ausiex" at bounding box center [461, 405] width 146 height 20
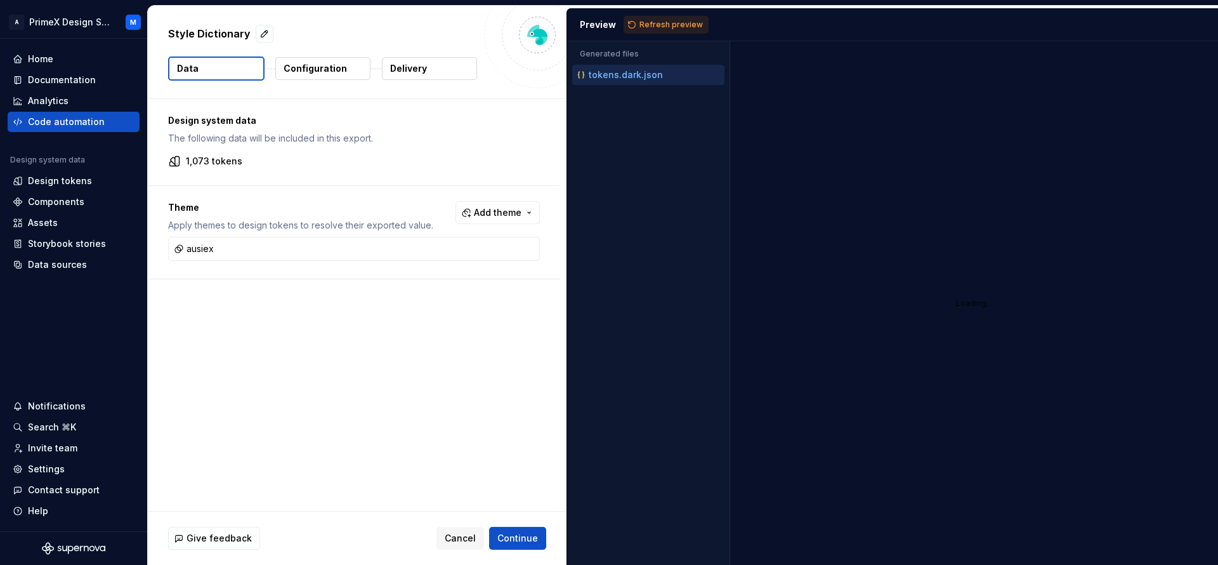
click at [655, 24] on html "A PrimeX Design System M Home Documentation Analytics Code automation Design sy…" at bounding box center [609, 282] width 1218 height 565
click at [521, 539] on span "Continue" at bounding box center [517, 538] width 41 height 13
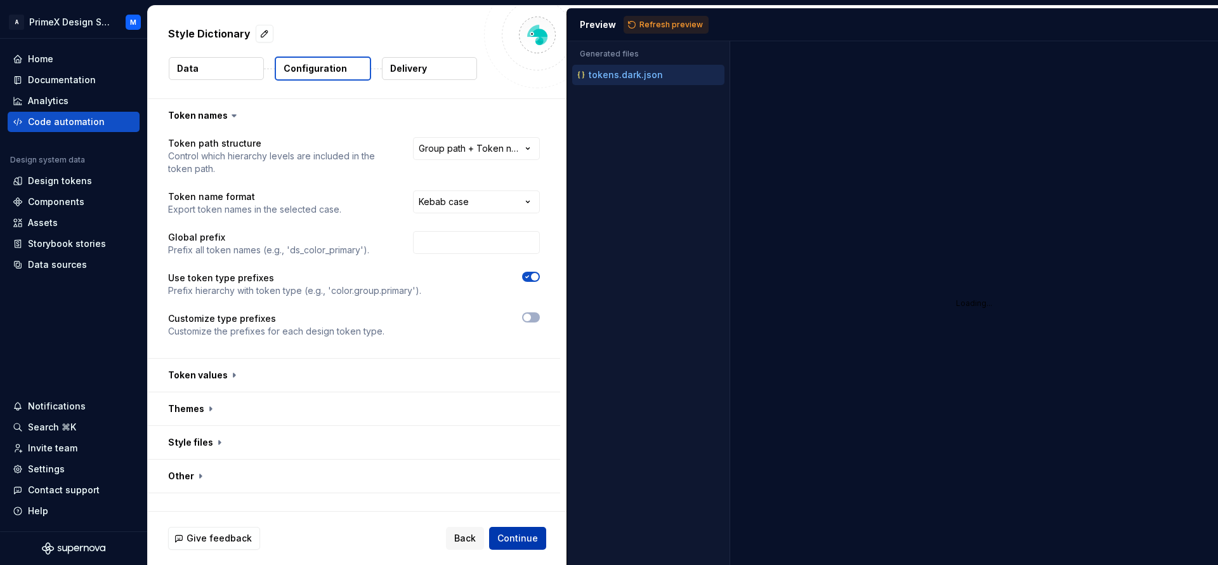
click at [522, 539] on span "Continue" at bounding box center [517, 538] width 41 height 13
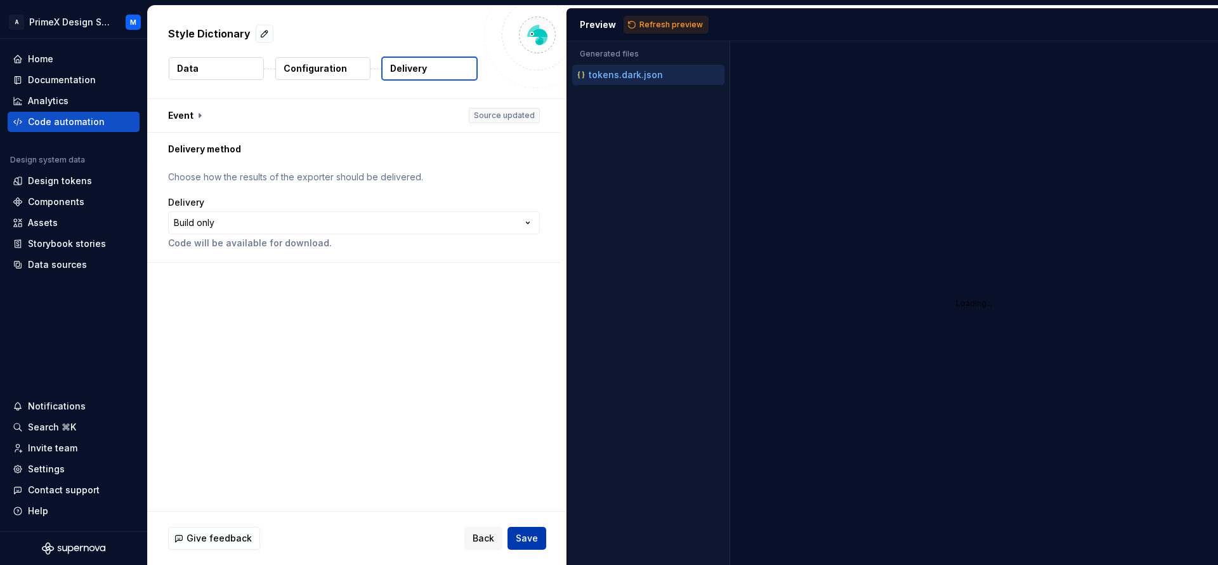
click at [522, 539] on span "Save" at bounding box center [527, 538] width 22 height 13
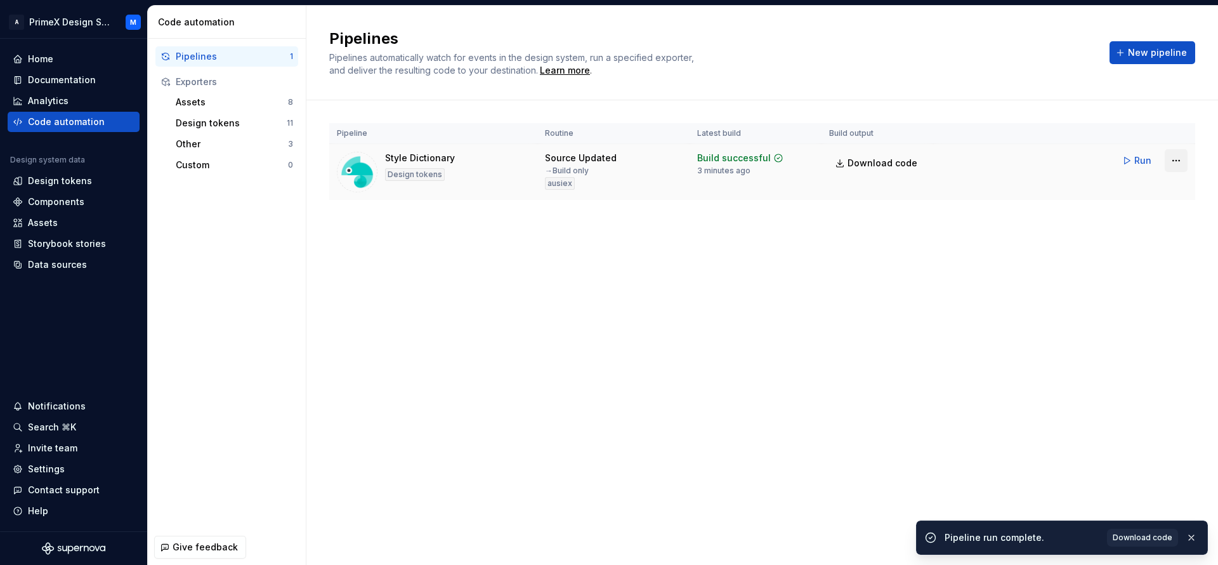
click at [1180, 156] on html "A PrimeX Design System M Home Documentation Analytics Code automation Design sy…" at bounding box center [609, 282] width 1218 height 565
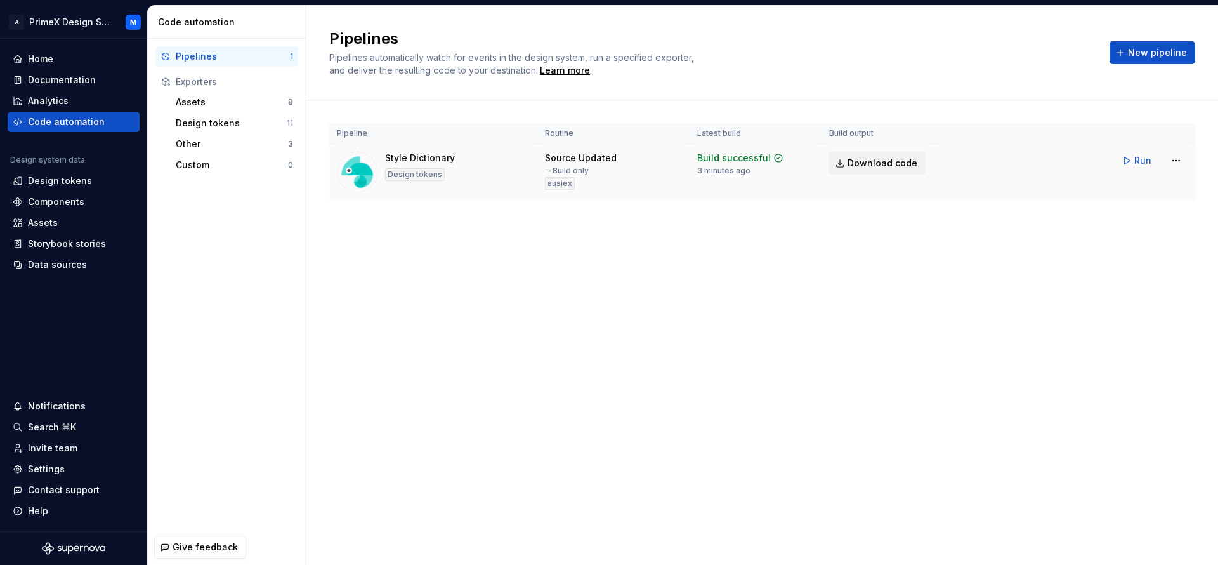
click at [901, 170] on html "A PrimeX Design System M Home Documentation Analytics Code automation Design sy…" at bounding box center [609, 282] width 1218 height 565
click at [888, 164] on span "Download code" at bounding box center [883, 163] width 70 height 13
click at [62, 179] on div "Design tokens" at bounding box center [60, 180] width 64 height 13
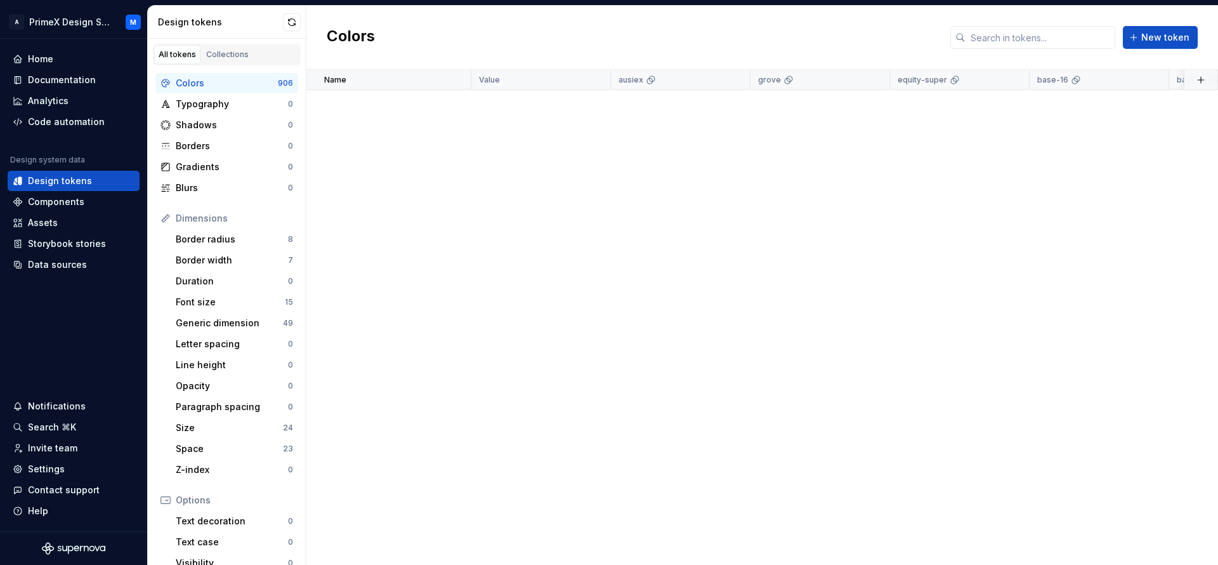
scroll to position [3489, 0]
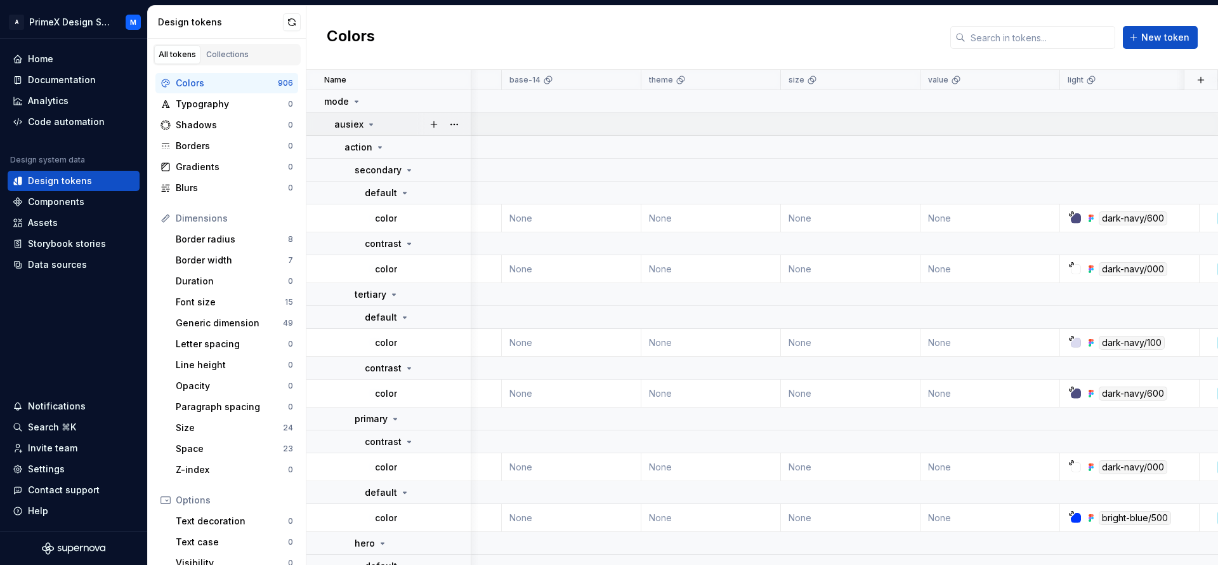
scroll to position [0, 639]
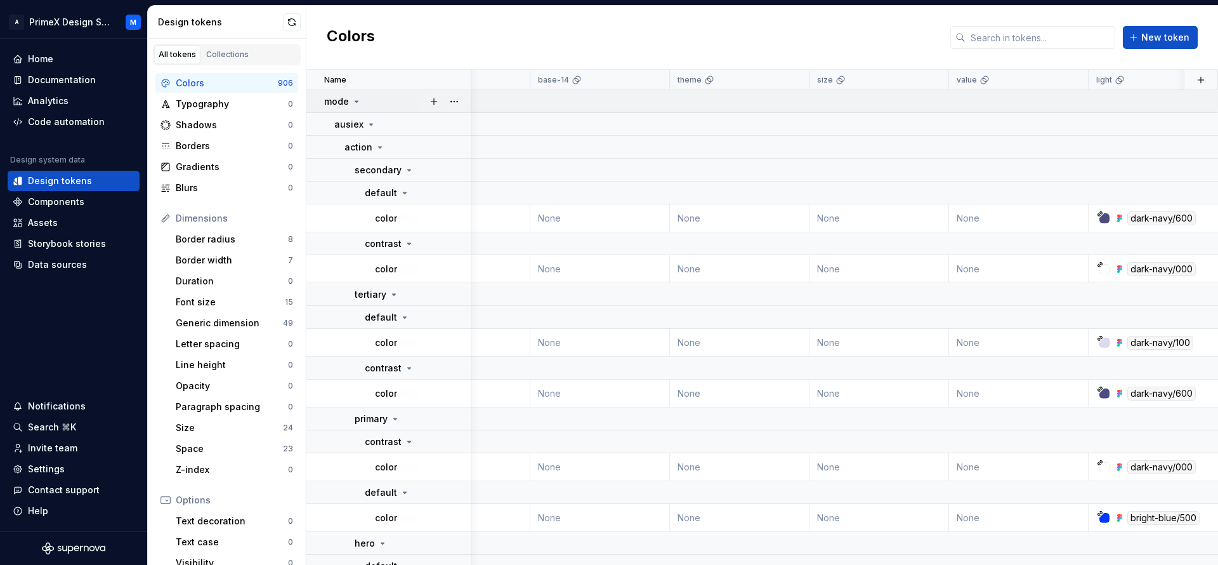
click at [717, 112] on td at bounding box center [785, 101] width 1904 height 23
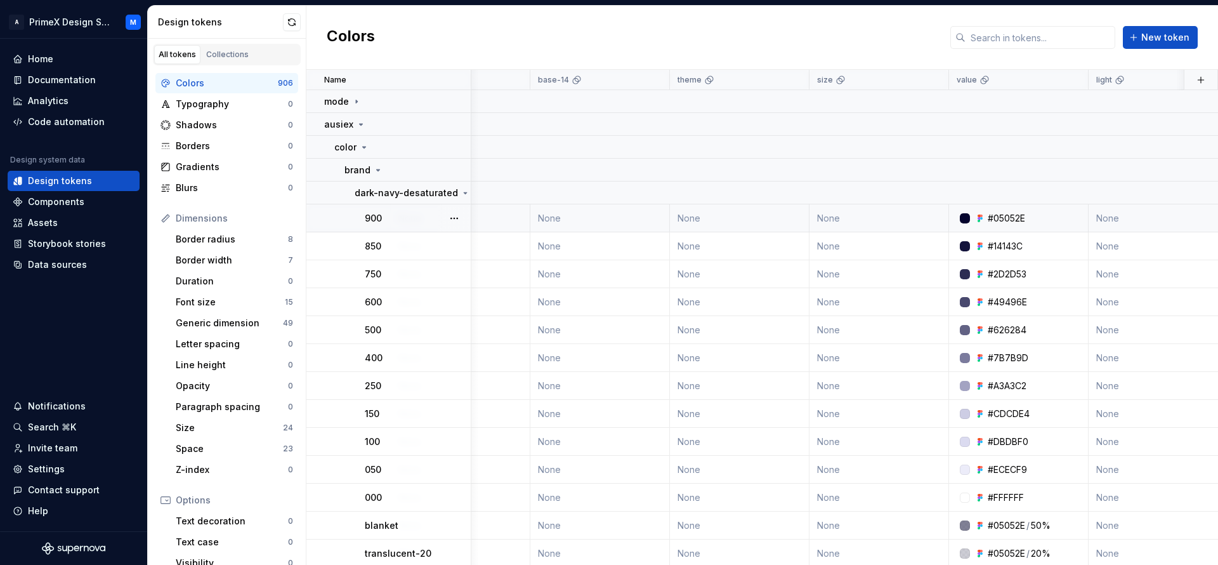
click at [694, 211] on td "None" at bounding box center [740, 218] width 140 height 28
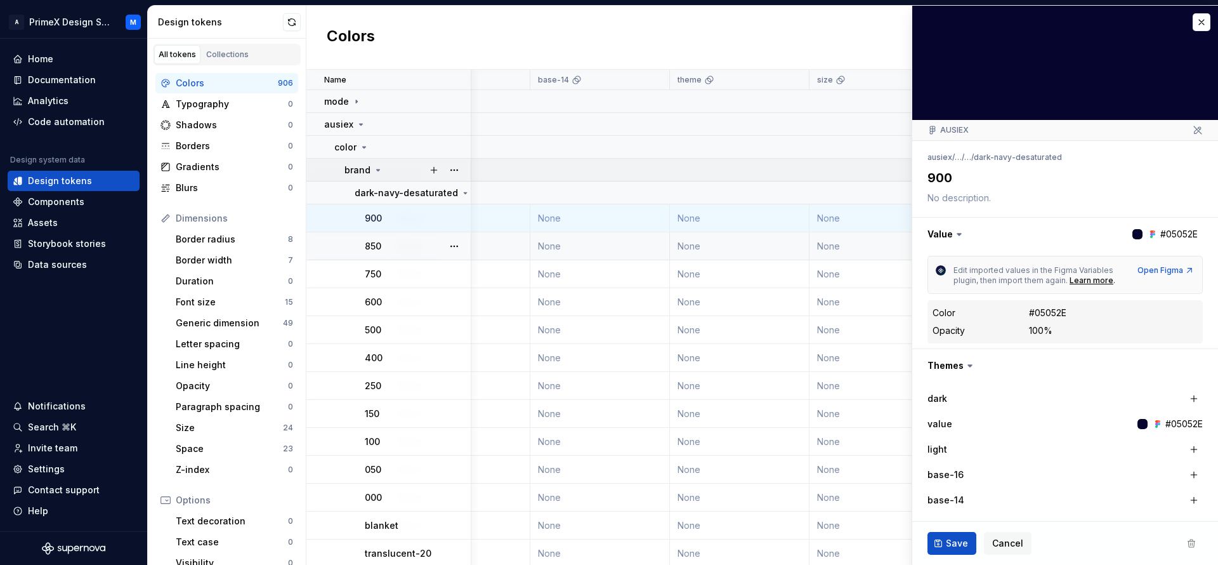
click at [705, 175] on td at bounding box center [785, 170] width 1904 height 23
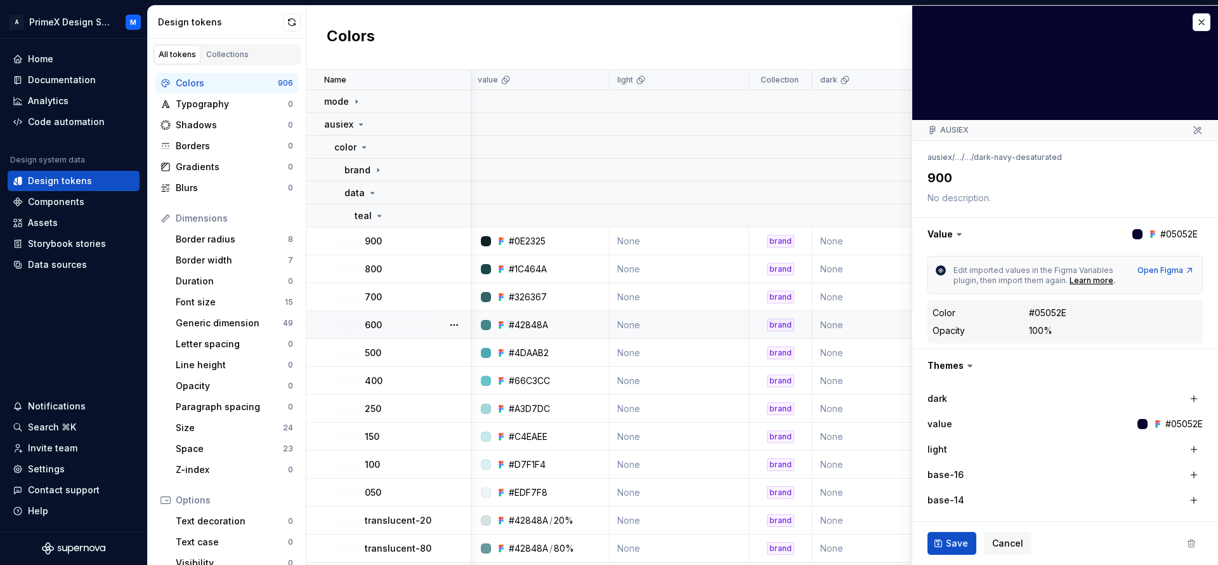
scroll to position [0, 1136]
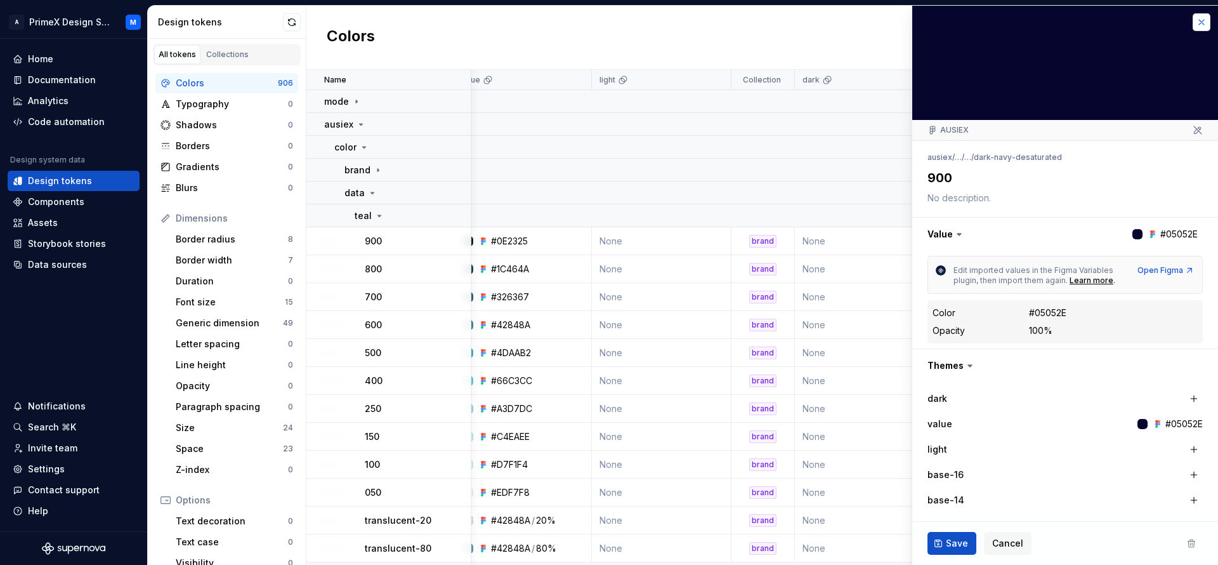
click at [1193, 25] on button "button" at bounding box center [1202, 22] width 18 height 18
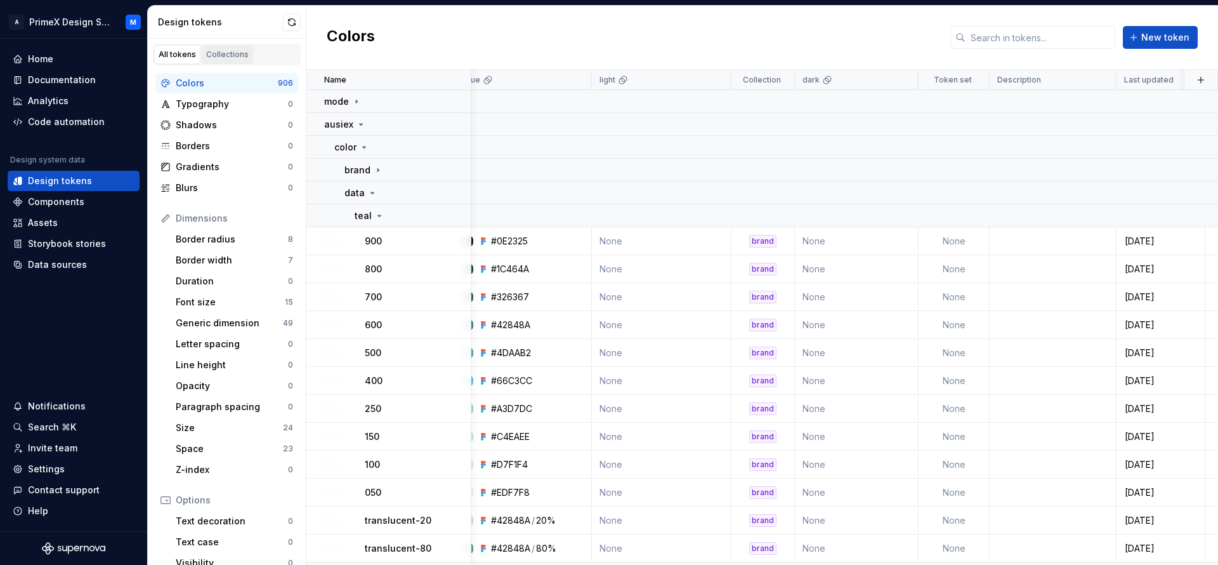
click at [242, 58] on div "Collections" at bounding box center [227, 54] width 43 height 10
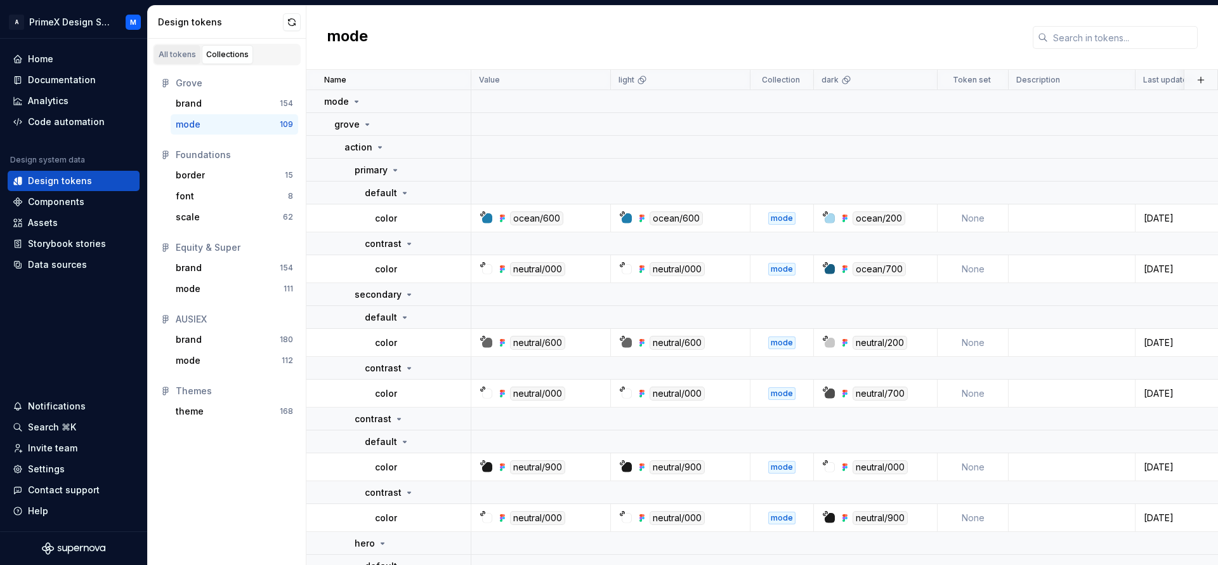
click at [181, 50] on div "All tokens" at bounding box center [177, 54] width 37 height 10
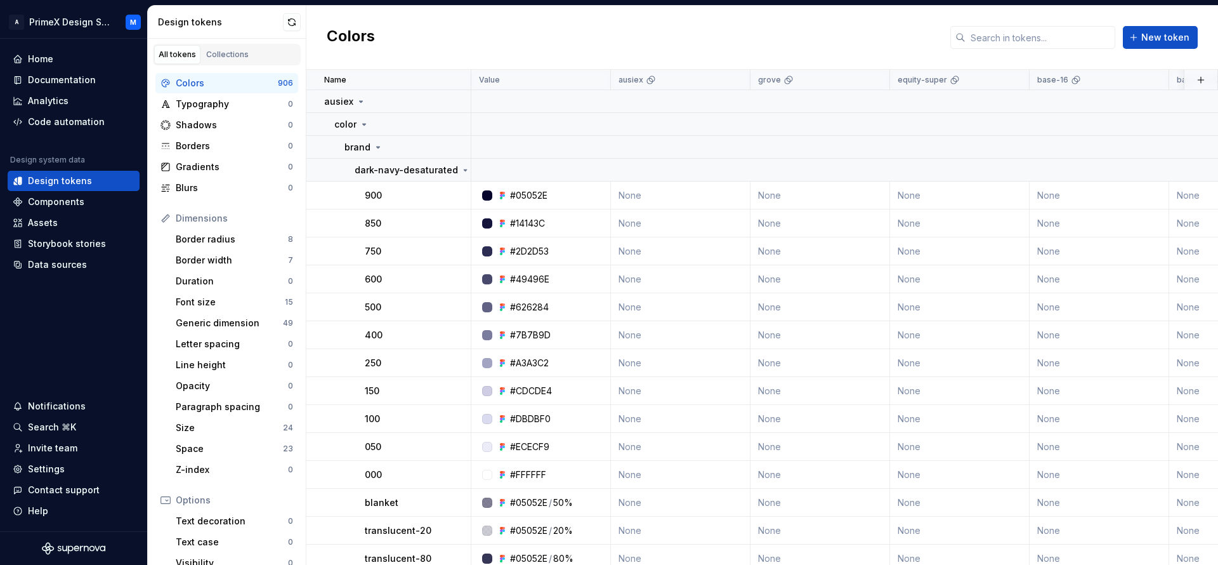
click at [168, 49] on div "All tokens" at bounding box center [177, 54] width 37 height 10
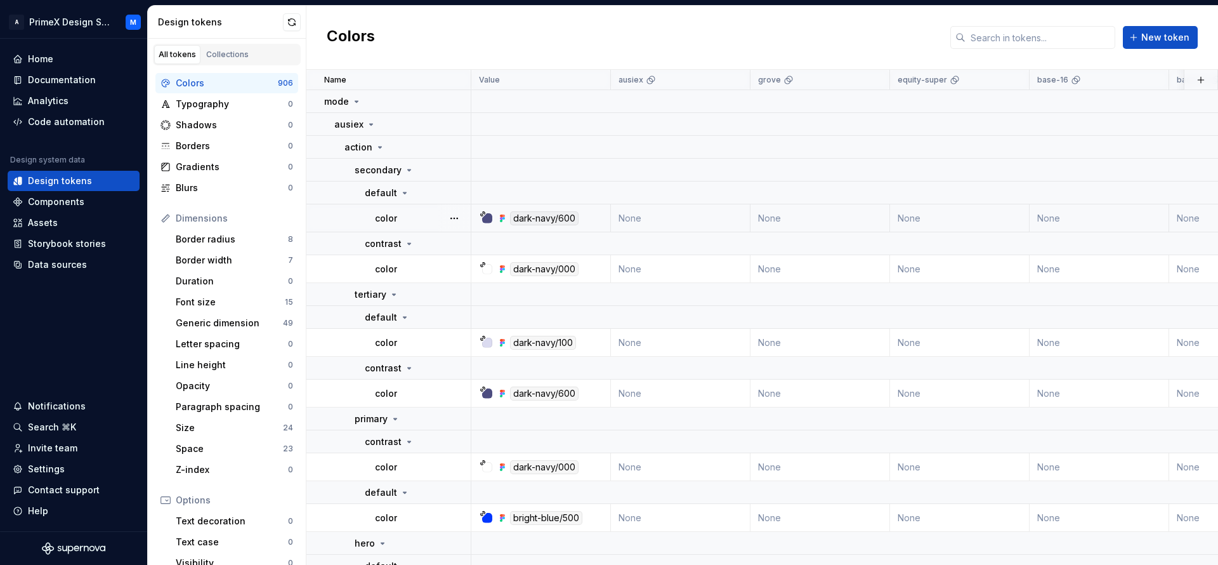
click at [558, 225] on td "dark-navy/600" at bounding box center [541, 218] width 140 height 28
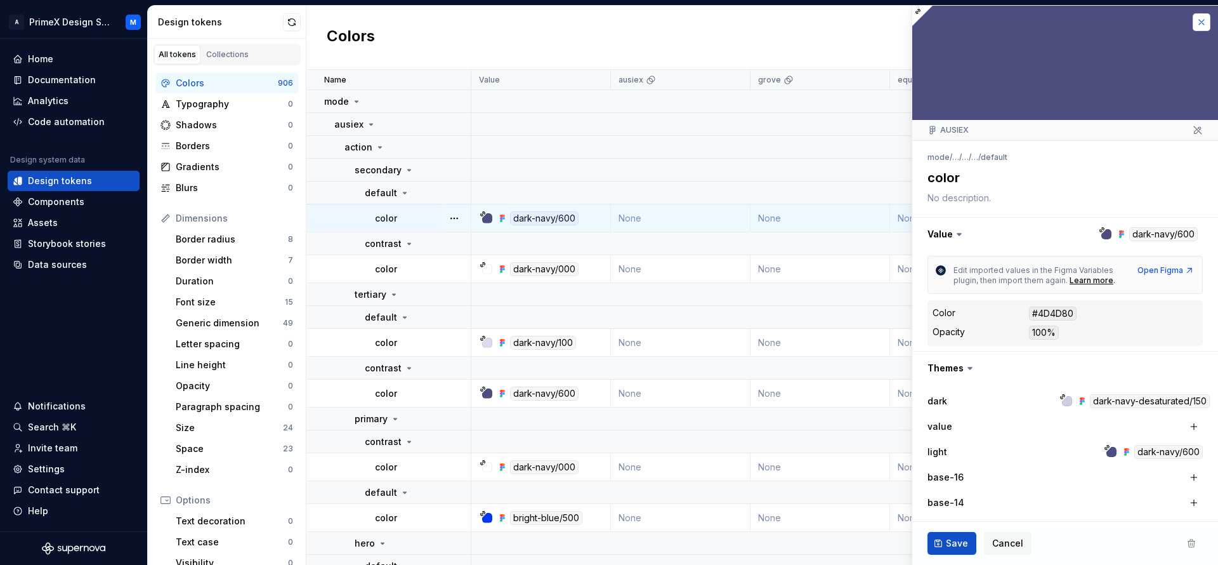
click at [1193, 20] on button "button" at bounding box center [1202, 22] width 18 height 18
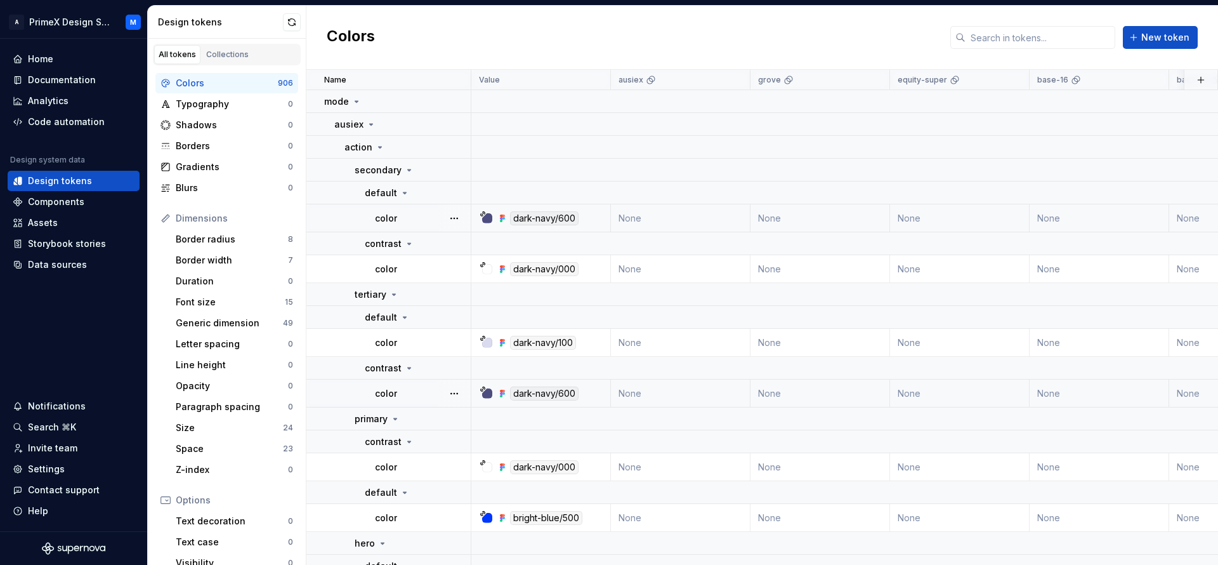
click at [251, 55] on div "All tokens Collections" at bounding box center [227, 55] width 148 height 22
click at [235, 58] on div "Collections" at bounding box center [227, 54] width 43 height 10
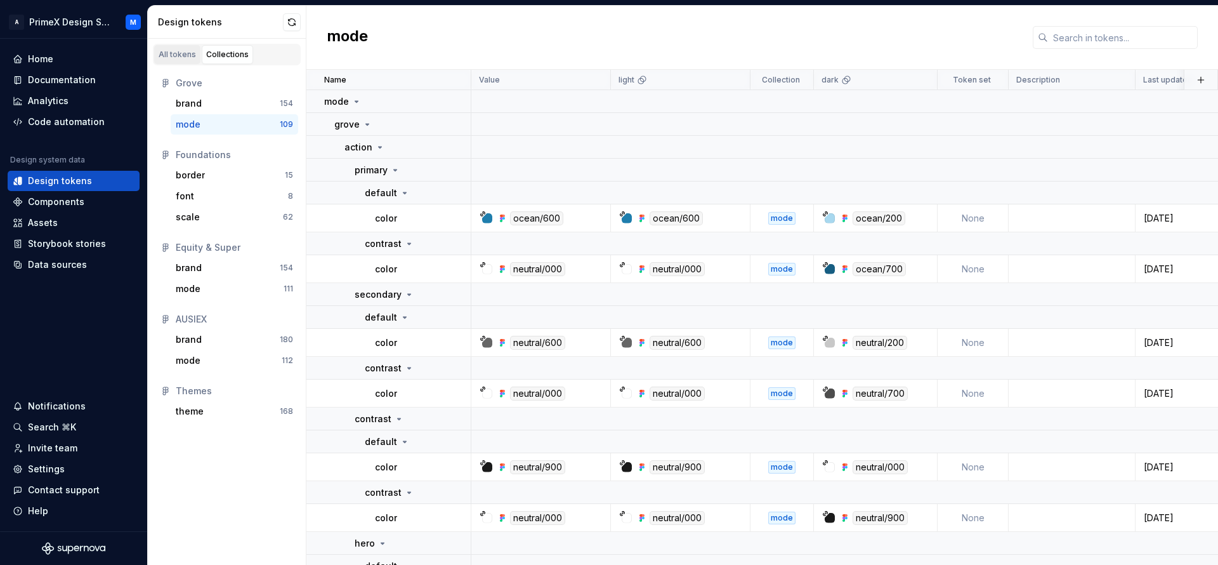
click at [166, 53] on div "All tokens" at bounding box center [177, 54] width 37 height 10
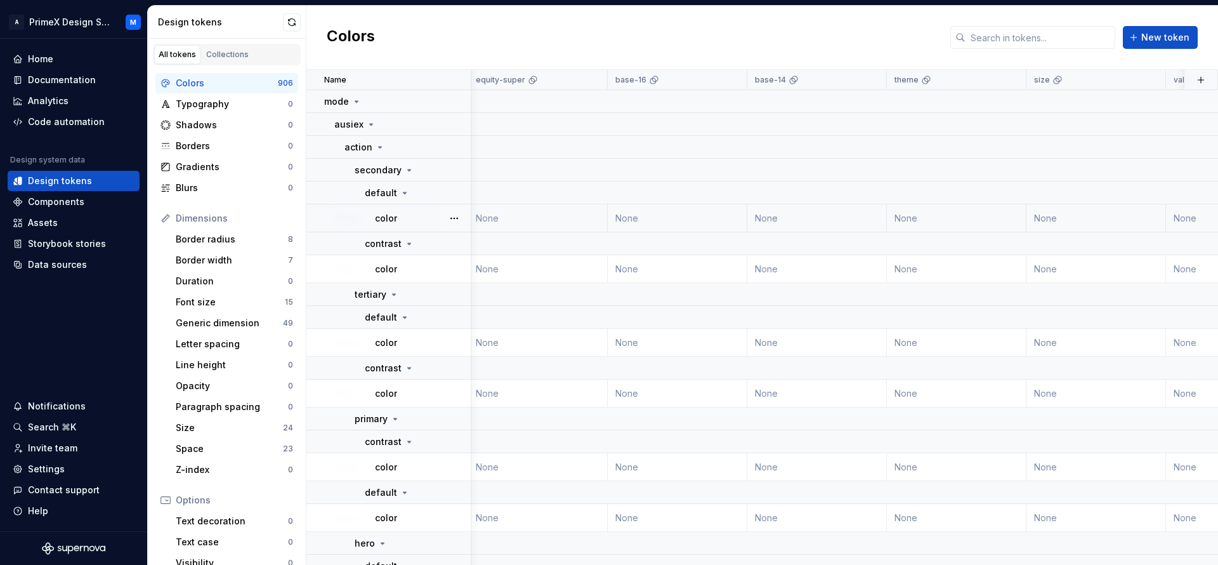
scroll to position [0, 426]
click at [676, 81] on div "base-16" at bounding box center [674, 80] width 124 height 10
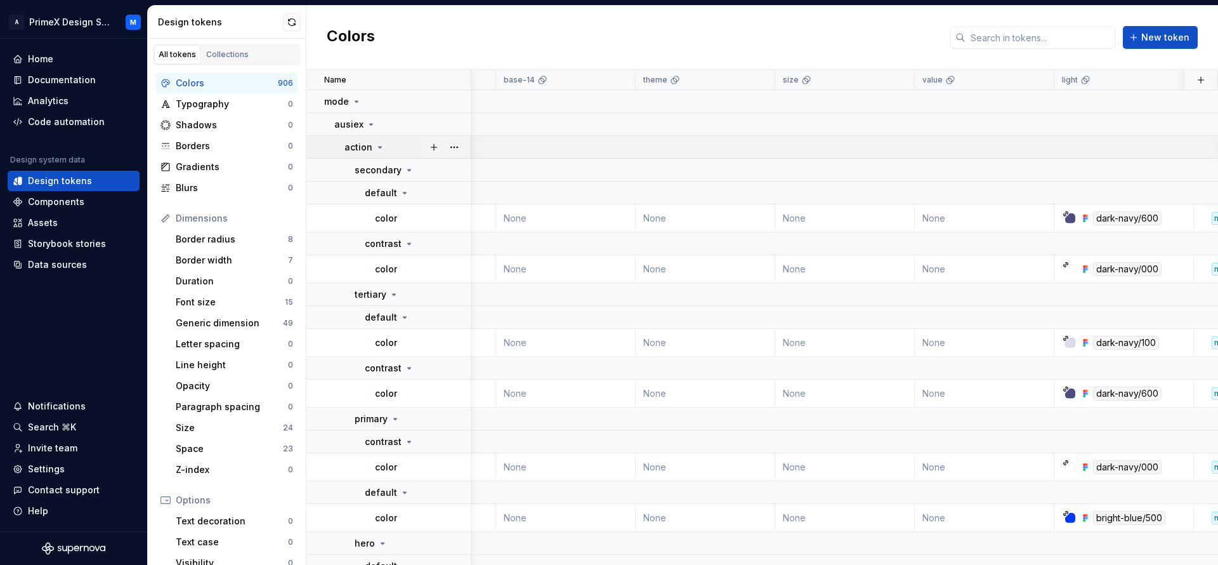
scroll to position [0, 690]
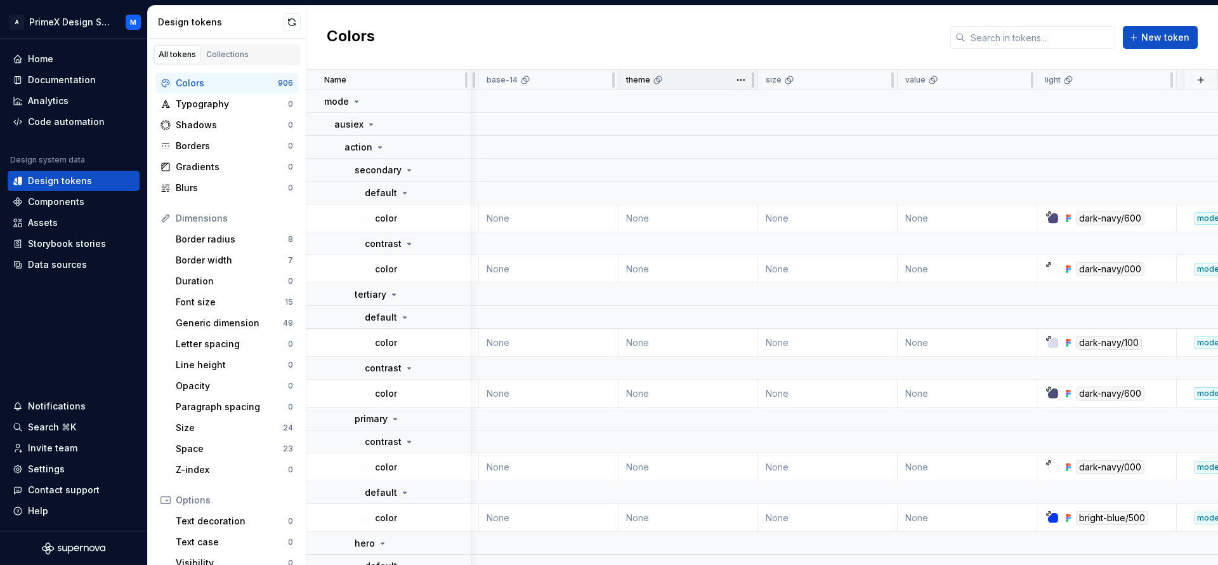
click at [654, 83] on icon at bounding box center [658, 80] width 10 height 10
click at [670, 207] on td "None" at bounding box center [689, 218] width 140 height 28
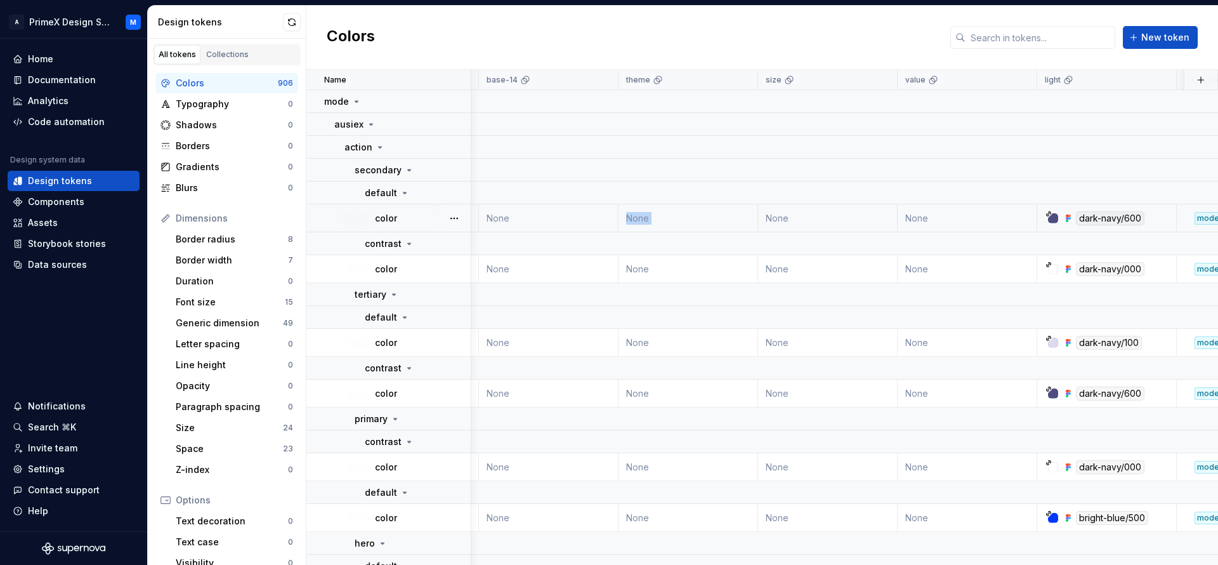
click at [670, 207] on td "None" at bounding box center [689, 218] width 140 height 28
click at [661, 234] on td at bounding box center [733, 243] width 1904 height 23
click at [685, 283] on td at bounding box center [733, 294] width 1904 height 23
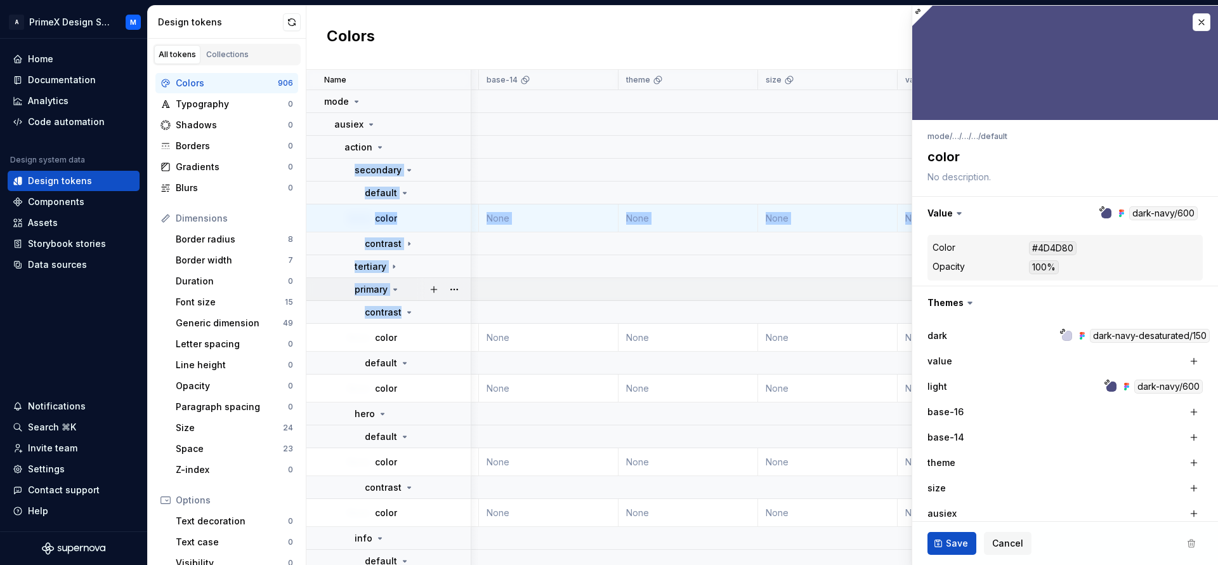
click at [811, 183] on td at bounding box center [733, 192] width 1904 height 23
click at [700, 278] on td at bounding box center [733, 289] width 1904 height 23
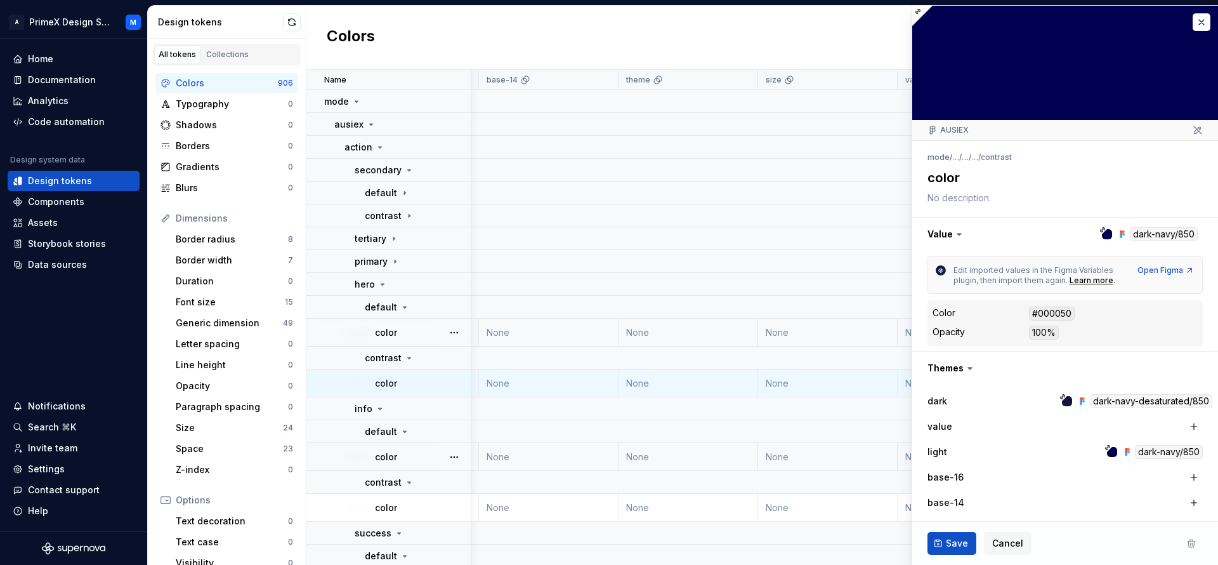
click at [656, 453] on td "None" at bounding box center [689, 457] width 140 height 28
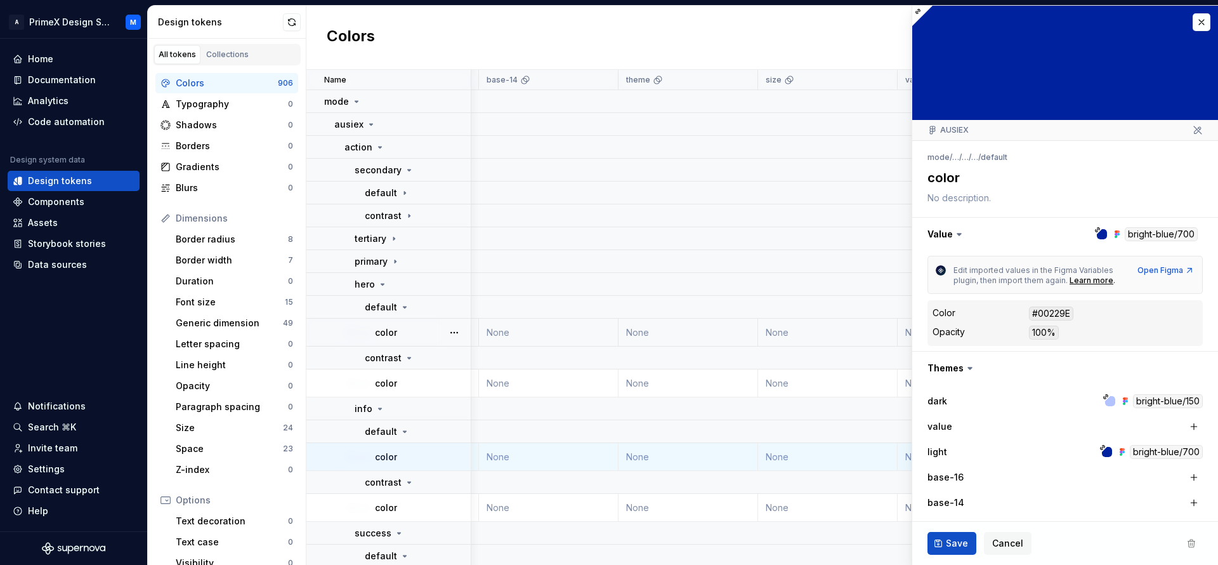
type textarea "*"
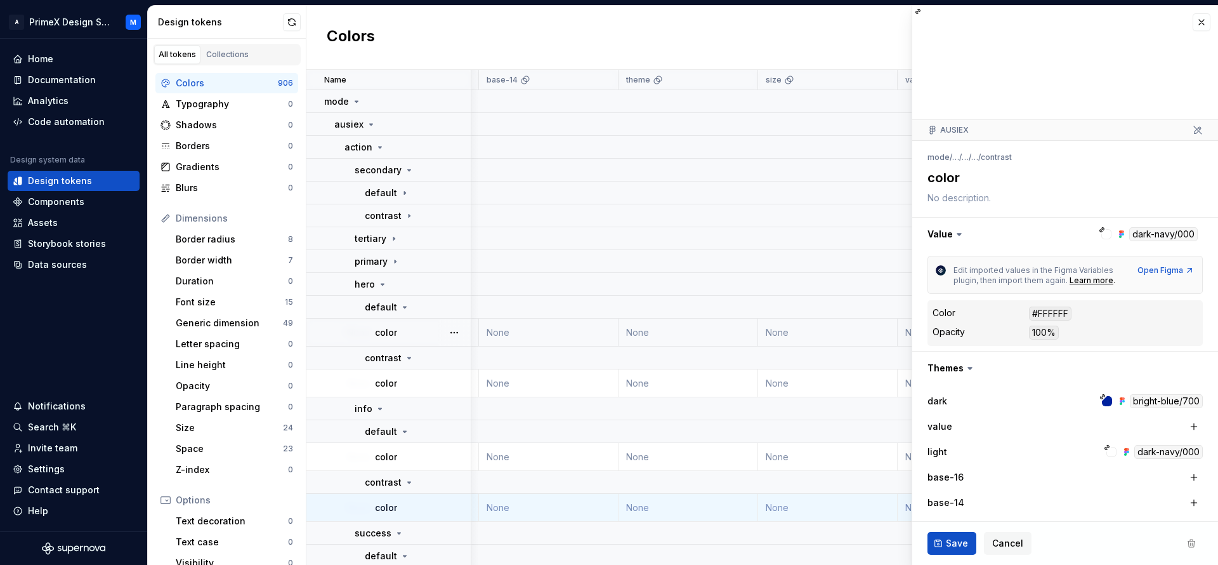
click at [963, 229] on icon at bounding box center [959, 234] width 13 height 13
click at [955, 229] on icon at bounding box center [959, 234] width 13 height 13
click at [957, 235] on icon at bounding box center [959, 234] width 4 height 2
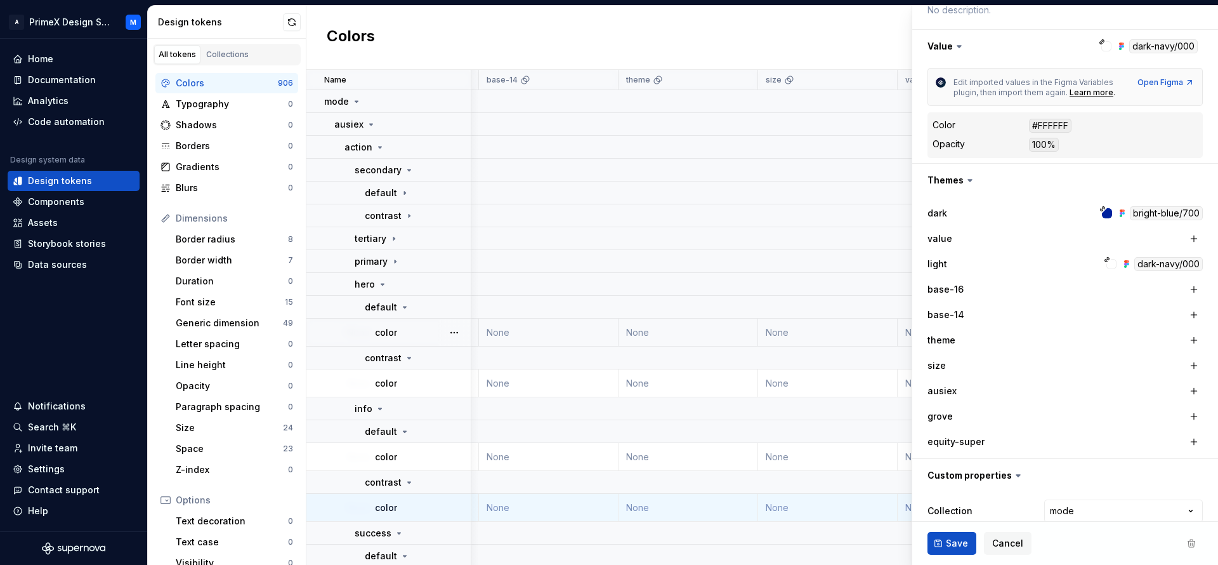
scroll to position [233, 0]
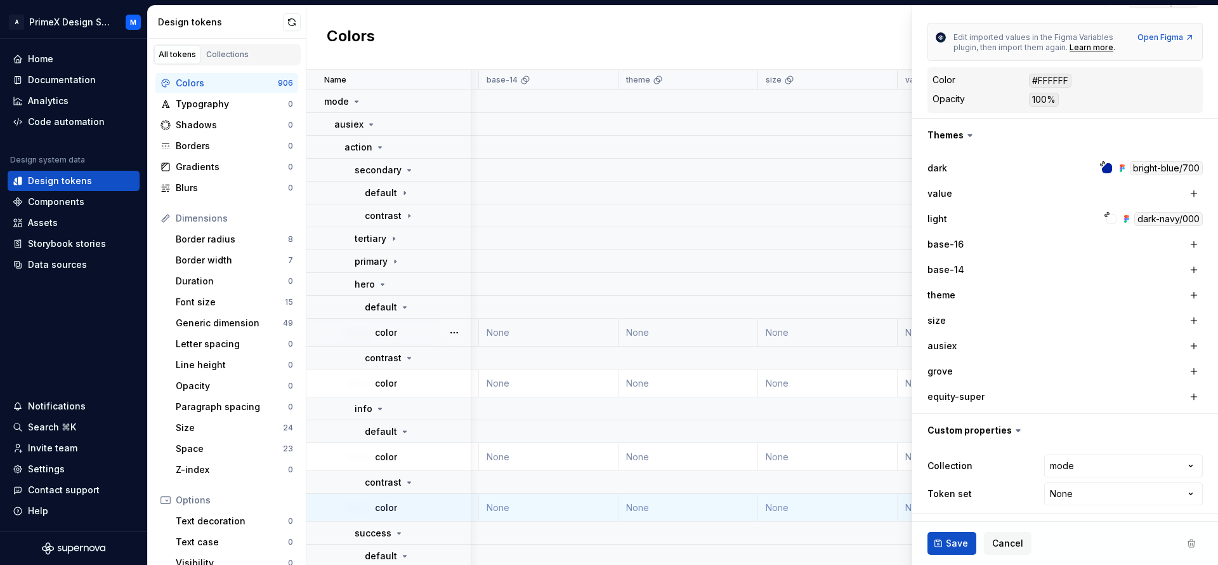
click at [1121, 452] on div "Collection mode **** ***** **** ***** **** ***** **** ***** **** ****** ***** T…" at bounding box center [1064, 480] width 275 height 56
click at [1106, 453] on div "Collection mode **** ***** **** ***** **** ***** **** ***** **** ****** ***** T…" at bounding box center [1064, 480] width 275 height 56
click at [1098, 463] on html "A PrimeX Design System M Home Documentation Analytics Code automation Design sy…" at bounding box center [609, 282] width 1218 height 565
select select "**********"
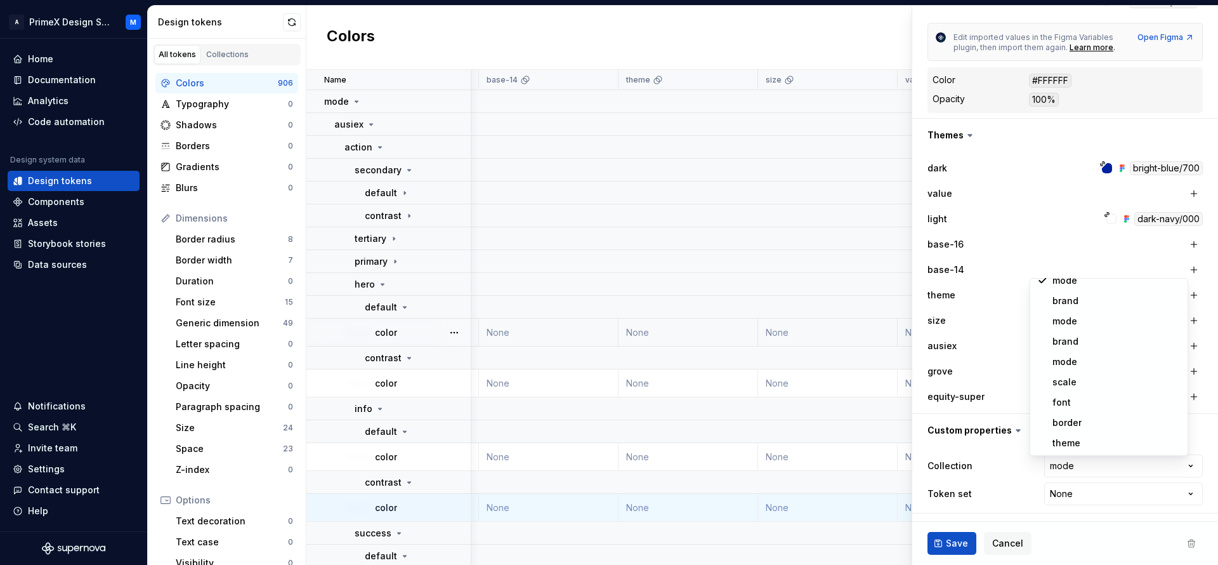
type textarea "*"
click at [1073, 495] on html "A PrimeX Design System M Home Documentation Analytics Code automation Design sy…" at bounding box center [609, 282] width 1218 height 565
select select "**********"
click at [1103, 496] on html "A PrimeX Design System M Home Documentation Analytics Code automation Design sy…" at bounding box center [609, 282] width 1218 height 565
type textarea "*"
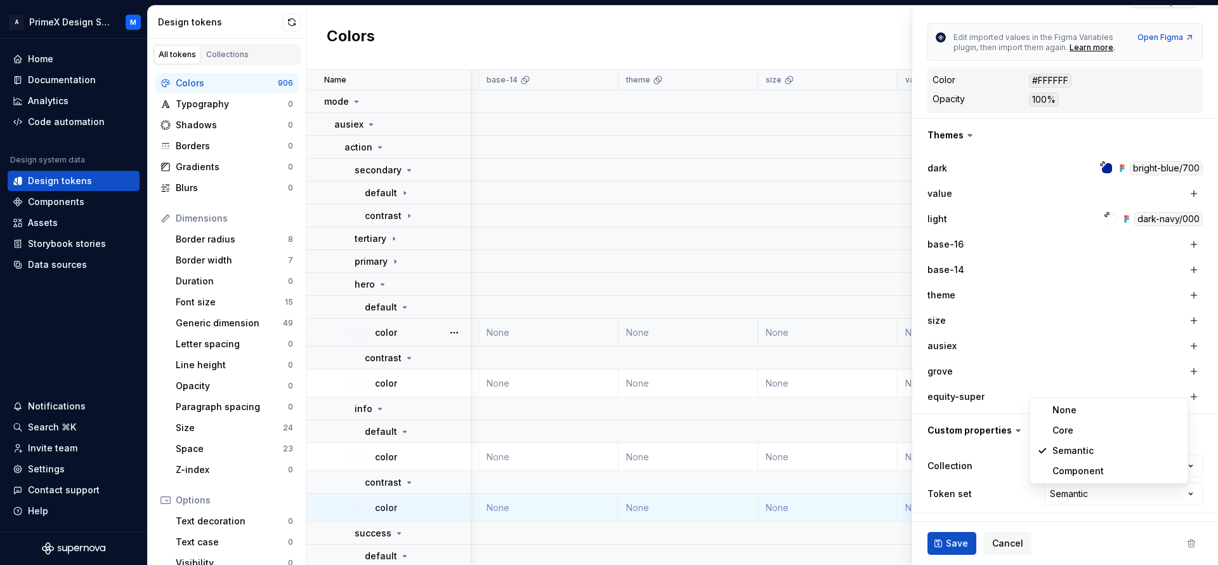
select select "**********"
type textarea "*"
click at [1066, 491] on html "A PrimeX Design System M Home Documentation Analytics Code automation Design sy…" at bounding box center [609, 282] width 1218 height 565
select select "**********"
type textarea "*"
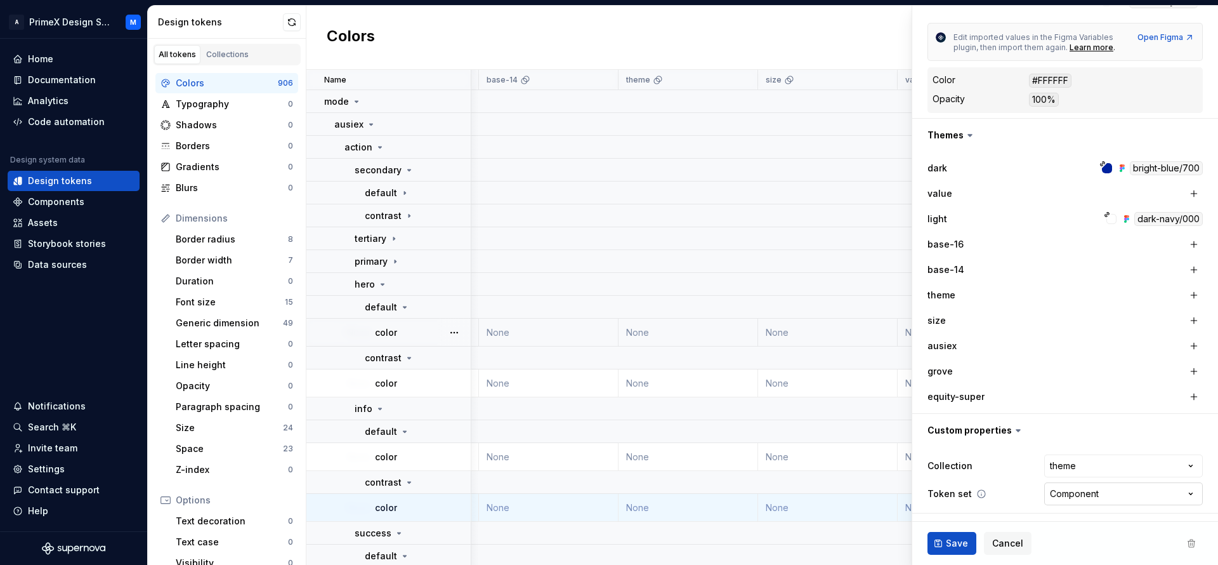
click at [1078, 490] on html "A PrimeX Design System M Home Documentation Analytics Code automation Design sy…" at bounding box center [609, 282] width 1218 height 565
select select
type textarea "*"
click at [995, 539] on span "Cancel" at bounding box center [1007, 543] width 31 height 13
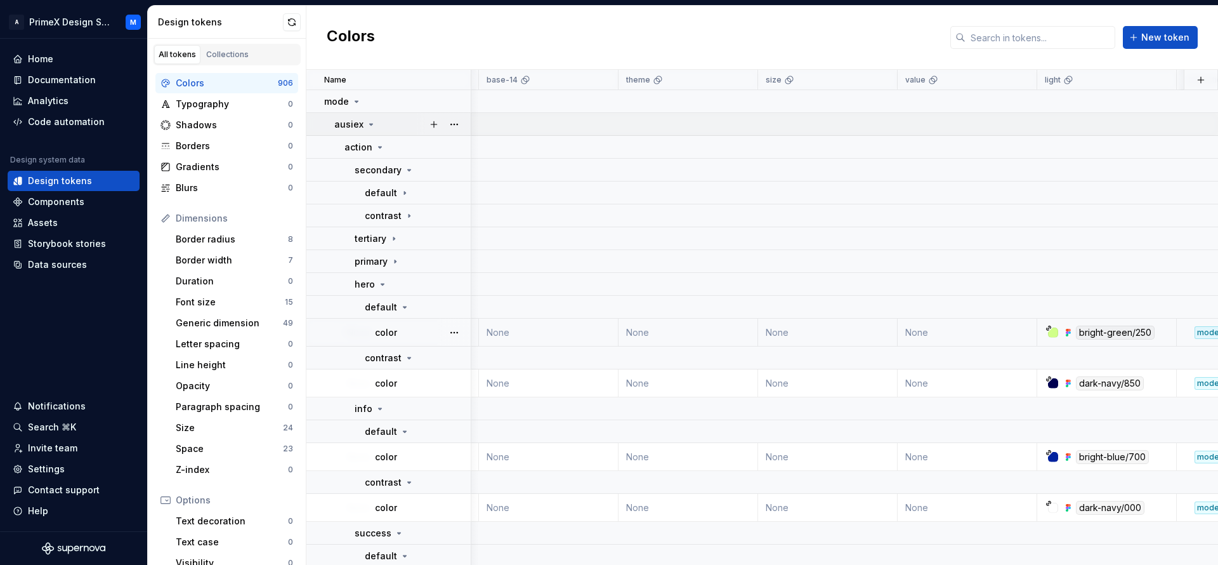
click at [374, 128] on icon at bounding box center [371, 124] width 10 height 10
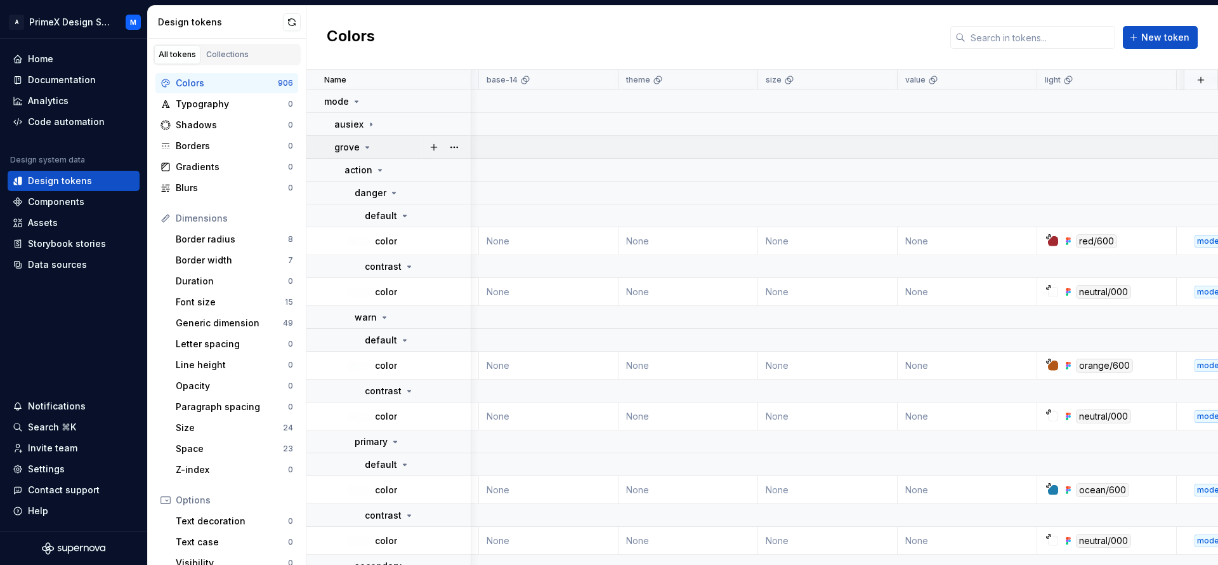
click at [369, 143] on icon at bounding box center [367, 147] width 10 height 10
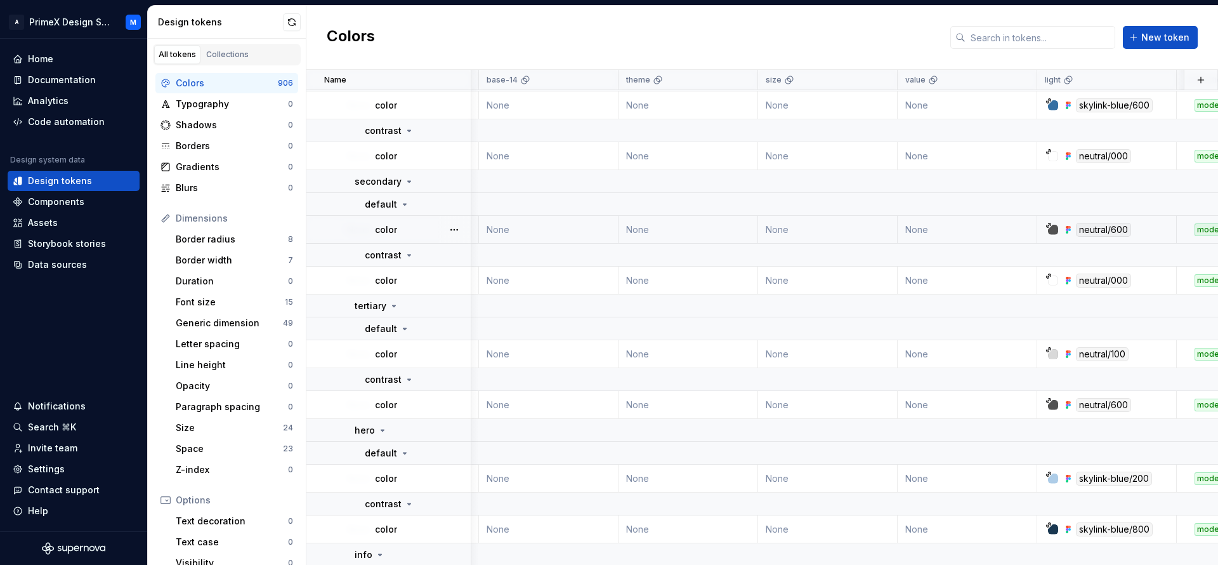
scroll to position [0, 690]
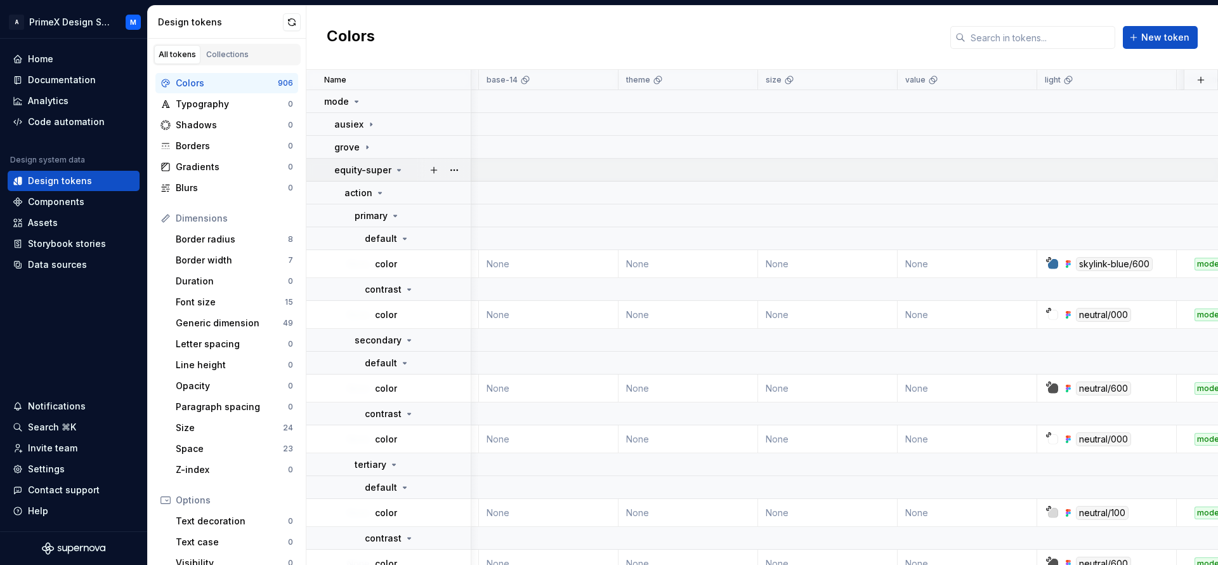
click at [399, 170] on icon at bounding box center [399, 170] width 10 height 10
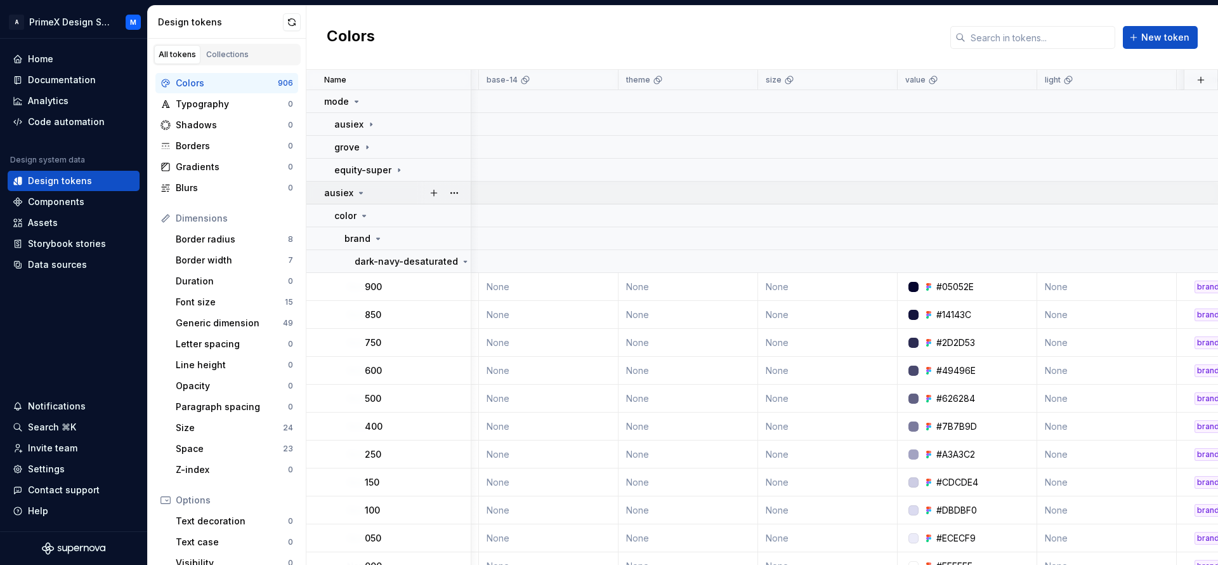
click at [361, 193] on icon at bounding box center [361, 193] width 10 height 10
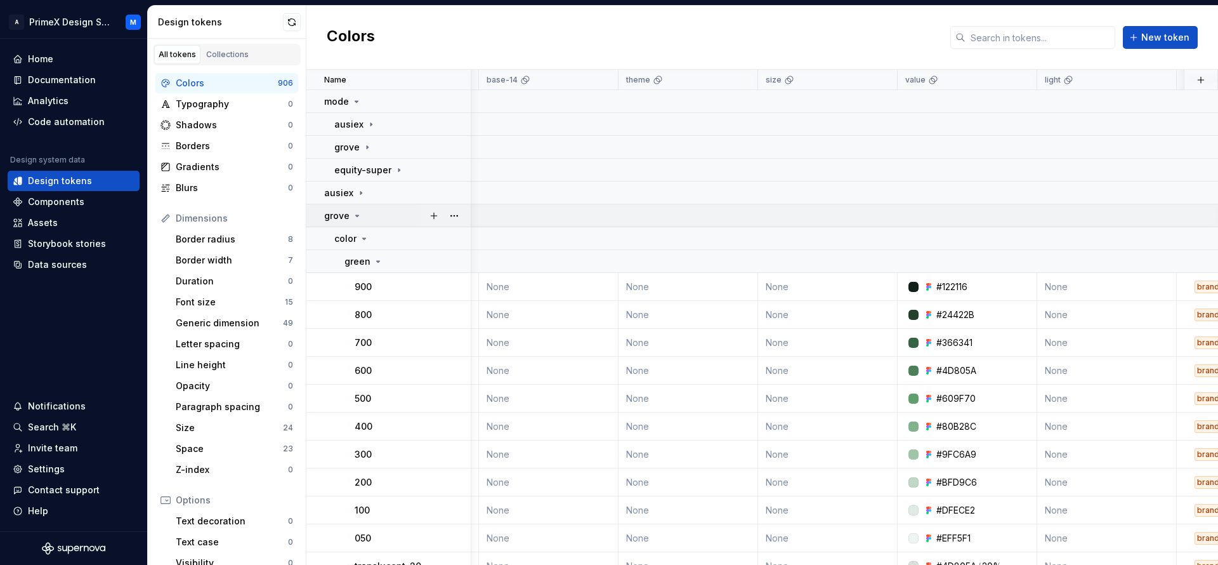
click at [355, 218] on icon at bounding box center [357, 216] width 10 height 10
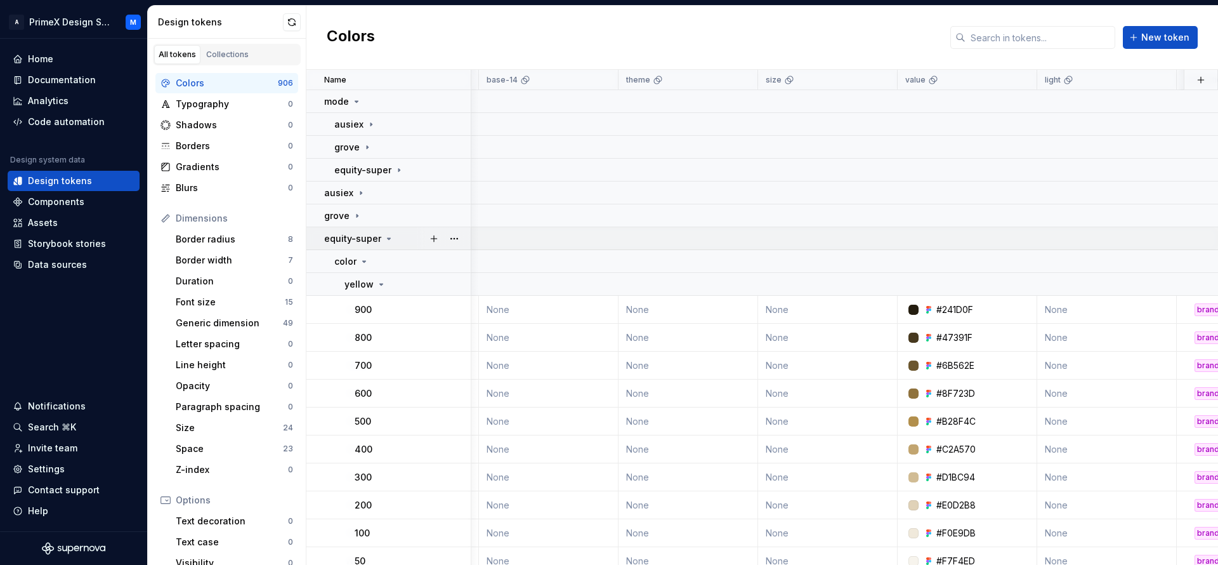
click at [388, 238] on icon at bounding box center [389, 238] width 3 height 1
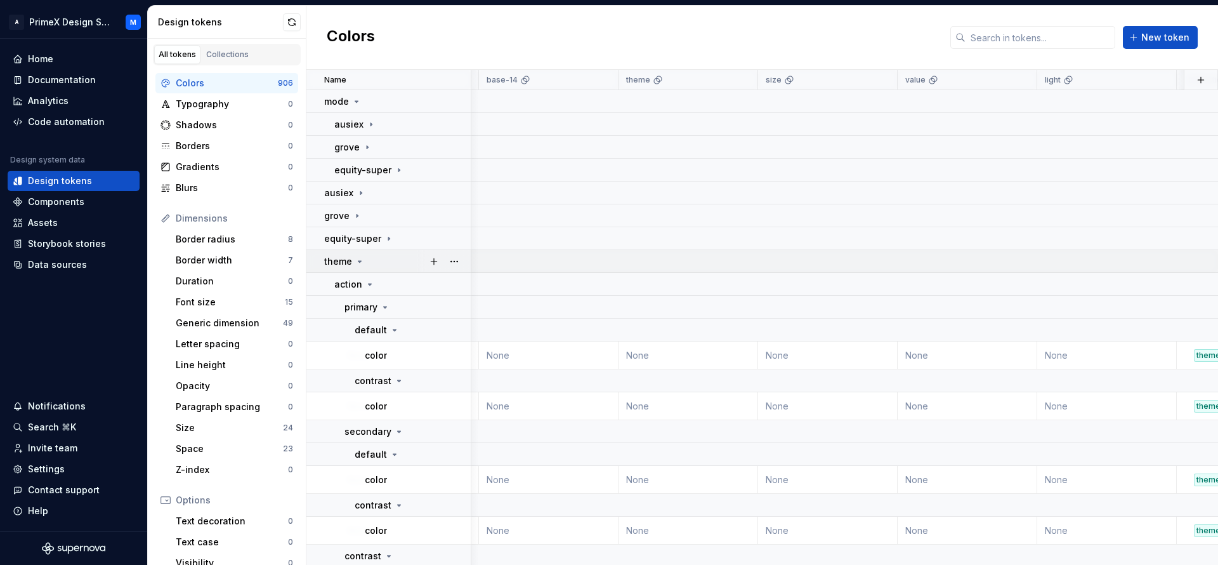
click at [356, 263] on icon at bounding box center [360, 261] width 10 height 10
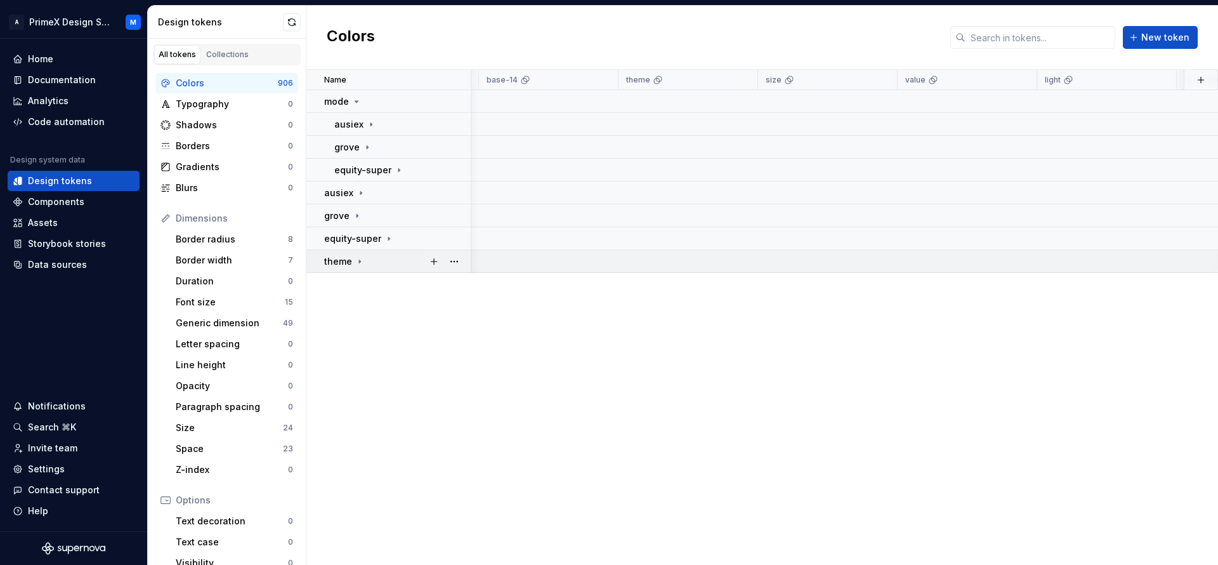
click at [359, 267] on td "theme" at bounding box center [388, 261] width 165 height 23
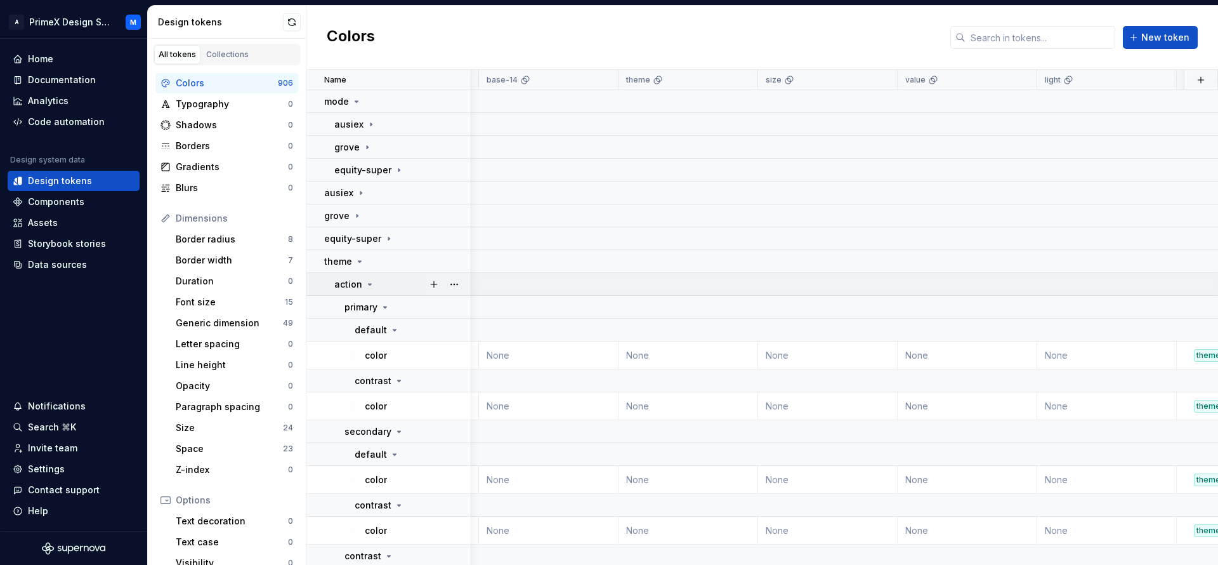
click at [352, 285] on p "action" at bounding box center [348, 284] width 28 height 13
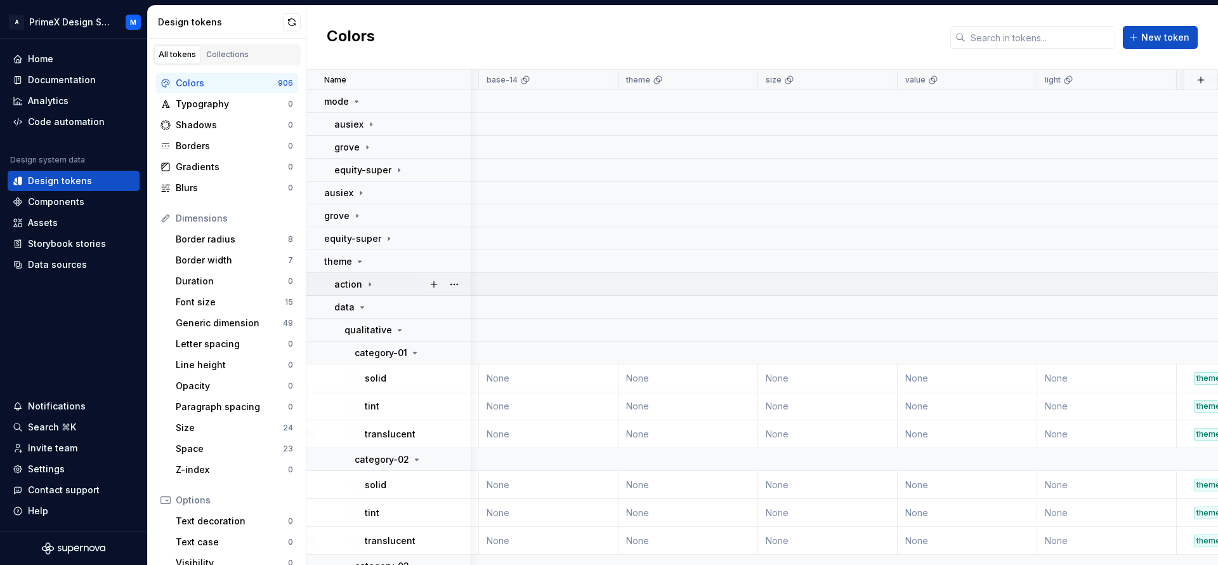
click at [357, 283] on p "action" at bounding box center [348, 284] width 28 height 13
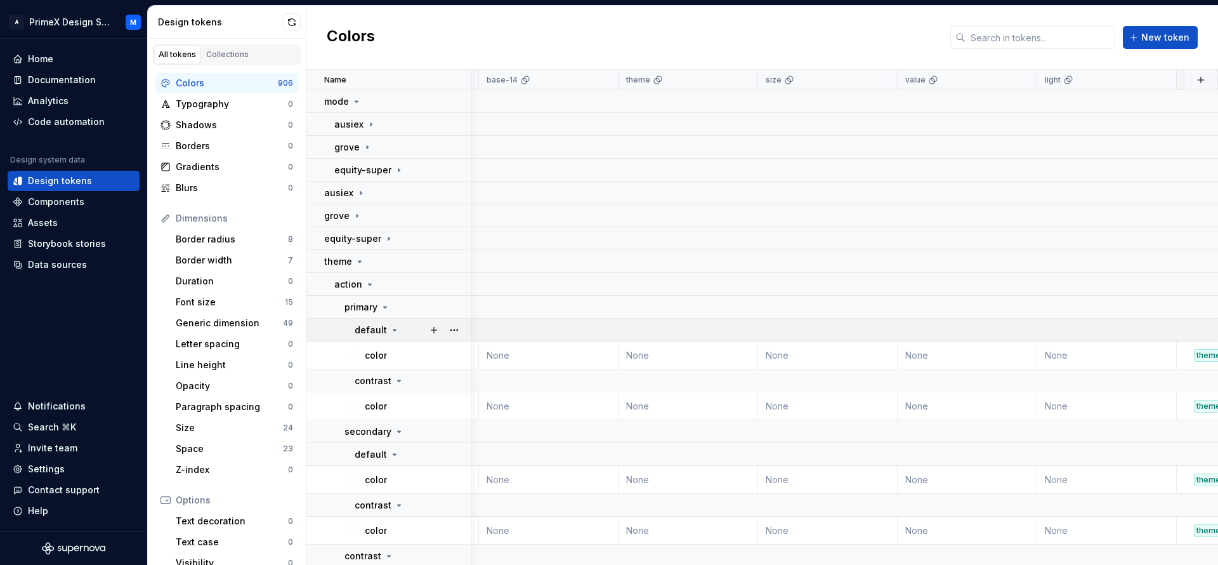
click at [395, 332] on icon at bounding box center [395, 330] width 10 height 10
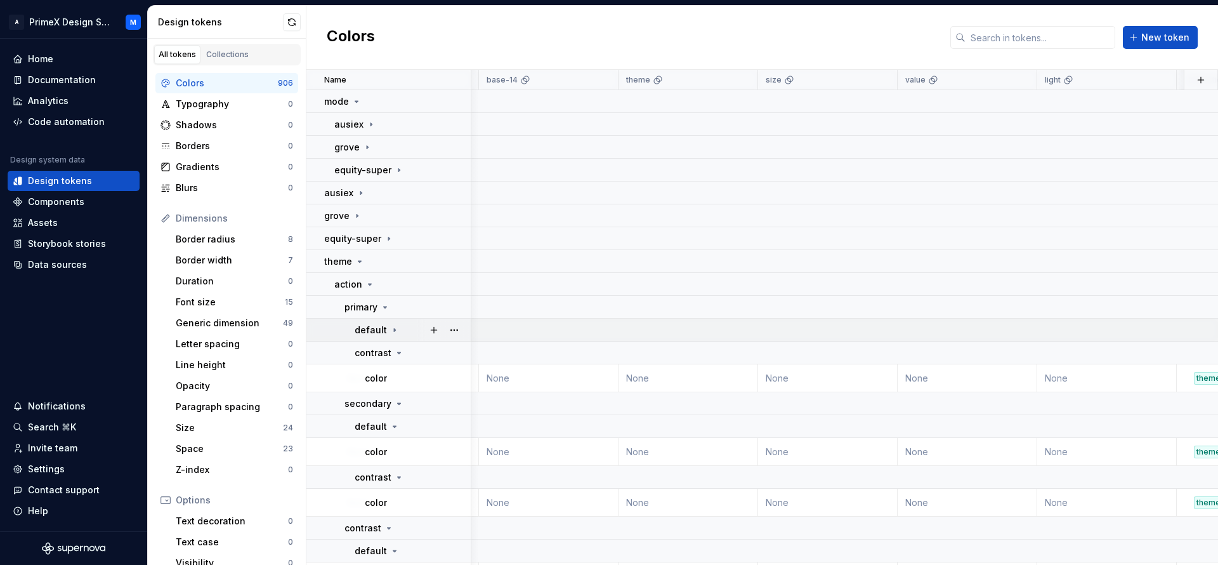
click at [395, 332] on icon at bounding box center [395, 330] width 10 height 10
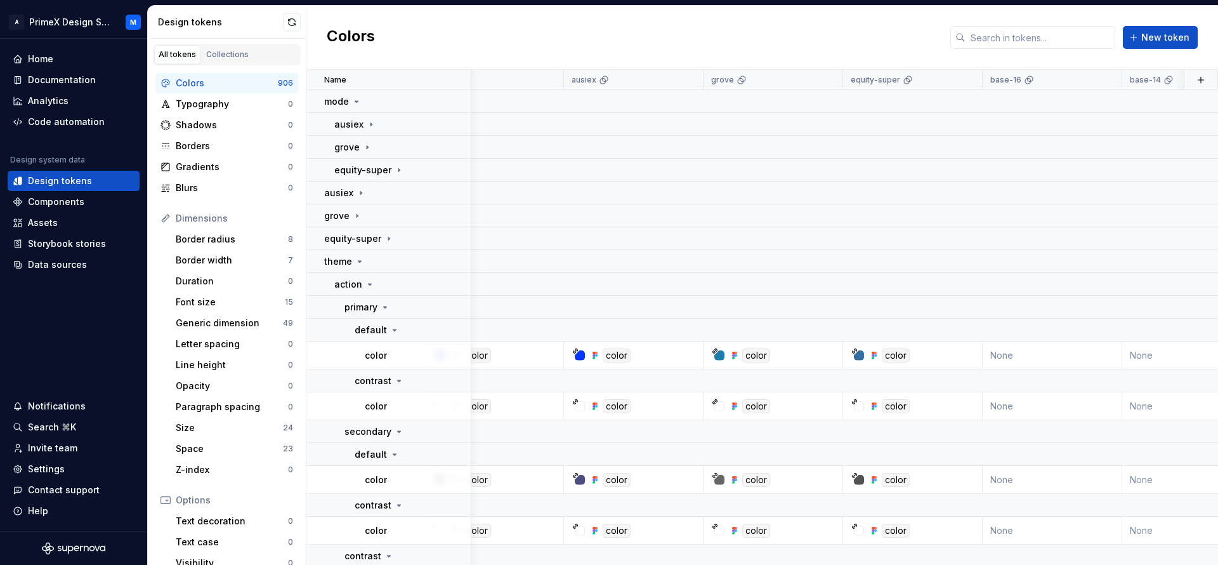
scroll to position [0, 0]
